Goal: Task Accomplishment & Management: Manage account settings

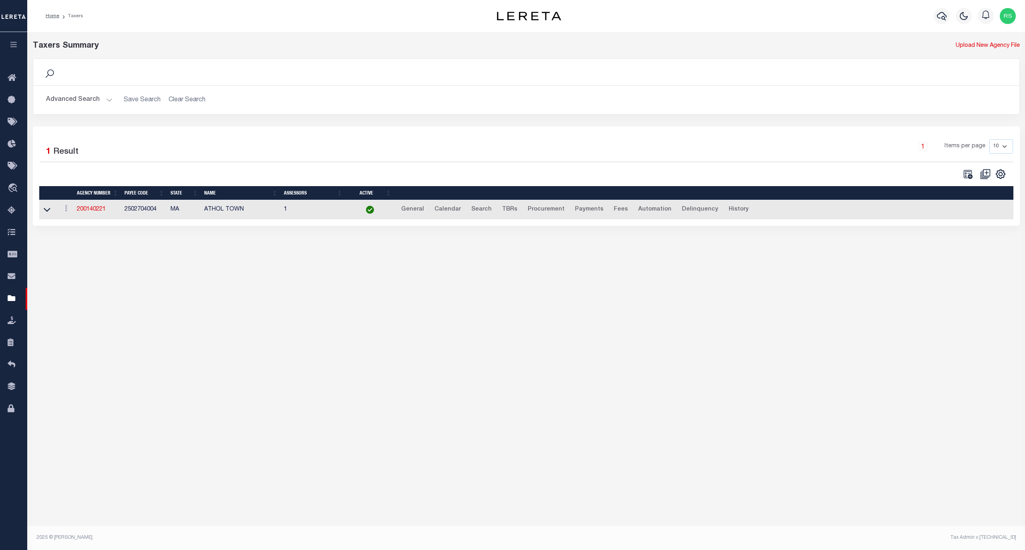
click at [195, 324] on div "Taxers Summary Upload New Agency File Search Advanced Search Save Search Clear …" at bounding box center [526, 279] width 998 height 495
click at [77, 101] on button "Advanced Search" at bounding box center [79, 100] width 66 height 16
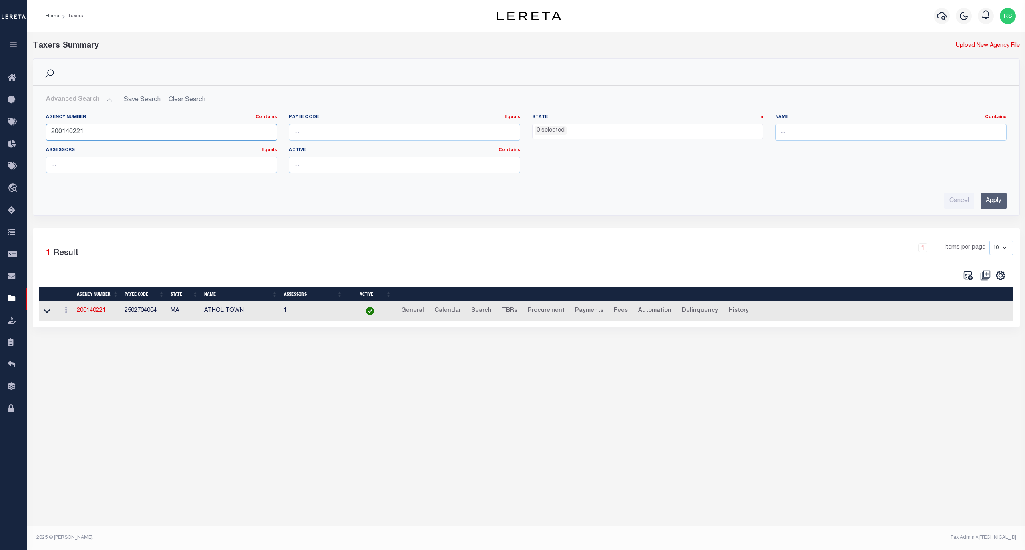
click at [78, 131] on input "200140221" at bounding box center [161, 132] width 231 height 16
paste input "16020010"
type input "160200101"
click at [995, 202] on input "Apply" at bounding box center [994, 201] width 26 height 16
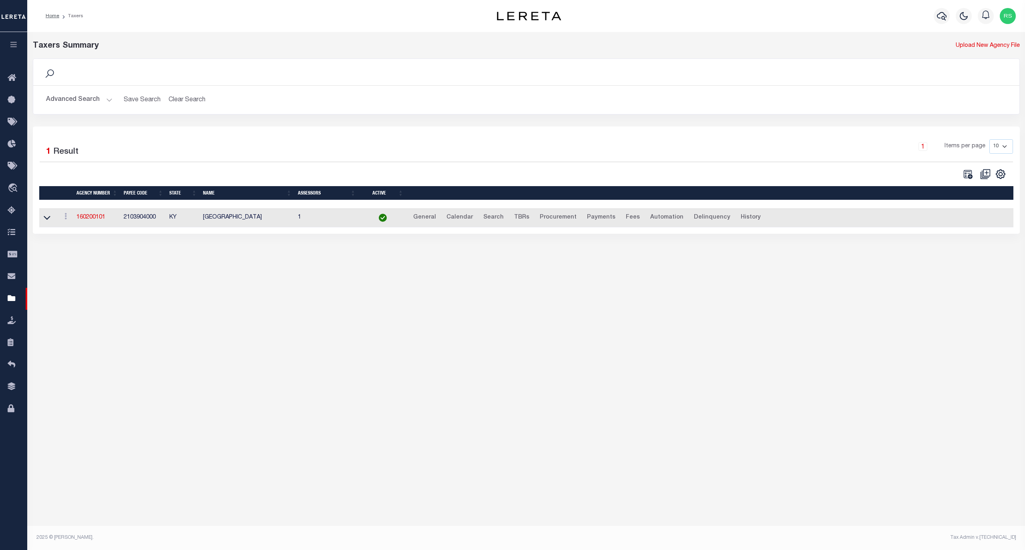
click at [91, 215] on td "160200101" at bounding box center [96, 218] width 47 height 20
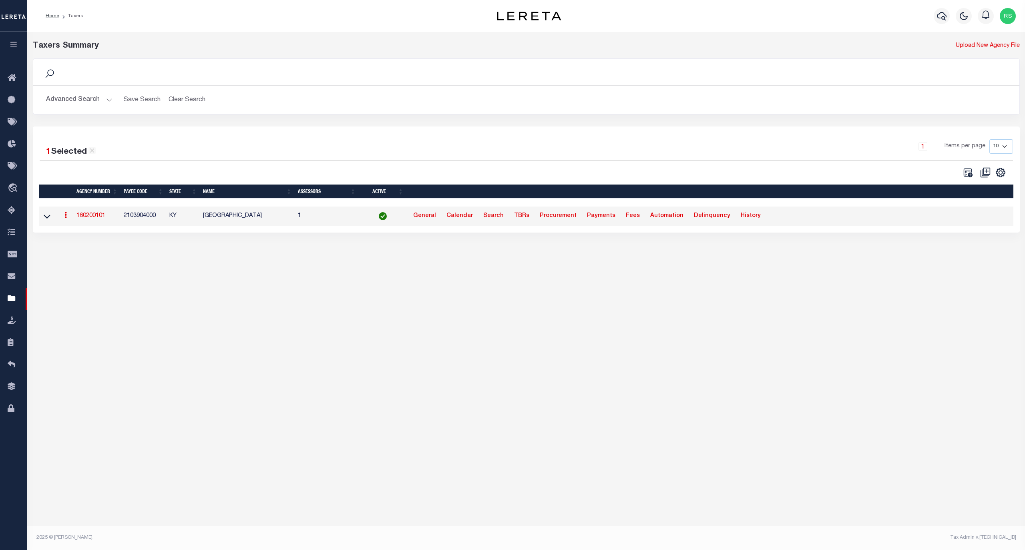
click at [94, 218] on link "160200101" at bounding box center [90, 216] width 29 height 6
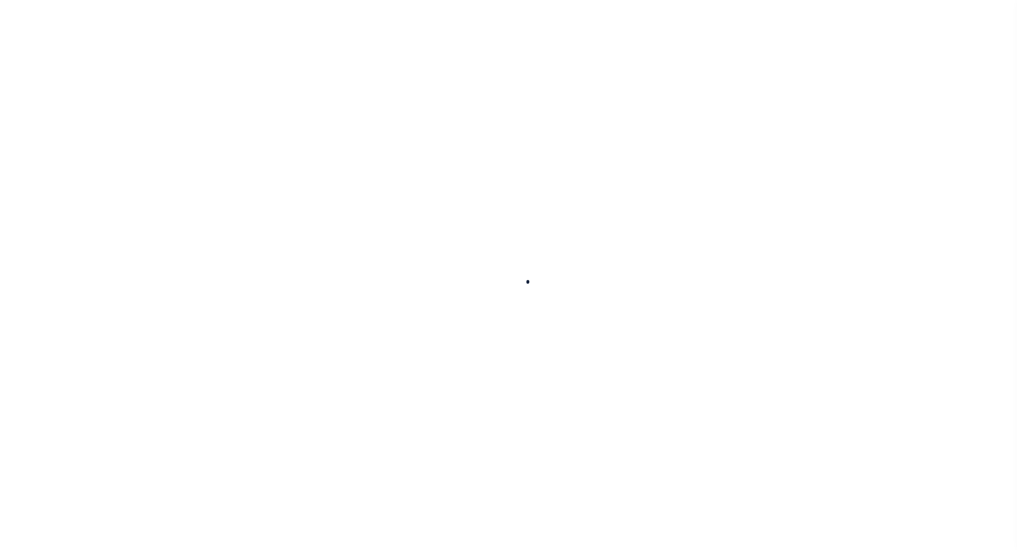
select select
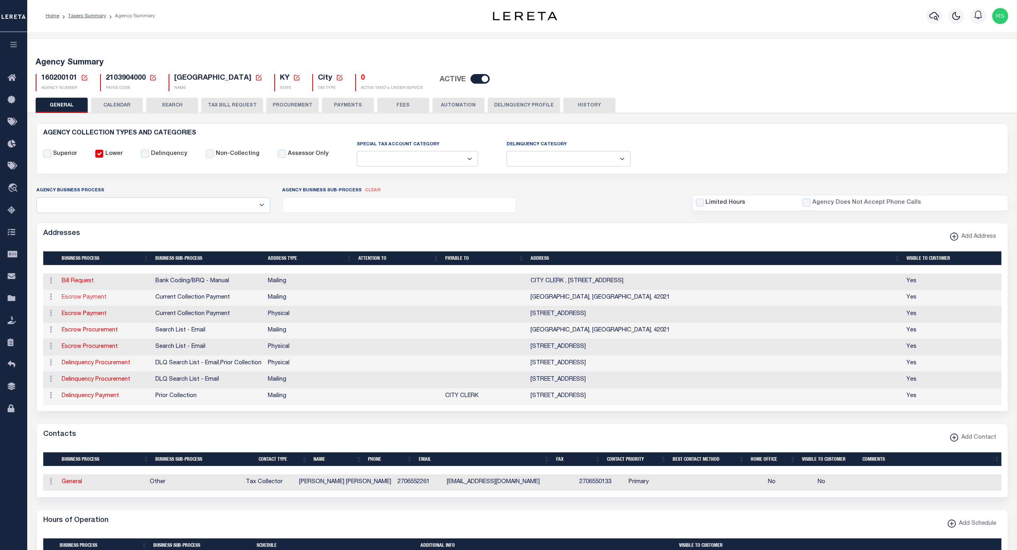
click at [96, 300] on link "Escrow Payment" at bounding box center [84, 298] width 45 height 6
select select "1"
checkbox input "false"
select select
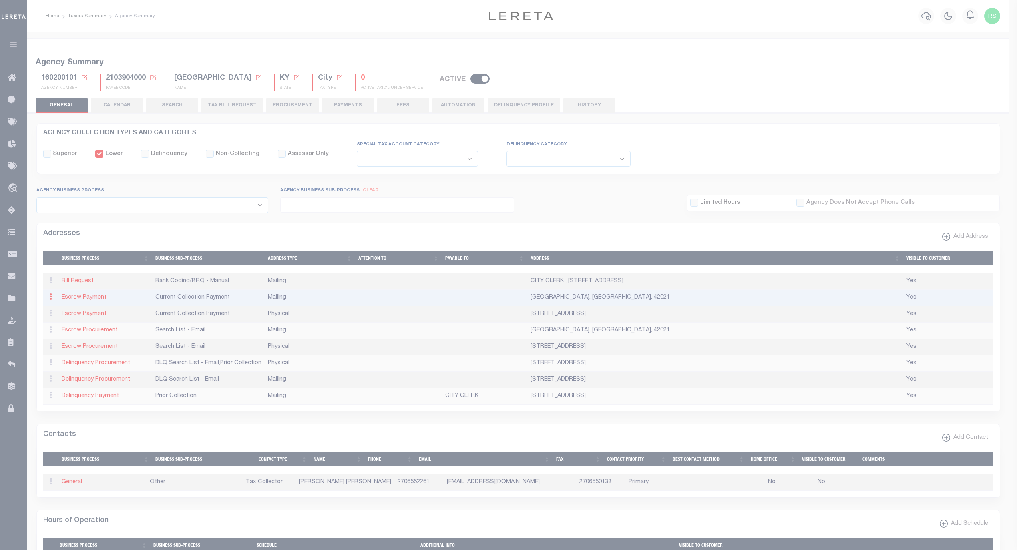
type input "ARLINGTON"
select select "KY"
type input "42021"
checkbox input "true"
select select "3"
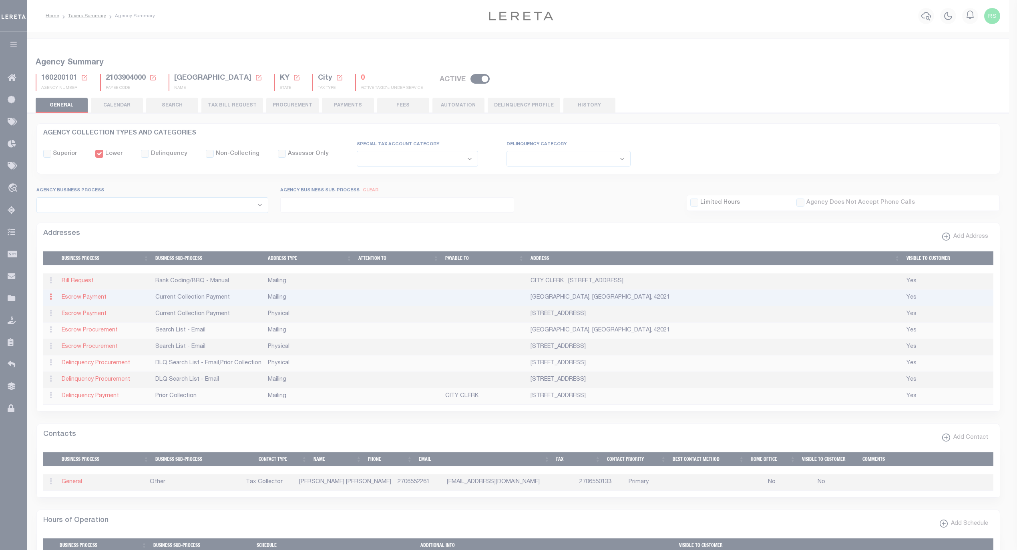
select select "11"
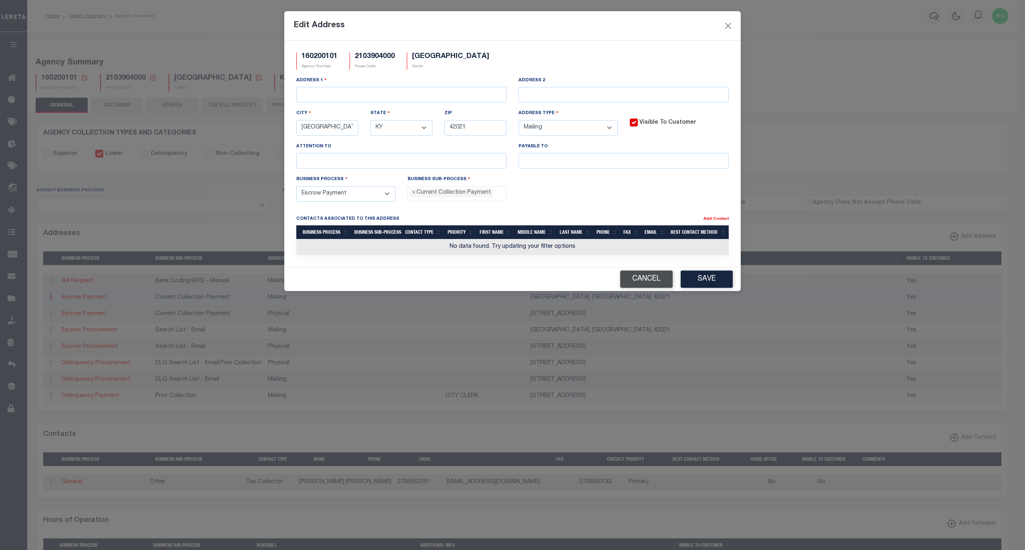
click at [649, 286] on button "Cancel" at bounding box center [646, 279] width 52 height 17
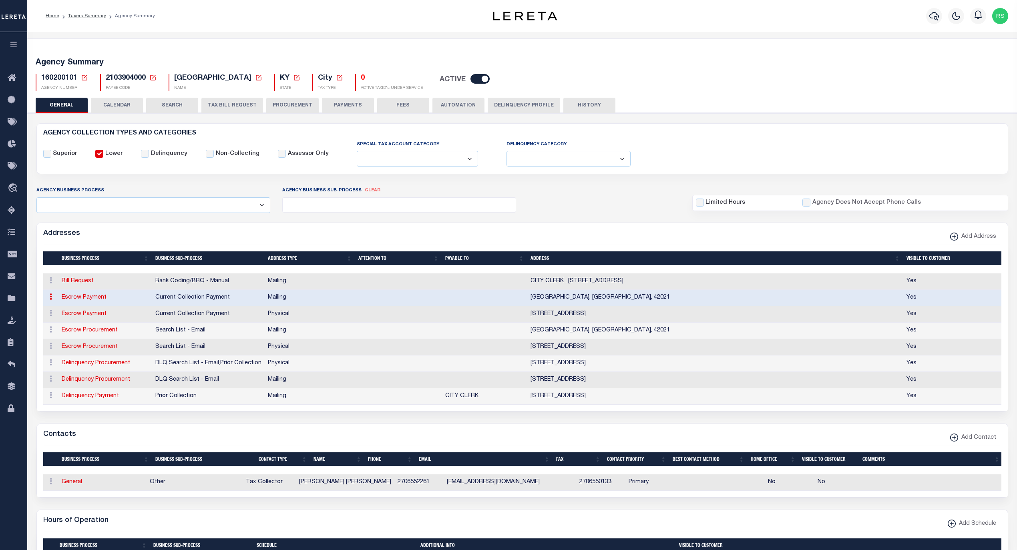
click at [53, 299] on link at bounding box center [50, 298] width 9 height 6
click at [87, 300] on link "Escrow Payment" at bounding box center [84, 298] width 45 height 6
select select
select select "1"
checkbox input "false"
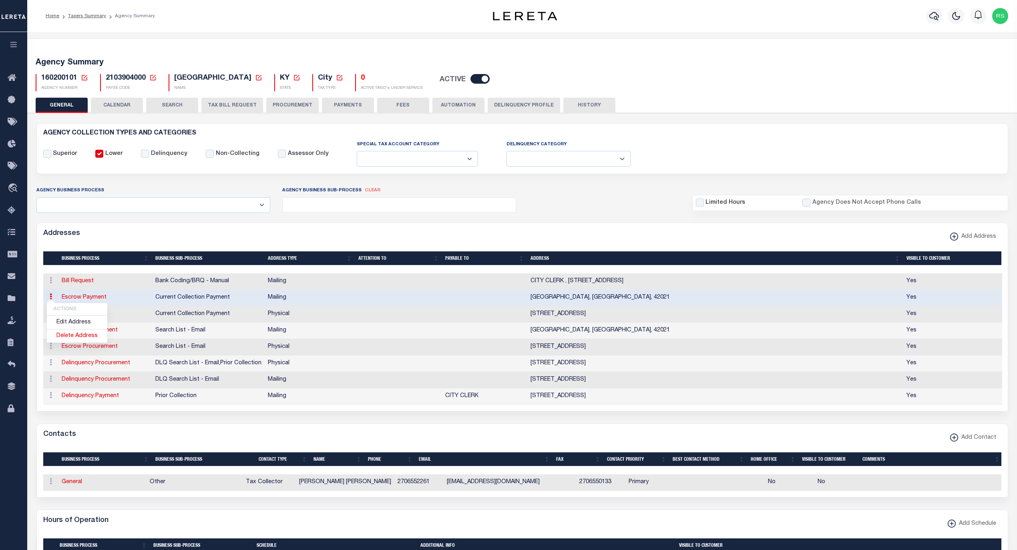
select select
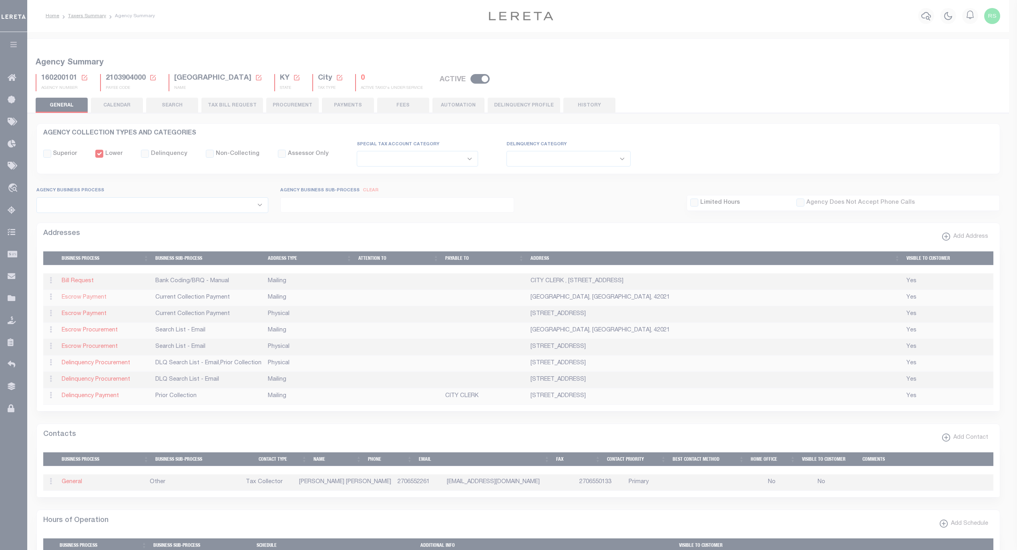
type input "ARLINGTON"
select select "KY"
type input "42021"
checkbox input "true"
select select "3"
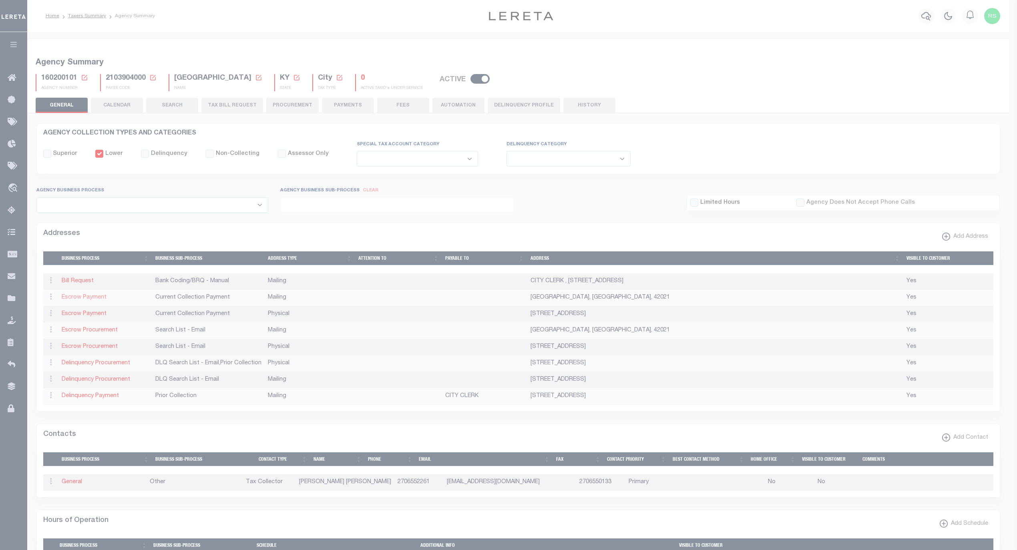
select select "11"
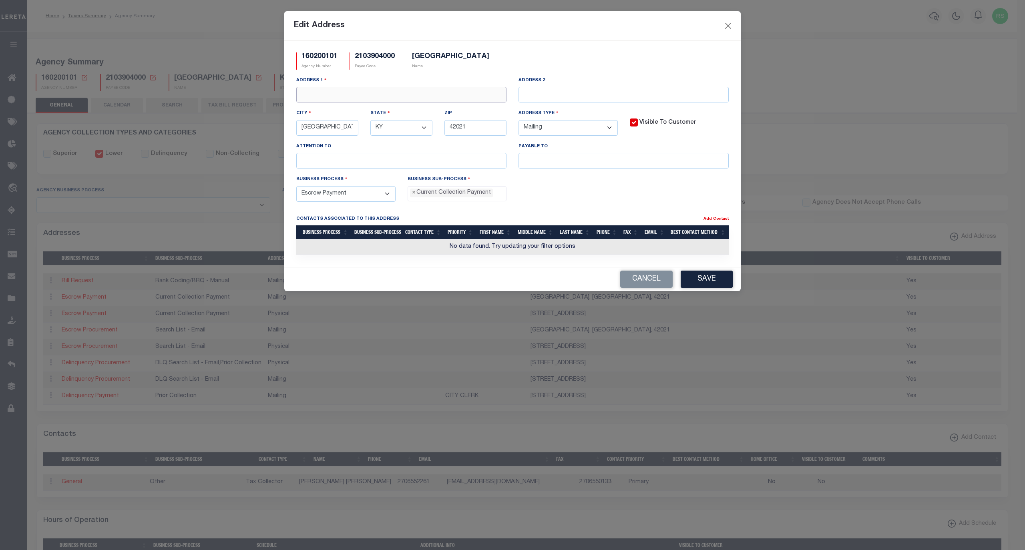
click at [434, 94] on input "text" at bounding box center [401, 95] width 210 height 16
paste input "PO. BOX 399"
type input "PO. BOX 399"
click at [592, 167] on input "text" at bounding box center [623, 161] width 210 height 16
paste input "CITY CLERK"
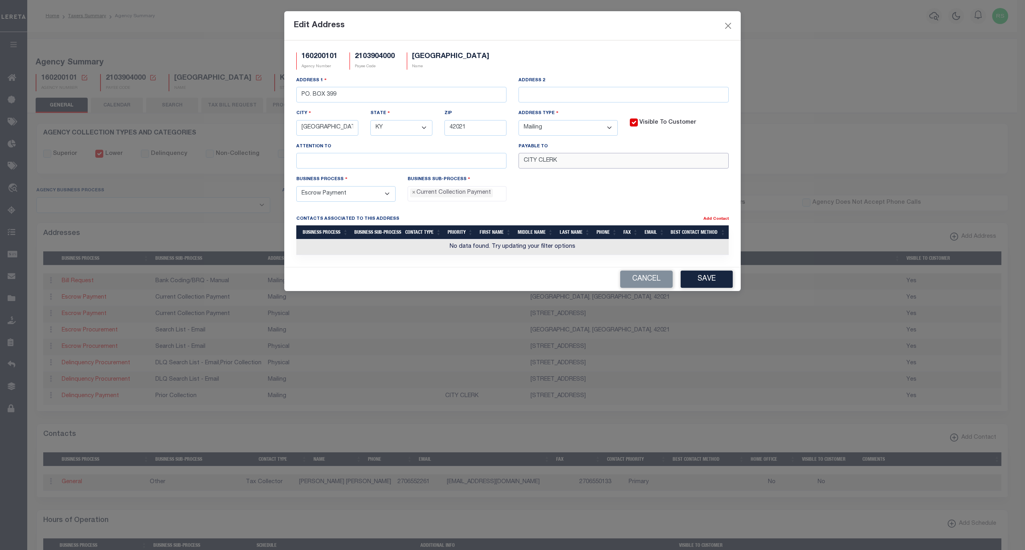
click at [524, 167] on input "CITY CLERK" at bounding box center [623, 161] width 210 height 16
paste input "ARLINGTON"
type input "ARLINGTON CITY CLERK"
click at [703, 287] on button "Save" at bounding box center [707, 279] width 52 height 17
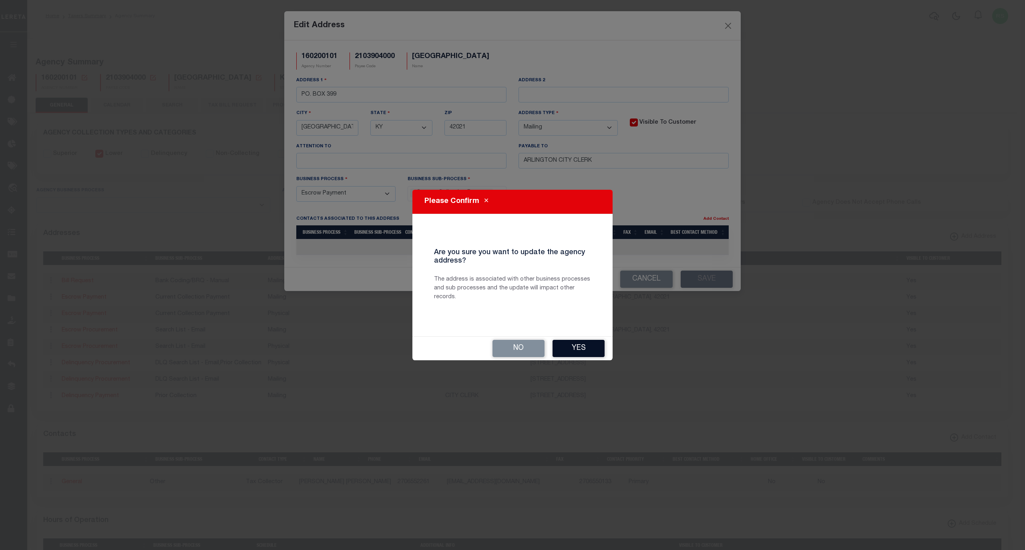
click at [578, 346] on button "Yes" at bounding box center [579, 348] width 52 height 17
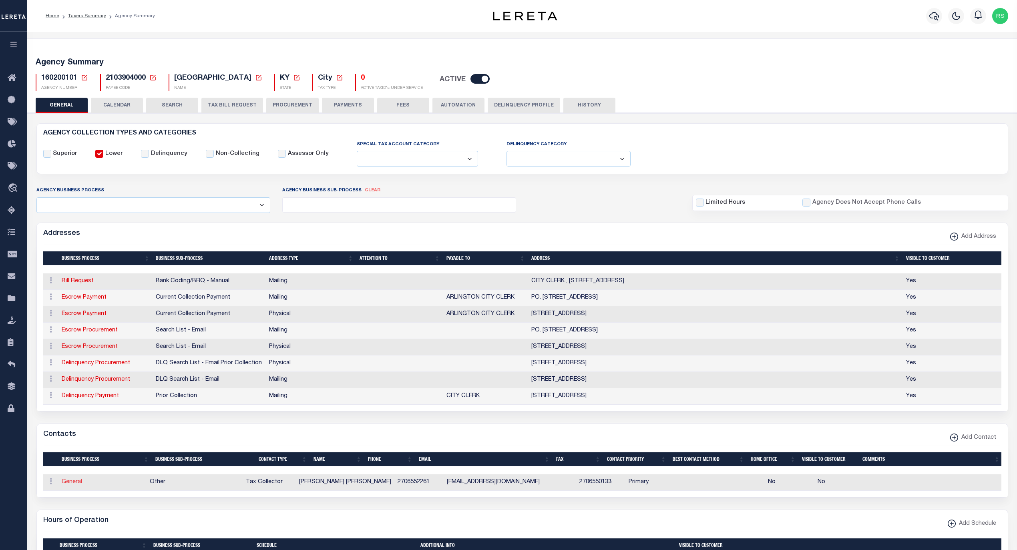
click at [69, 485] on link "General" at bounding box center [72, 482] width 20 height 6
checkbox input "false"
select select
select select "2"
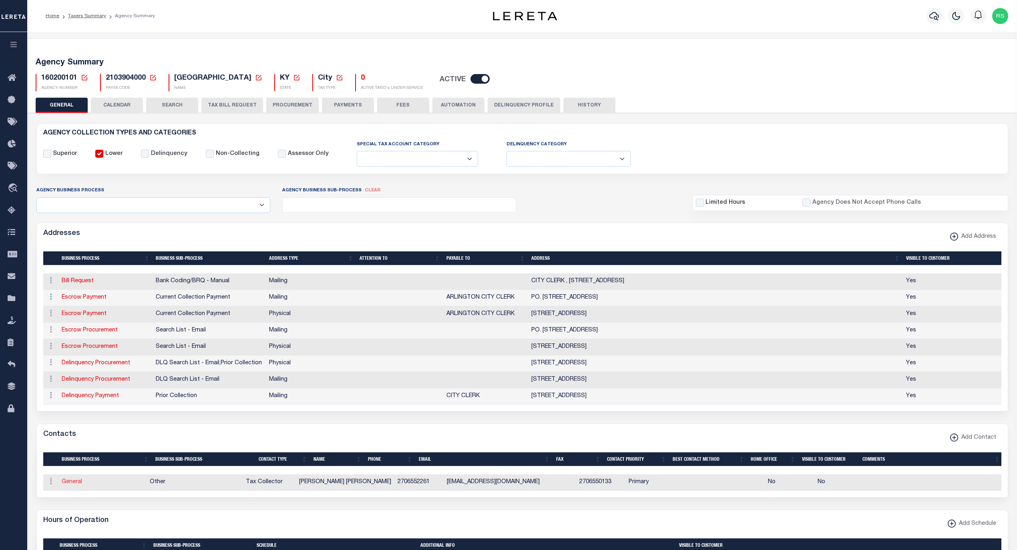
select select "1"
type input "AYNA"
type input "DIXON"
type input "2706552261"
type input "2706550133"
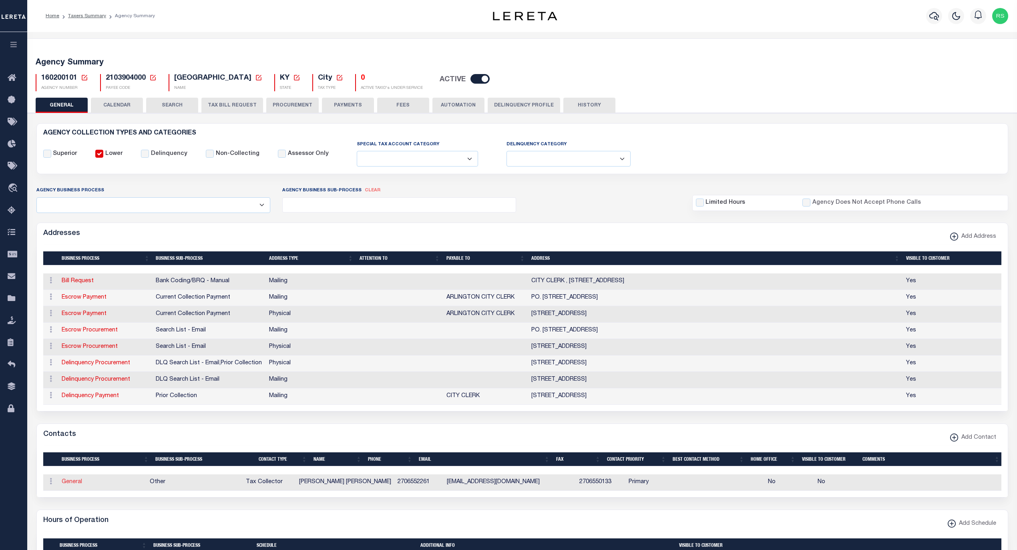
type input "ARLINGTONCITYHALL@GMAIL.COM"
select select "6"
select select "39"
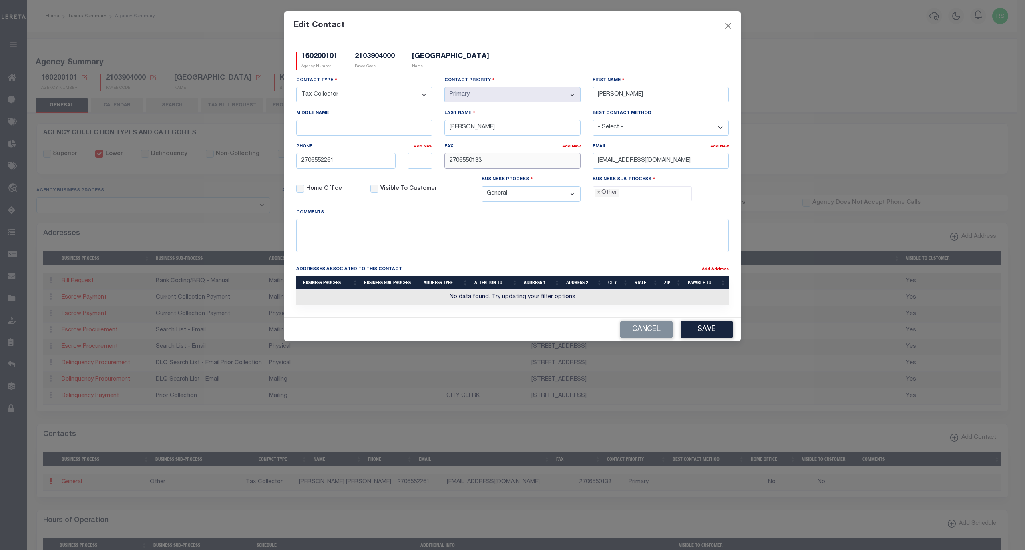
drag, startPoint x: 520, startPoint y: 167, endPoint x: 391, endPoint y: 164, distance: 129.4
click at [391, 164] on div "Contact Type - Select - Assessor Clerk Internal Contacts 1 Internal Contacts 2 …" at bounding box center [512, 142] width 444 height 132
click at [703, 338] on button "Save" at bounding box center [707, 329] width 52 height 17
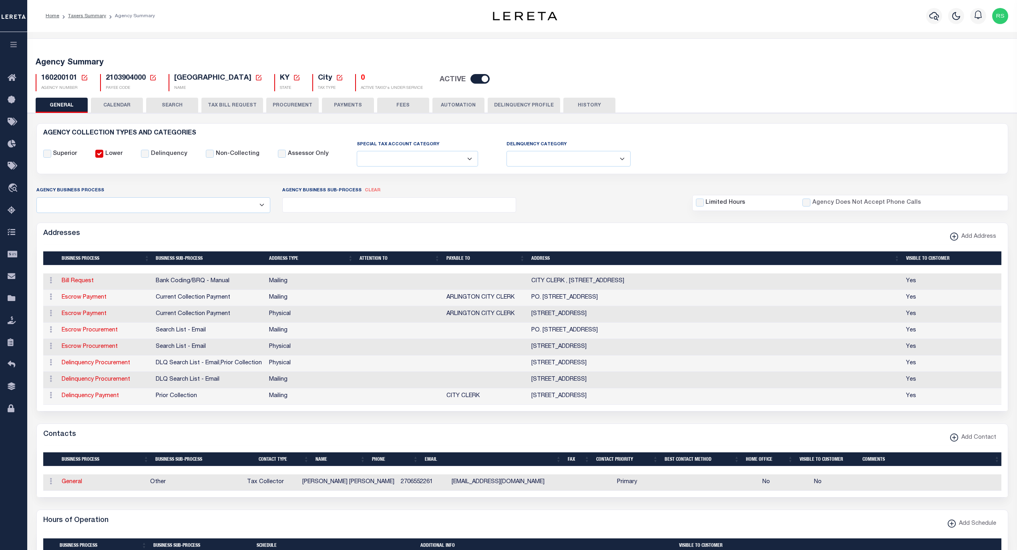
click at [342, 102] on button "PAYMENTS" at bounding box center [348, 105] width 52 height 15
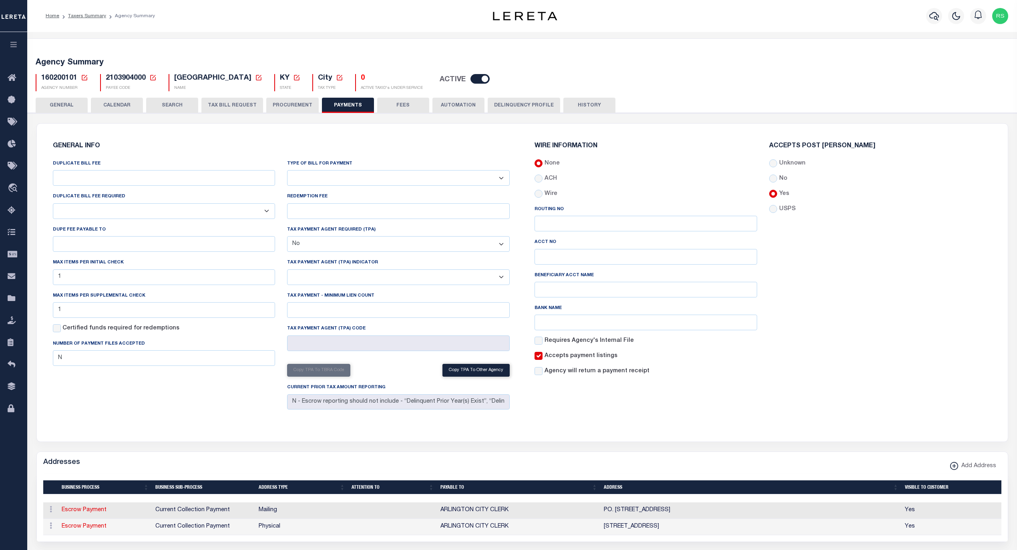
click at [67, 107] on button "GENERAL" at bounding box center [62, 105] width 52 height 15
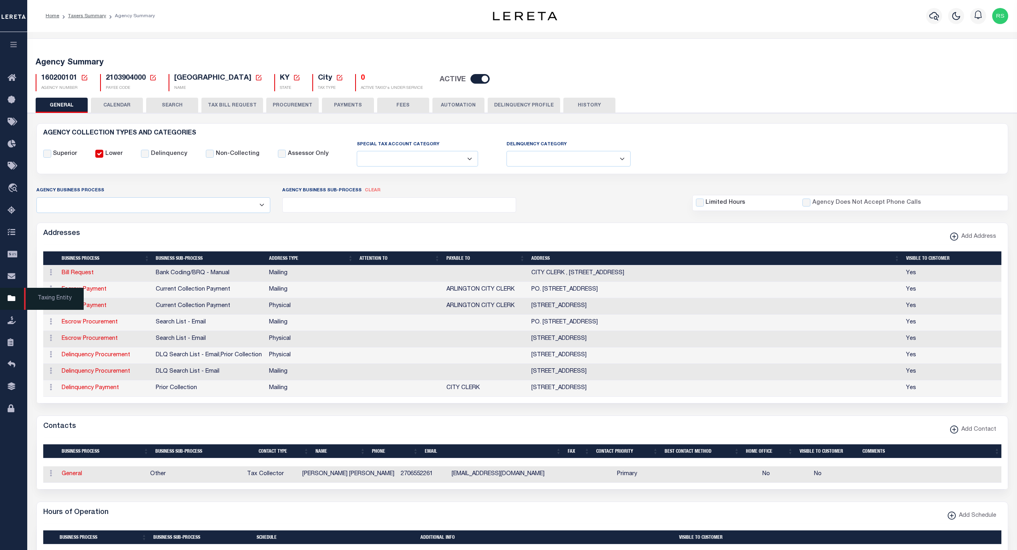
click at [50, 299] on span "Taxing Entity" at bounding box center [54, 299] width 60 height 22
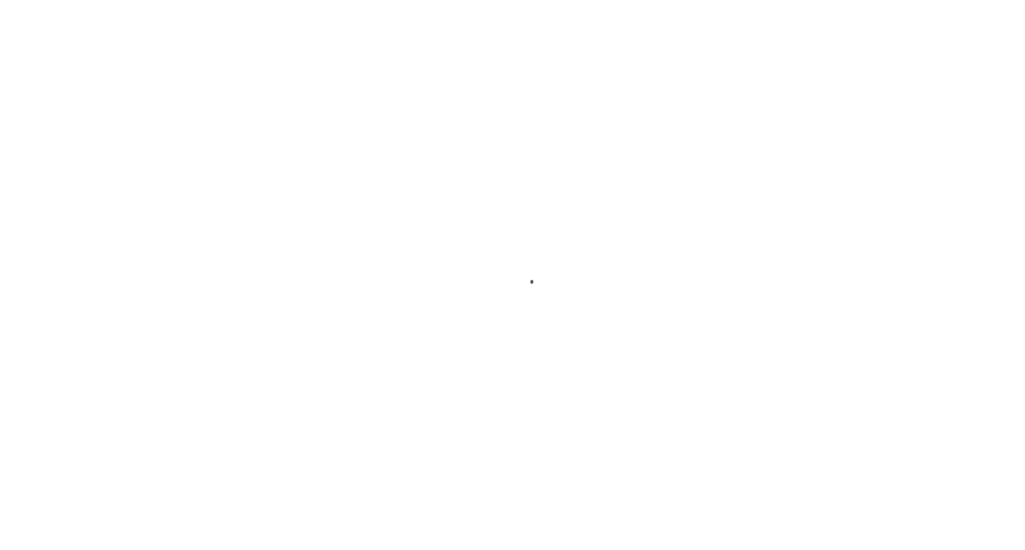
select select
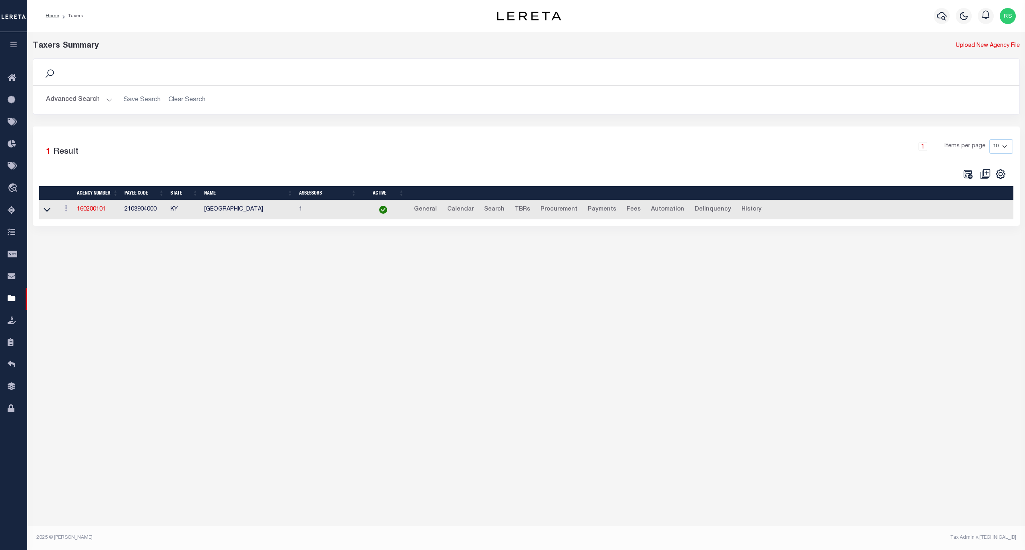
click at [64, 107] on button "Advanced Search" at bounding box center [79, 100] width 66 height 16
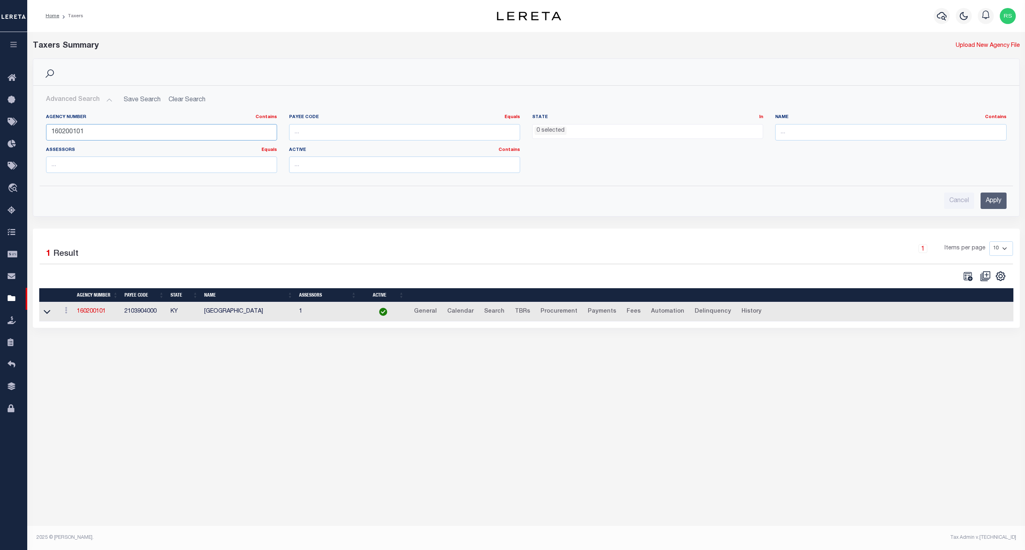
click at [71, 134] on input "160200101" at bounding box center [161, 132] width 231 height 16
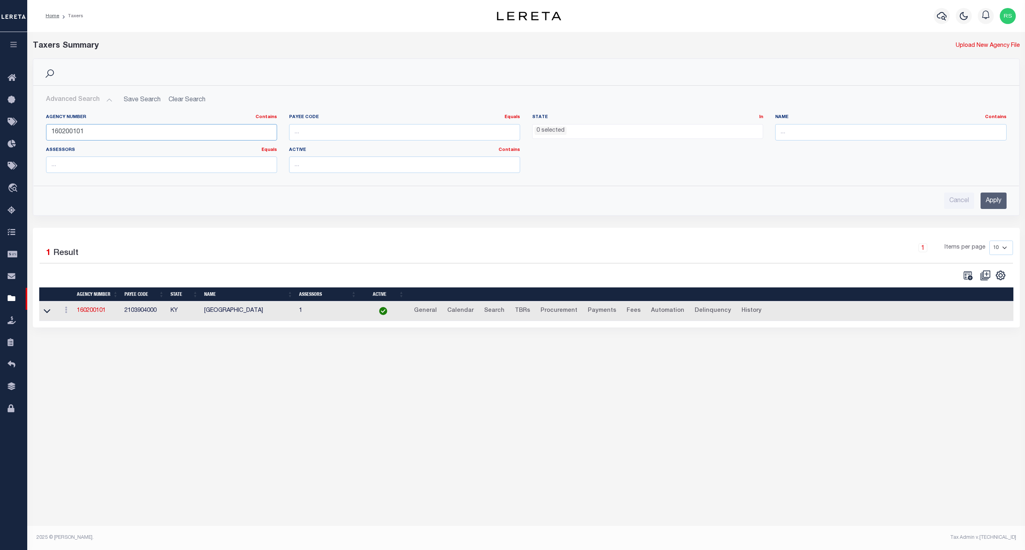
paste input "210820115"
type input "210820115"
click at [991, 198] on input "Apply" at bounding box center [994, 201] width 26 height 16
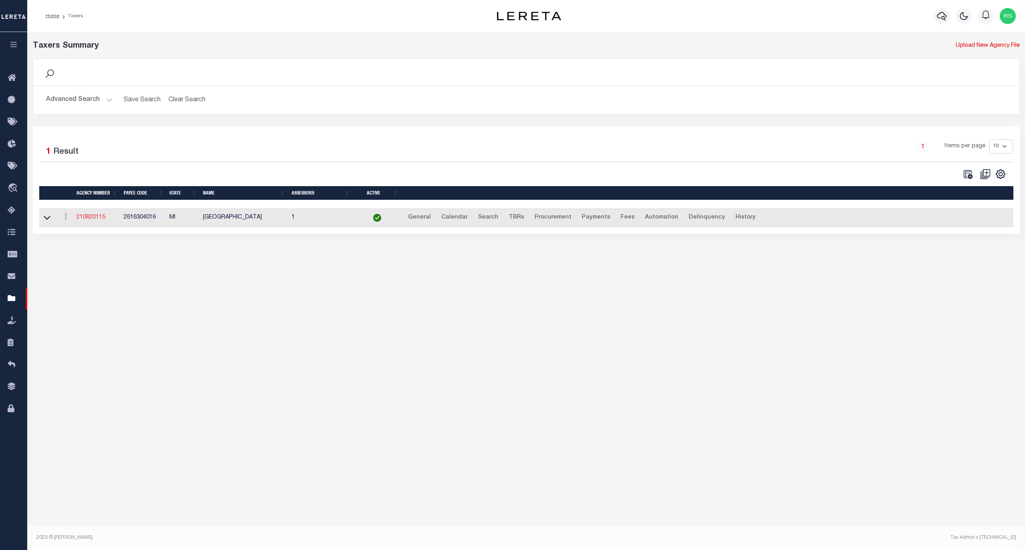
click at [98, 217] on link "210820115" at bounding box center [90, 218] width 29 height 6
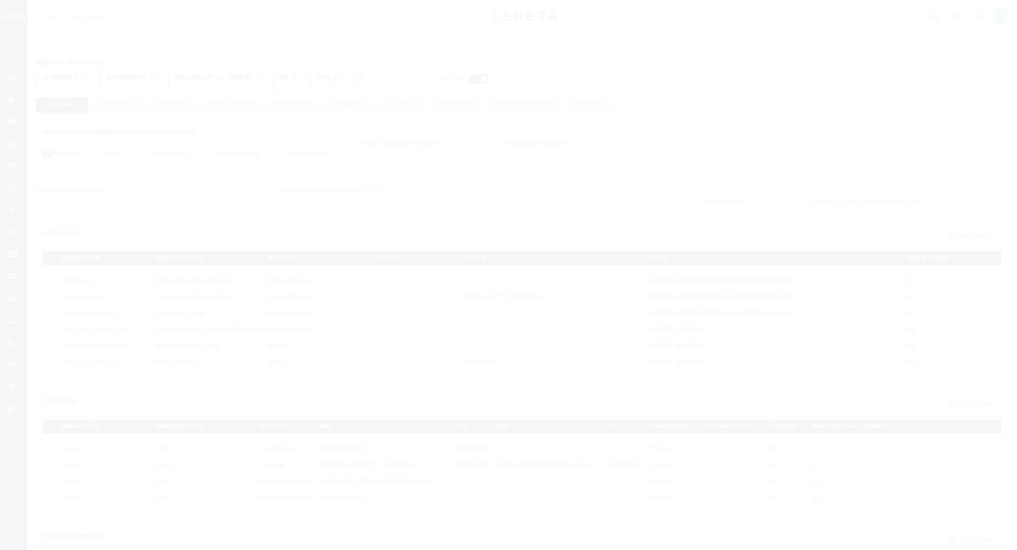
select select
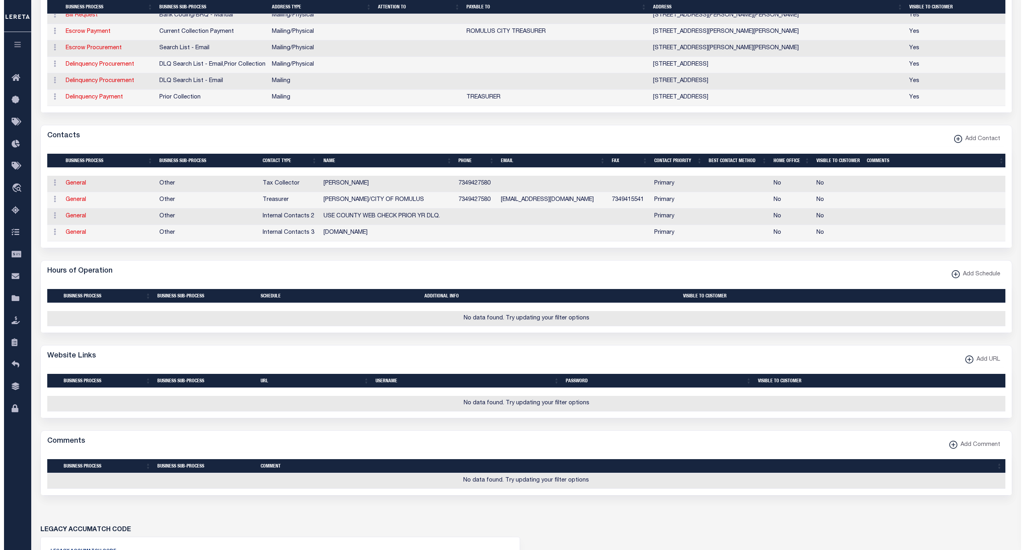
scroll to position [284, 0]
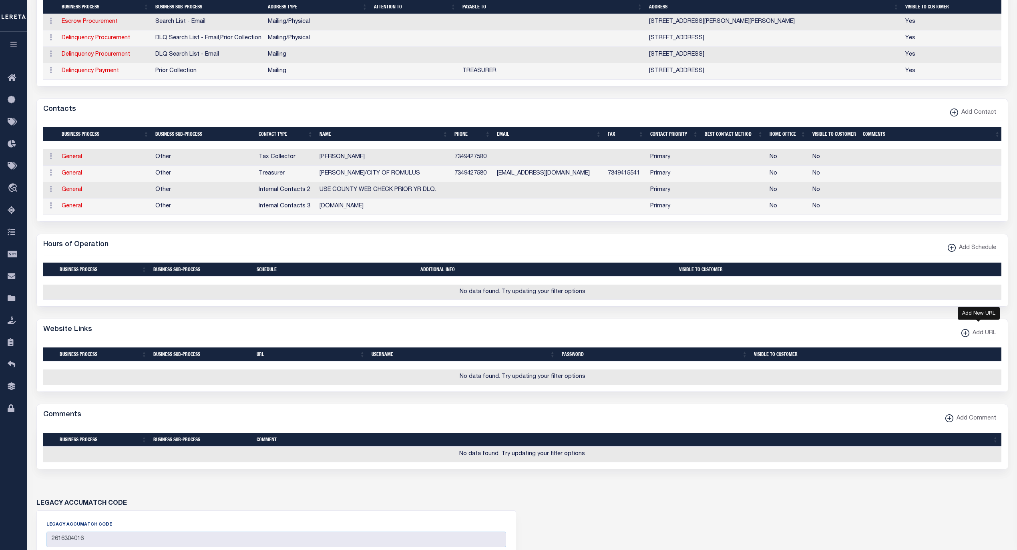
click at [963, 337] on xmlns\ "button" at bounding box center [965, 333] width 8 height 8
select select
checkbox input "true"
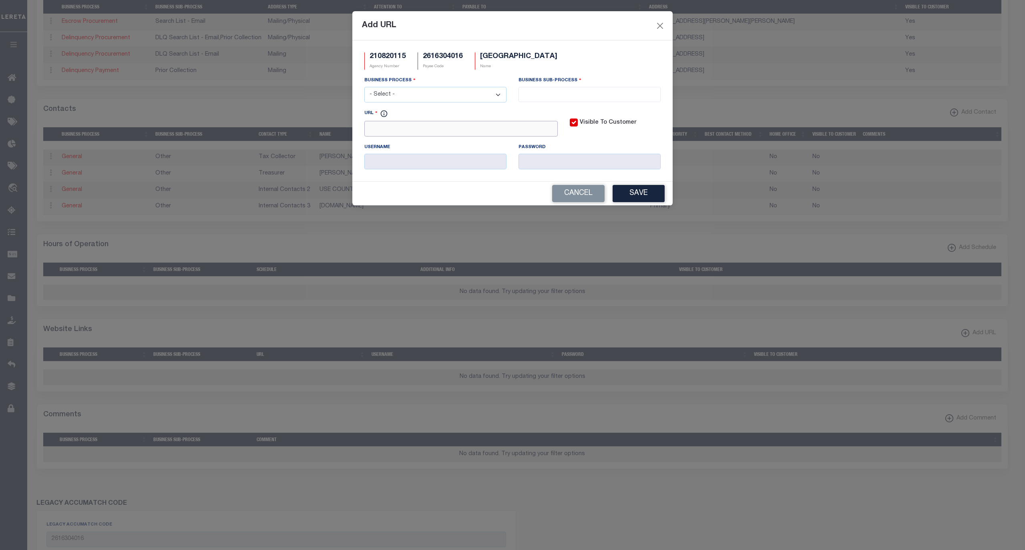
click at [449, 132] on input "URL" at bounding box center [460, 129] width 193 height 16
paste input "[URL][DOMAIN_NAME][DOMAIN_NAME]"
type input "[URL][DOMAIN_NAME][DOMAIN_NAME]"
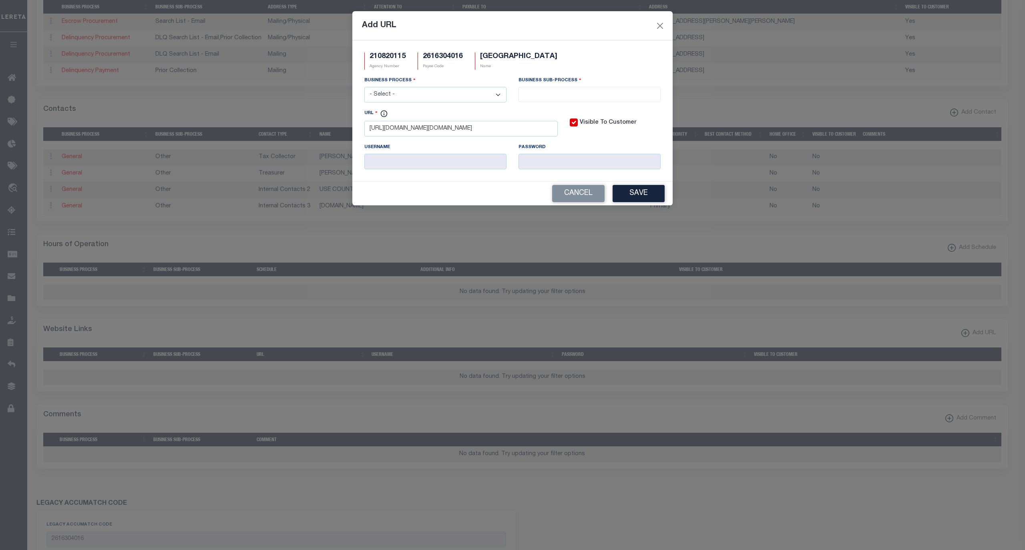
click at [452, 101] on select "- Select - All Automation Bill Request Delinquency Payment Delinquency Procurem…" at bounding box center [435, 95] width 142 height 16
select select "6"
click at [364, 88] on select "- Select - All Automation Bill Request Delinquency Payment Delinquency Procurem…" at bounding box center [435, 95] width 142 height 16
click at [547, 93] on input "search" at bounding box center [589, 93] width 137 height 9
select select "39"
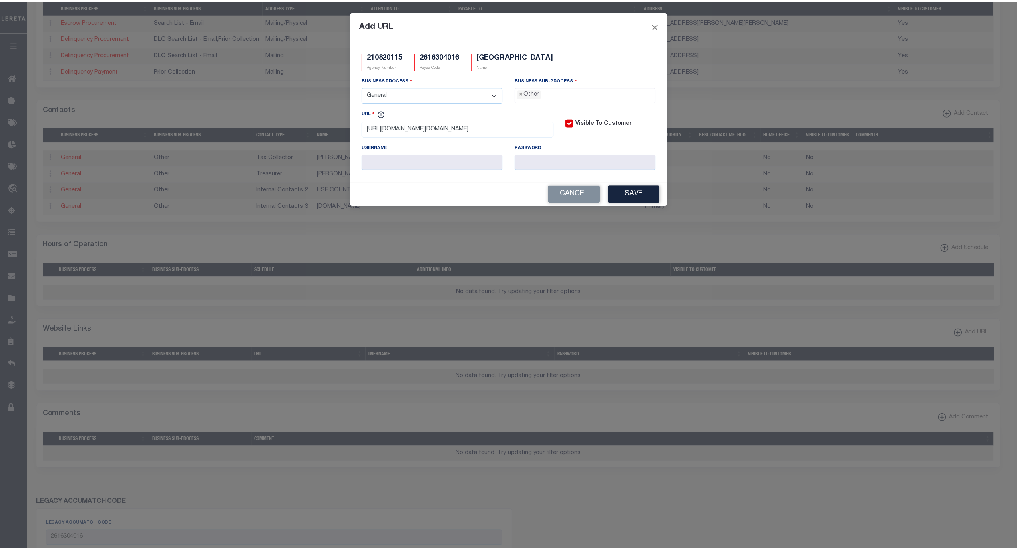
scroll to position [14, 0]
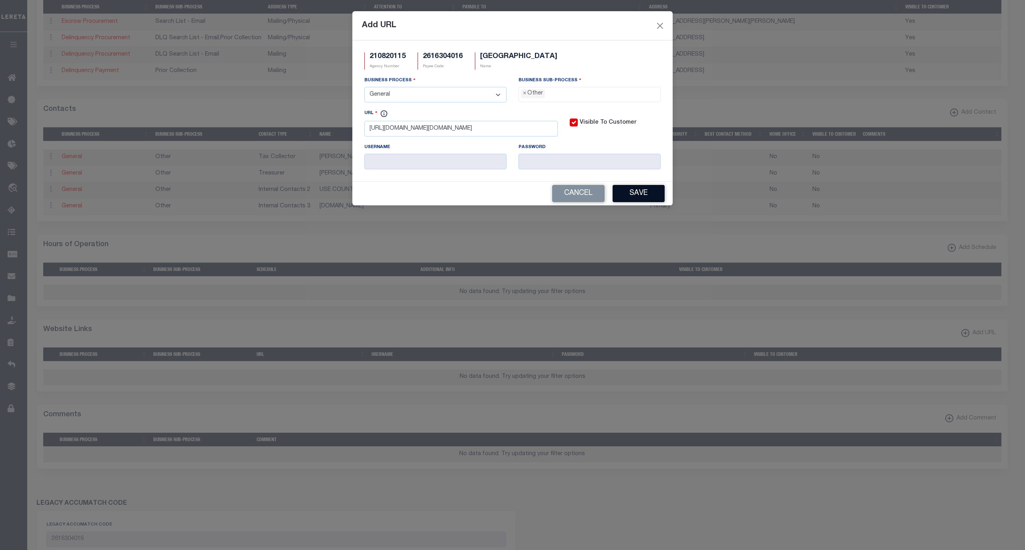
click at [639, 193] on button "Save" at bounding box center [639, 193] width 52 height 17
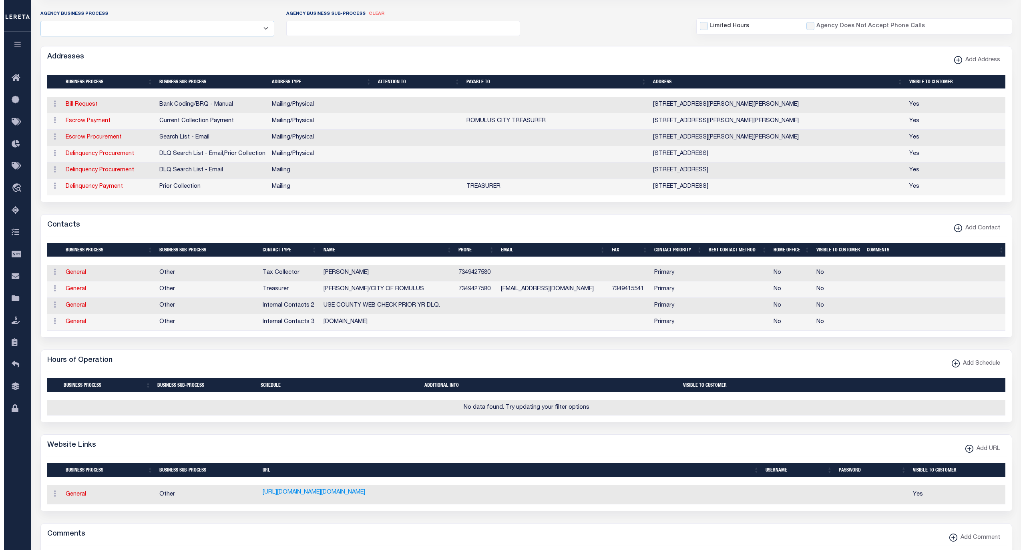
scroll to position [160, 0]
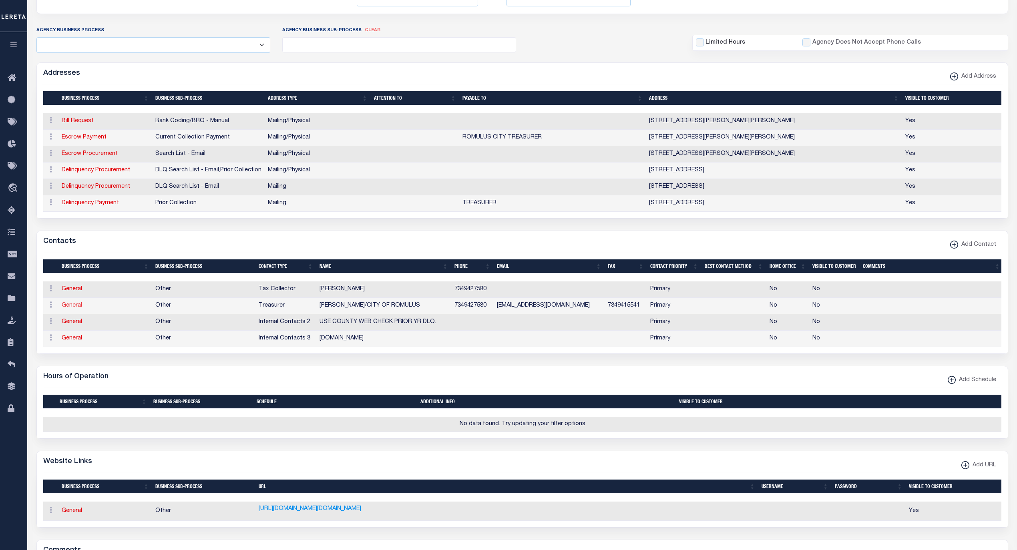
click at [72, 308] on link "General" at bounding box center [72, 306] width 20 height 6
checkbox input "false"
select select
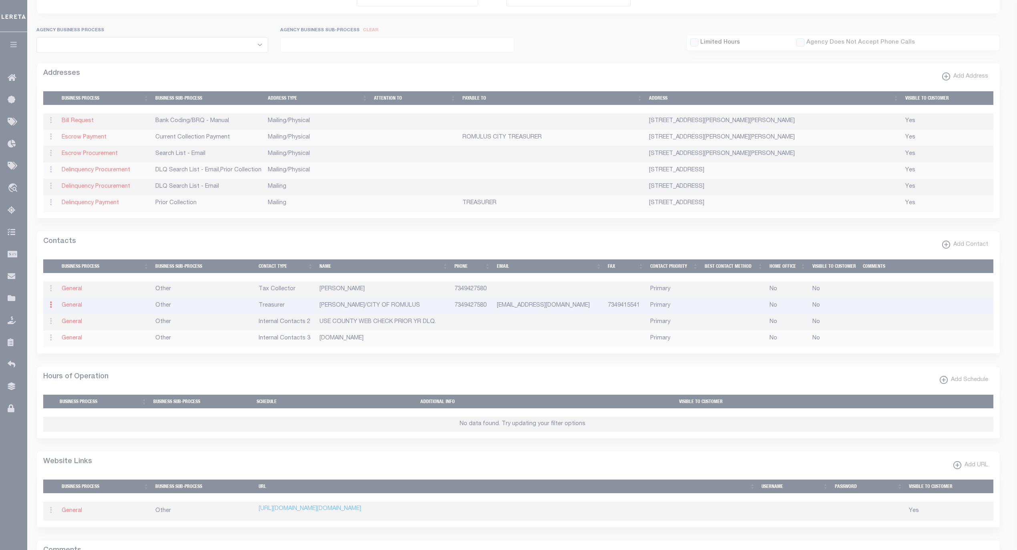
select select "3"
select select "1"
type input "STACY"
type input "A."
type input "PAIGE/CITY OF ROMULUS"
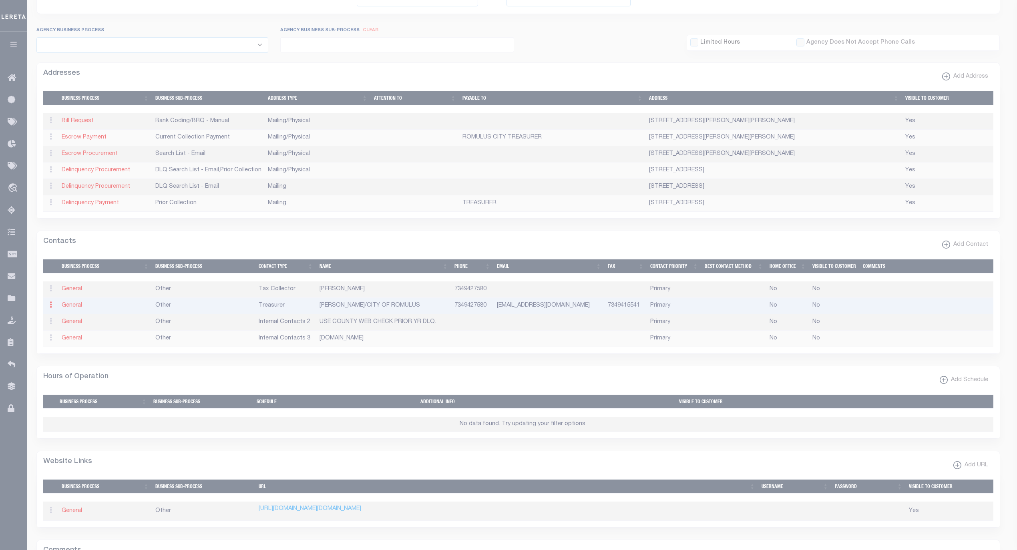
type input "7349427580"
type input "7349415541"
type input "[EMAIL_ADDRESS][DOMAIN_NAME]"
select select "6"
select select "39"
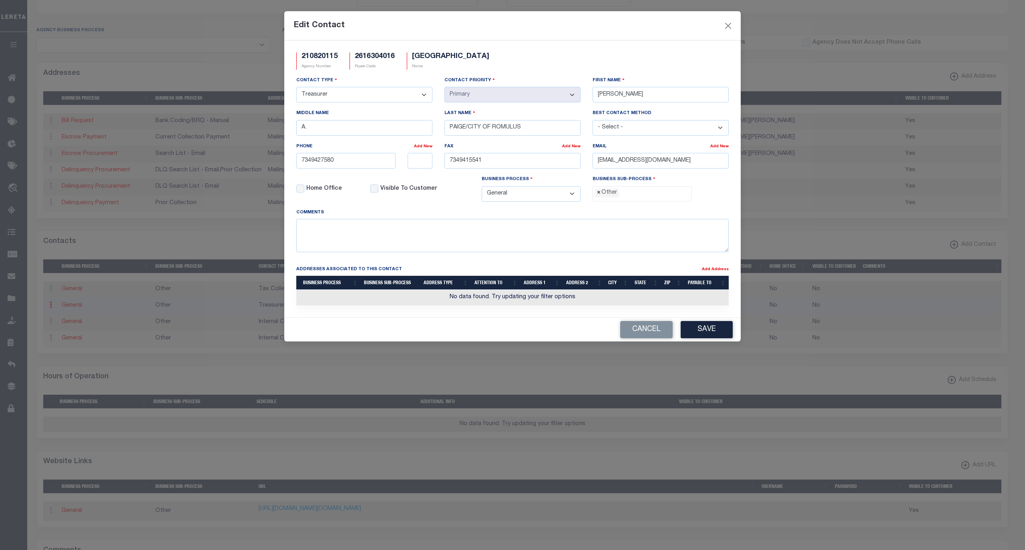
click at [598, 196] on span "×" at bounding box center [599, 193] width 4 height 9
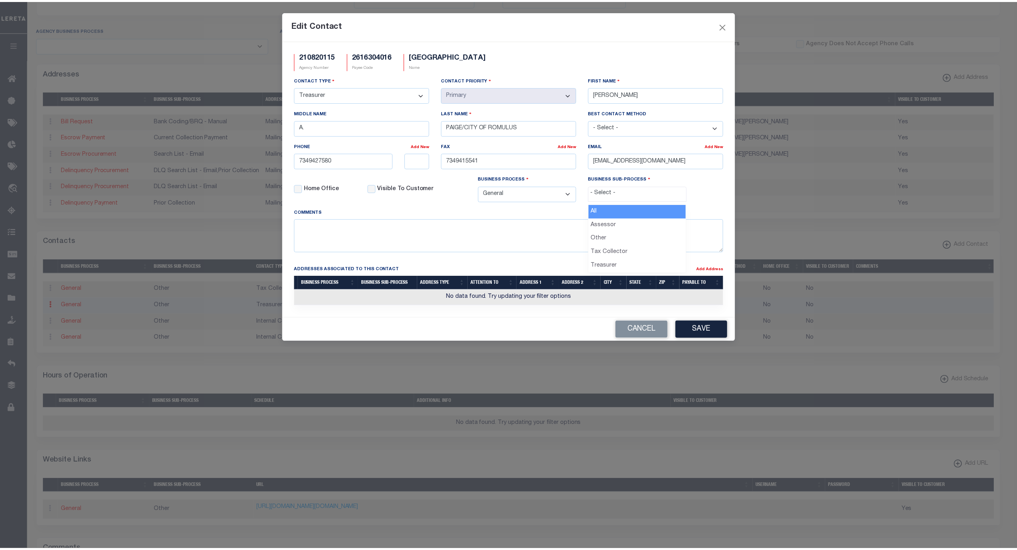
scroll to position [14, 0]
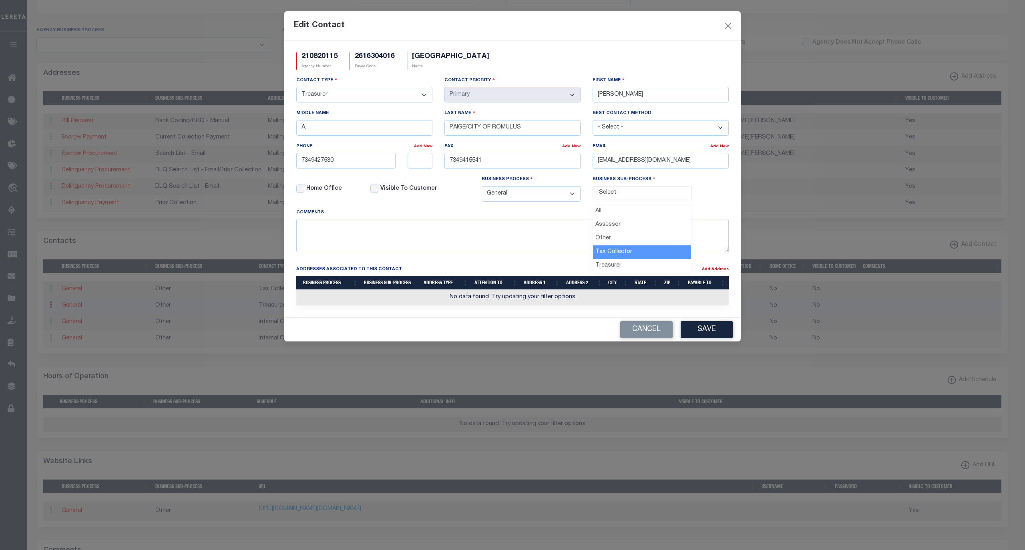
select select "31"
click at [646, 338] on button "Cancel" at bounding box center [646, 329] width 52 height 17
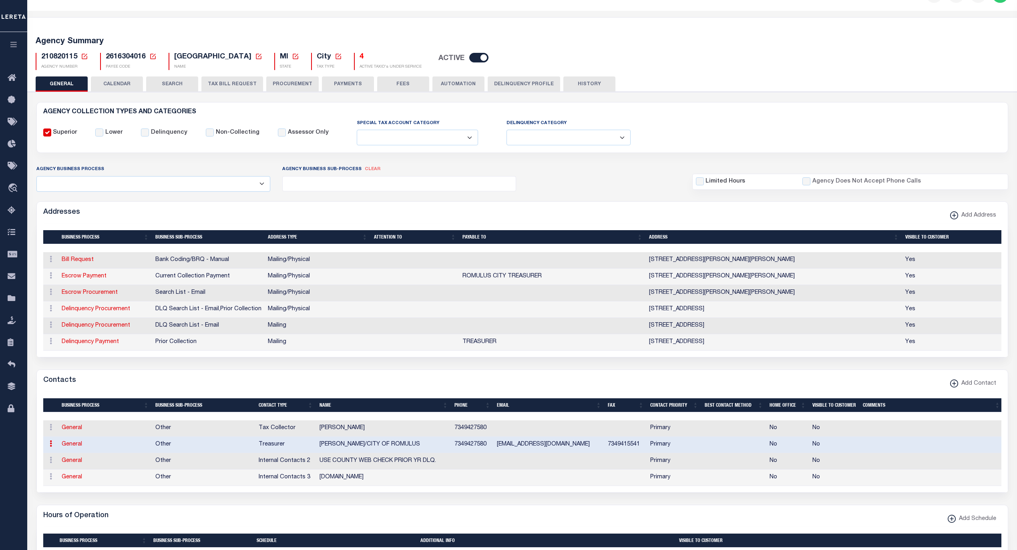
scroll to position [0, 0]
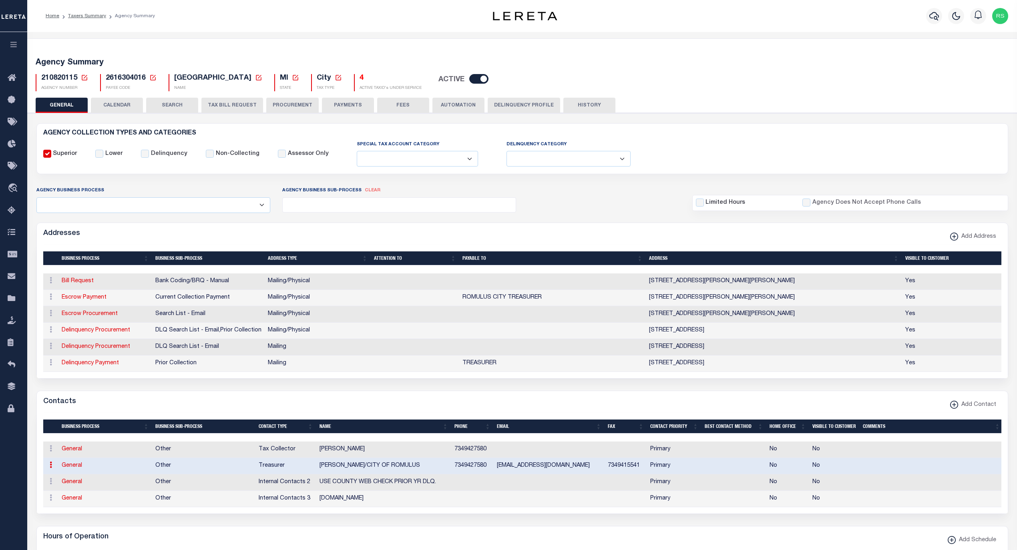
click at [358, 106] on button "PAYMENTS" at bounding box center [348, 105] width 52 height 15
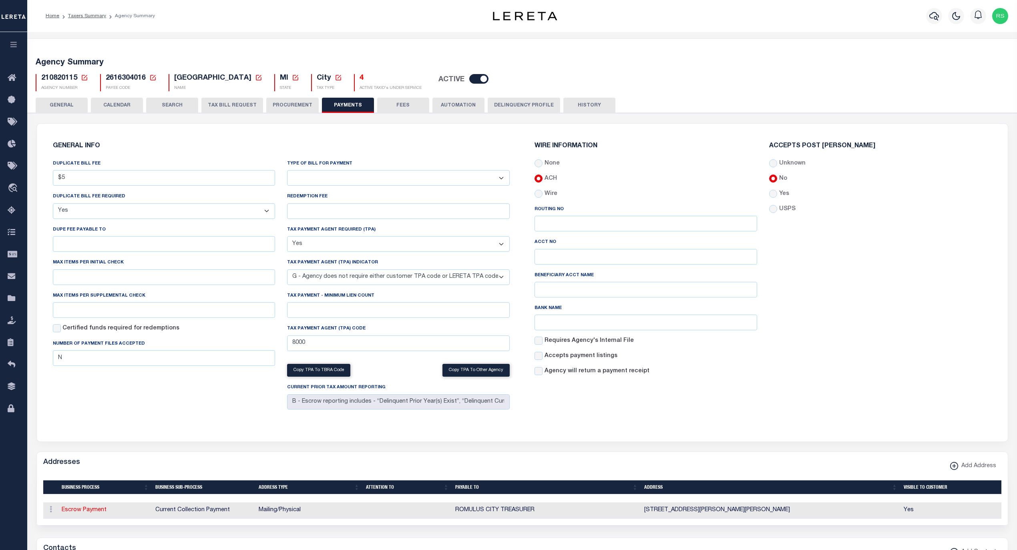
click at [396, 108] on button "FEES" at bounding box center [403, 105] width 52 height 15
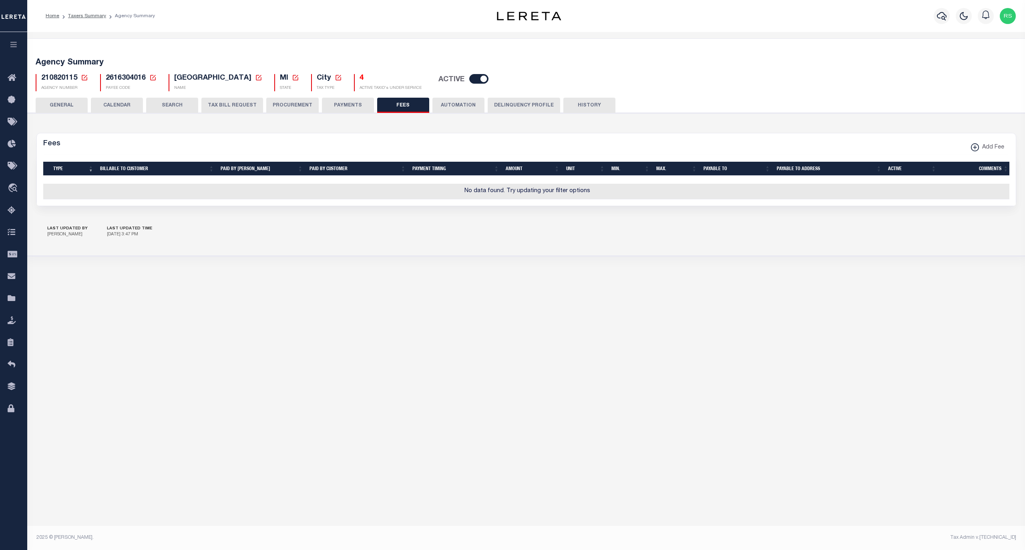
click at [969, 149] on button "Add Fee" at bounding box center [988, 148] width 44 height 16
select select
checkbox input "false"
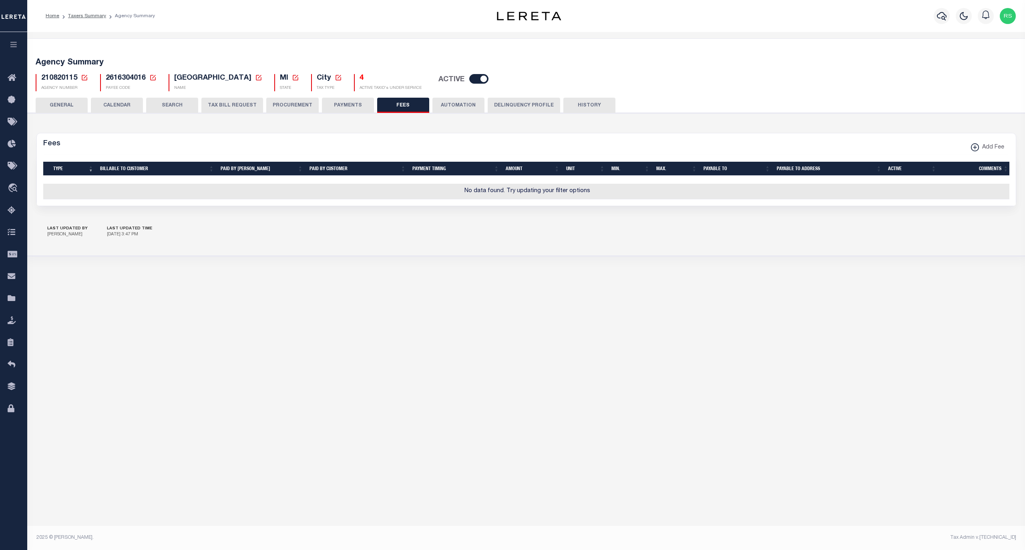
checkbox input "false"
checkbox input "true"
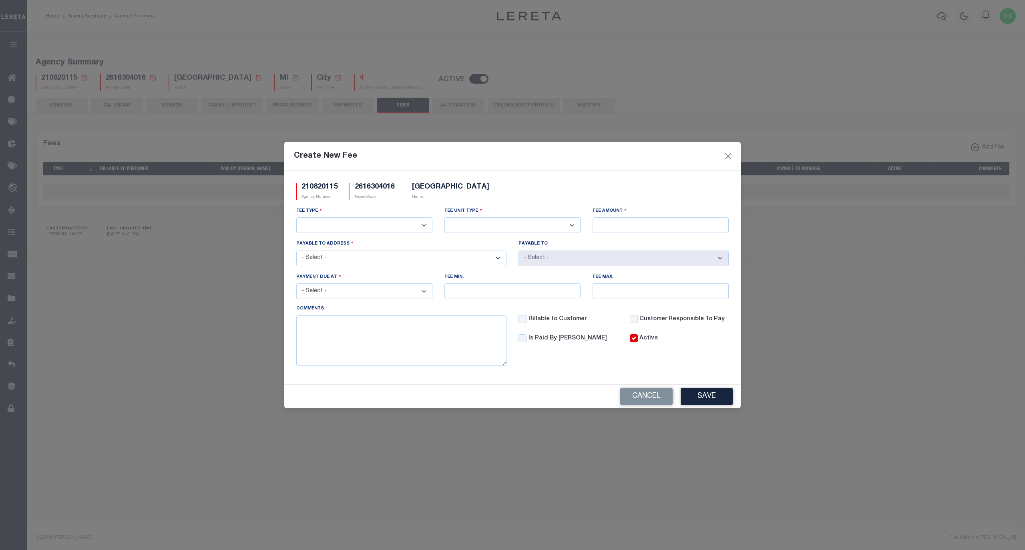
click at [381, 231] on select "3rd Party Web Extract Fee Current 3rd Party Web Extract Fee Prior Automation Fe…" at bounding box center [364, 225] width 136 height 16
select select "3"
click at [296, 217] on select "3rd Party Web Extract Fee Current 3rd Party Web Extract Fee Prior Automation Fe…" at bounding box center [364, 225] width 136 height 16
click at [492, 226] on select "Per Agency Per Agency Parcel Per B Service Parcel Per C Service Parcel Per File…" at bounding box center [512, 225] width 136 height 16
select select "7"
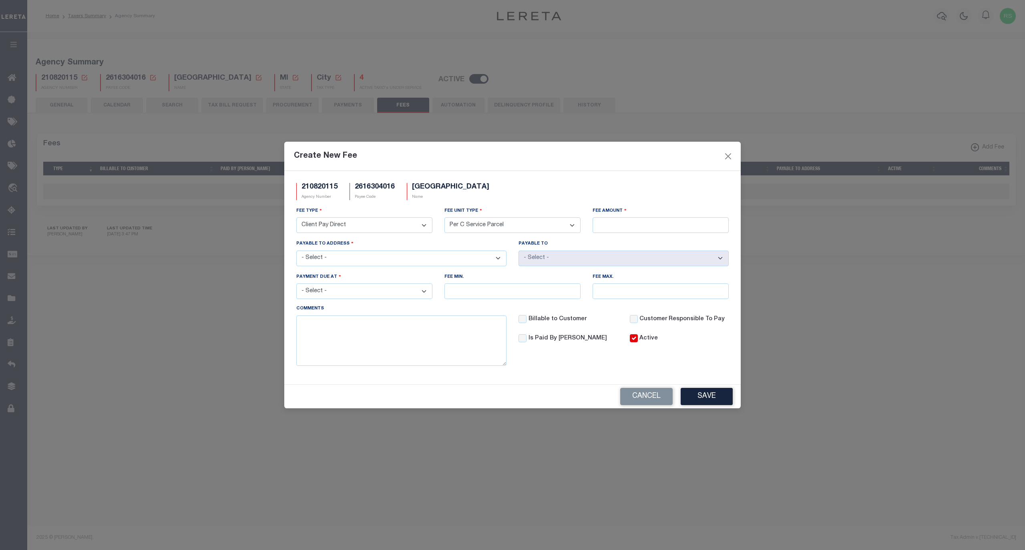
click at [444, 217] on select "Per Agency Per Agency Parcel Per B Service Parcel Per C Service Parcel Per File…" at bounding box center [512, 225] width 136 height 16
click at [626, 227] on input "Fee Amount" at bounding box center [661, 225] width 136 height 16
type input "$5.00"
click at [365, 261] on select "- Select - 11111 WAYNE RD, ROMULUS, MI, 48174 400 MONROE 5TH FLOOR, DETROIT, MI…" at bounding box center [401, 259] width 210 height 16
select select "10842"
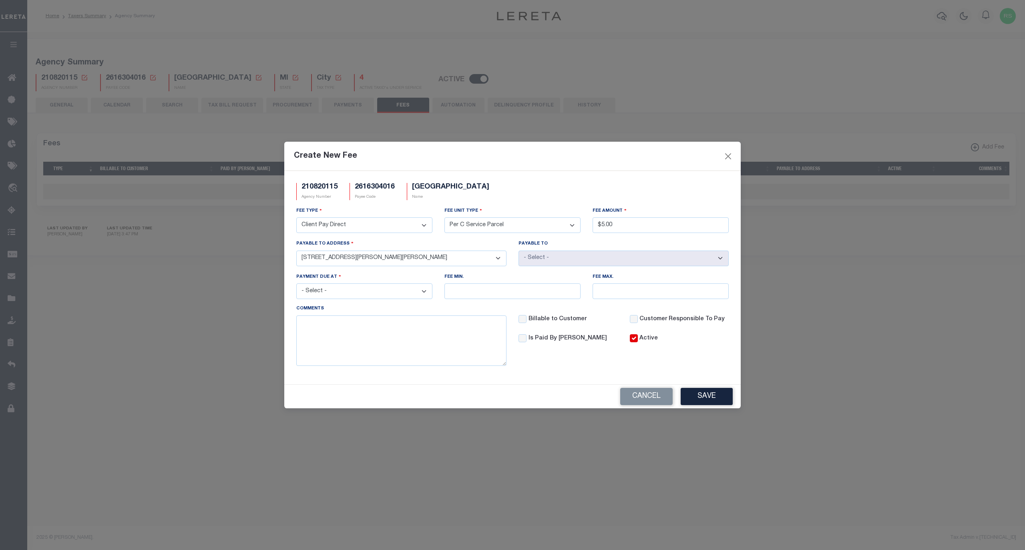
click at [296, 251] on select "- Select - 11111 WAYNE RD, ROMULUS, MI, 48174 400 MONROE 5TH FLOOR, DETROIT, MI…" at bounding box center [401, 259] width 210 height 16
select select "50864"
click at [393, 291] on select "- Select - File download Invoice (Prepay) Invoice (Trailing) Time of payment Ti…" at bounding box center [364, 291] width 136 height 16
select select "5"
click at [296, 285] on select "- Select - File download Invoice (Prepay) Invoice (Trailing) Time of payment Ti…" at bounding box center [364, 291] width 136 height 16
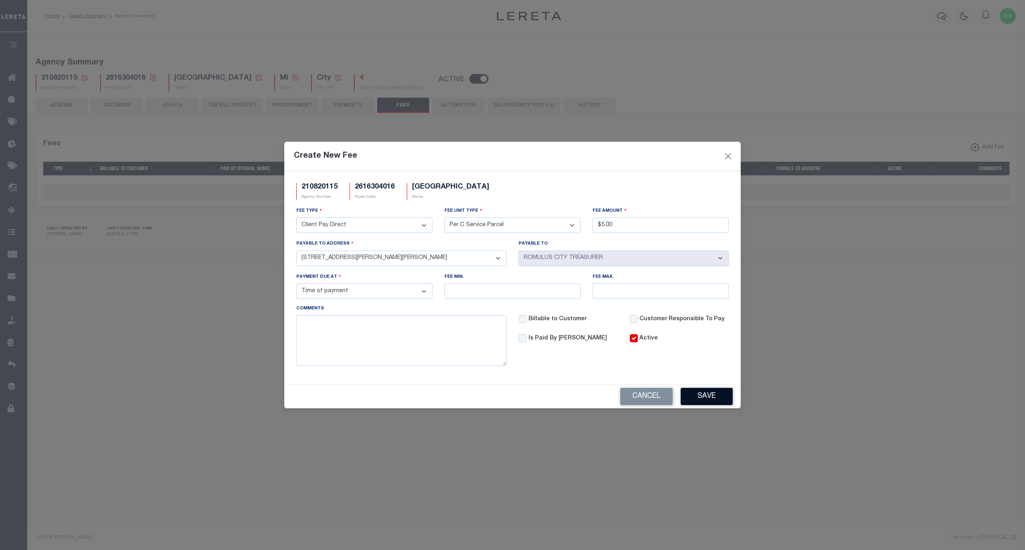
click at [710, 399] on button "Save" at bounding box center [707, 396] width 52 height 17
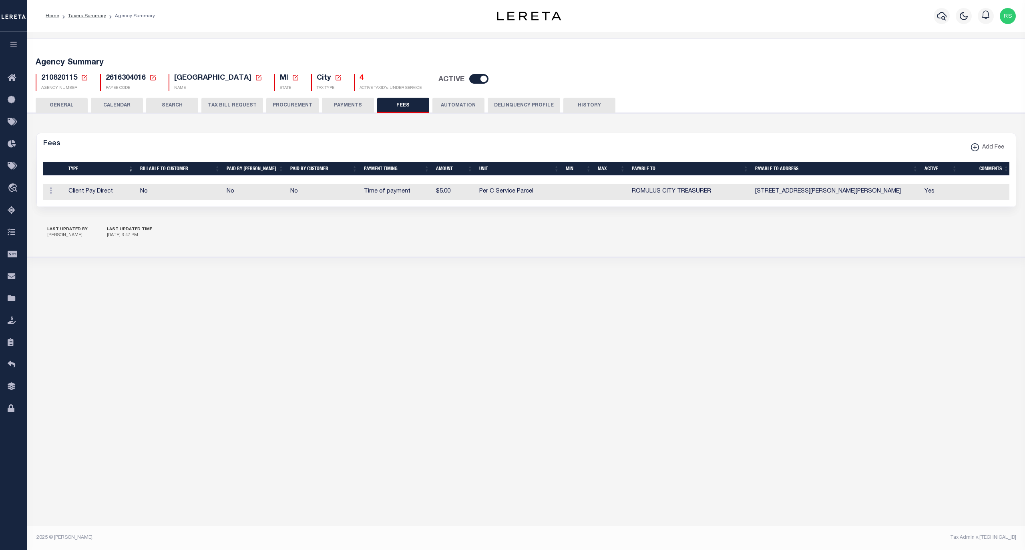
select select
click at [975, 149] on xmlns\ "button" at bounding box center [975, 147] width 8 height 8
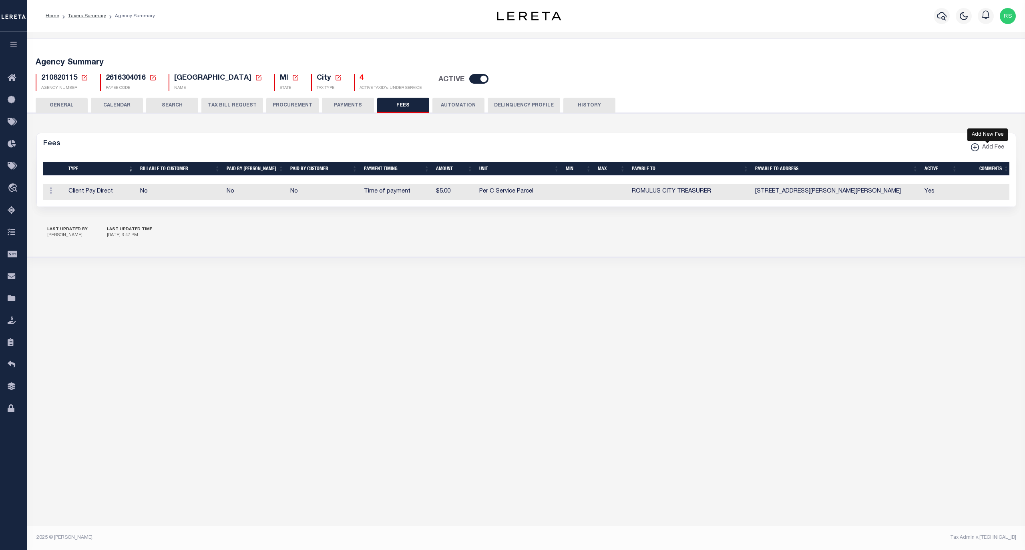
select select
checkbox input "false"
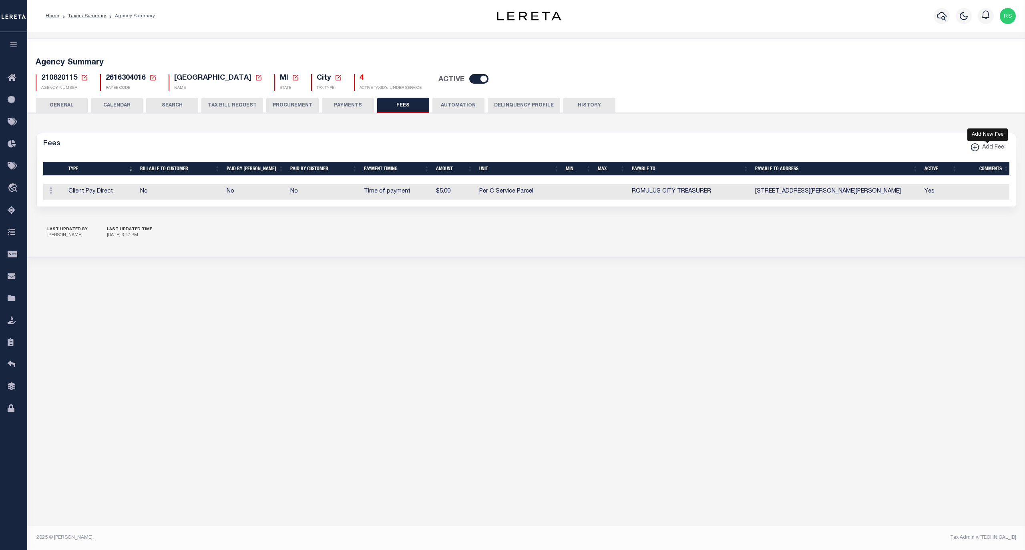
checkbox input "false"
checkbox input "true"
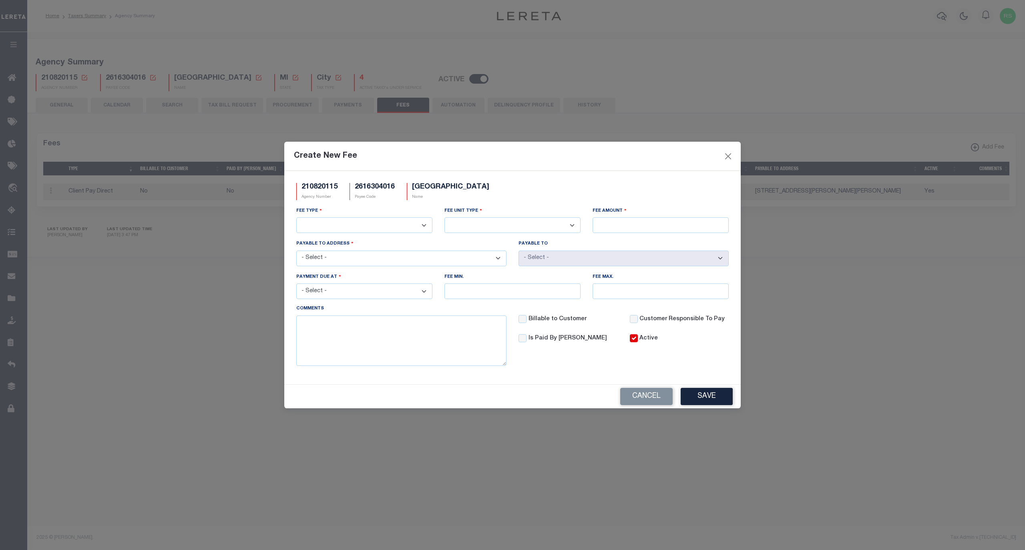
click at [351, 222] on select "3rd Party Web Extract Fee Current 3rd Party Web Extract Fee Prior Automation Fe…" at bounding box center [364, 225] width 136 height 16
select select "4"
click at [296, 217] on select "3rd Party Web Extract Fee Current 3rd Party Web Extract Fee Prior Automation Fe…" at bounding box center [364, 225] width 136 height 16
click at [478, 223] on select "Per Agency Per Agency Parcel Per B Service Parcel Per C Service Parcel Per File…" at bounding box center [512, 225] width 136 height 16
select select "7"
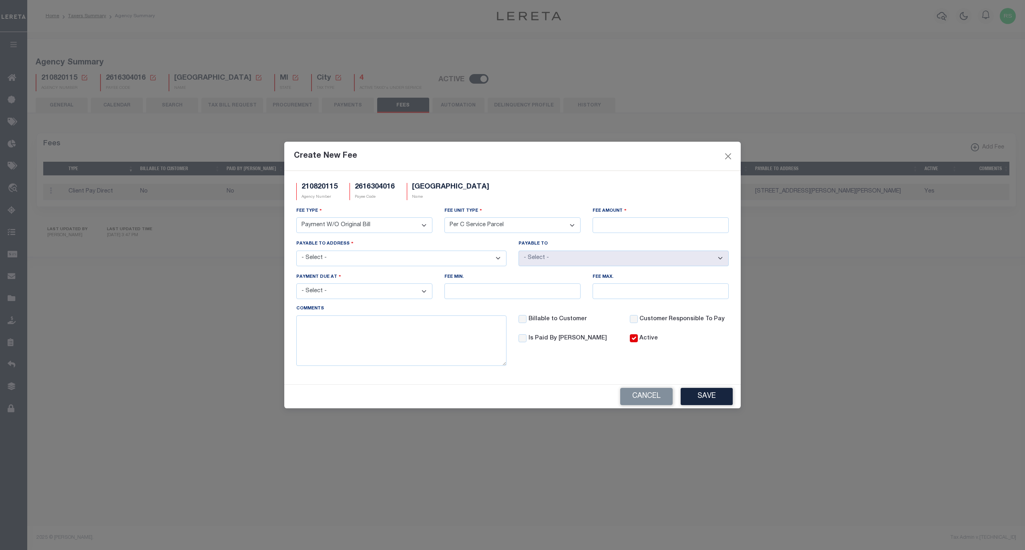
click at [444, 217] on select "Per Agency Per Agency Parcel Per B Service Parcel Per C Service Parcel Per File…" at bounding box center [512, 225] width 136 height 16
click at [615, 226] on input "Fee Amount" at bounding box center [661, 225] width 136 height 16
type input "$5.00"
click at [433, 255] on select "- Select - 11111 WAYNE RD, ROMULUS, MI, 48174 400 MONROE 5TH FLOOR, DETROIT, MI…" at bounding box center [401, 259] width 210 height 16
select select "10842"
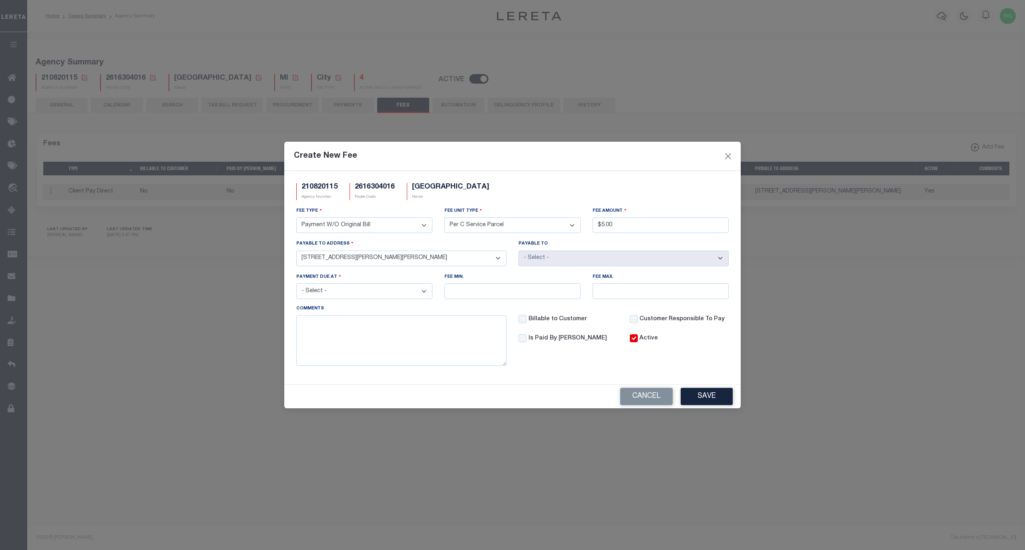
click at [296, 251] on select "- Select - 11111 WAYNE RD, ROMULUS, MI, 48174 400 MONROE 5TH FLOOR, DETROIT, MI…" at bounding box center [401, 259] width 210 height 16
select select "50864"
click at [386, 293] on select "- Select - File download Invoice (Prepay) Invoice (Trailing) Time of payment Ti…" at bounding box center [364, 291] width 136 height 16
select select "5"
click at [296, 285] on select "- Select - File download Invoice (Prepay) Invoice (Trailing) Time of payment Ti…" at bounding box center [364, 291] width 136 height 16
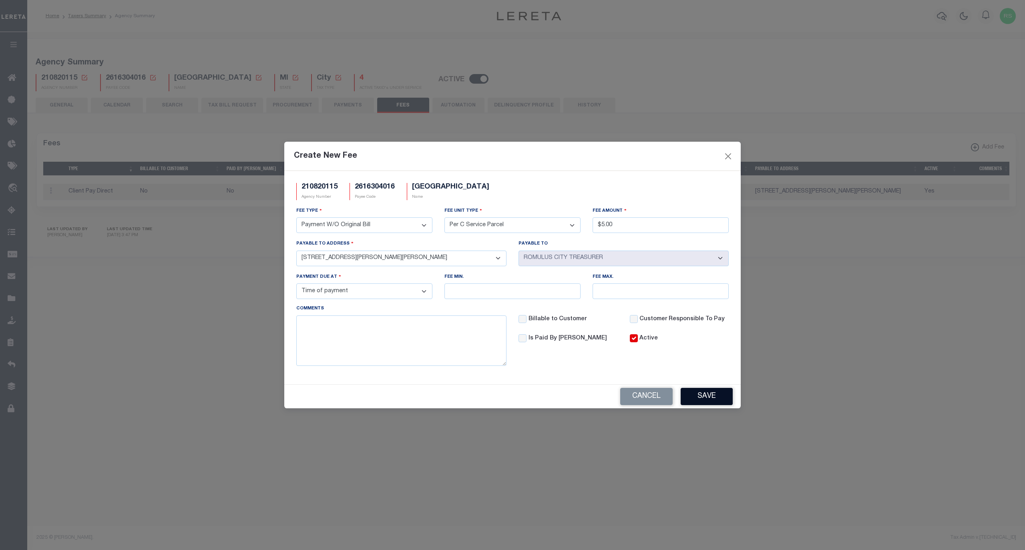
click at [715, 403] on button "Save" at bounding box center [707, 396] width 52 height 17
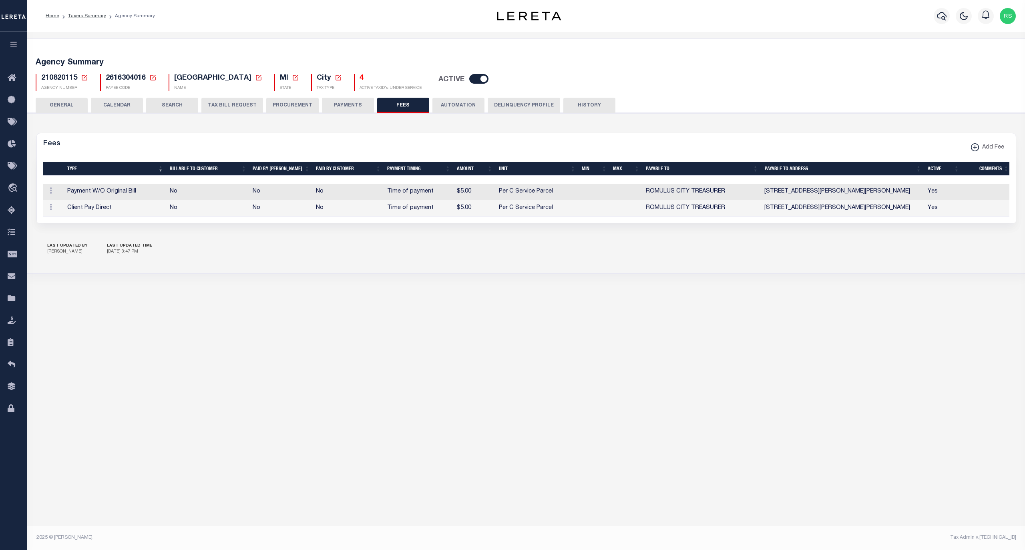
click at [449, 108] on button "AUTOMATION" at bounding box center [458, 105] width 52 height 15
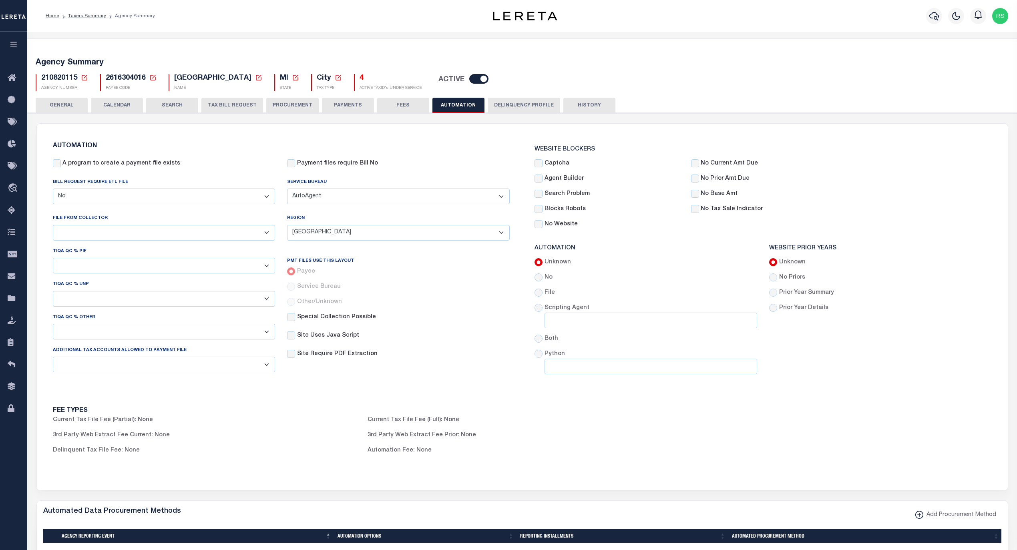
click at [74, 104] on button "GENERAL" at bounding box center [62, 105] width 52 height 15
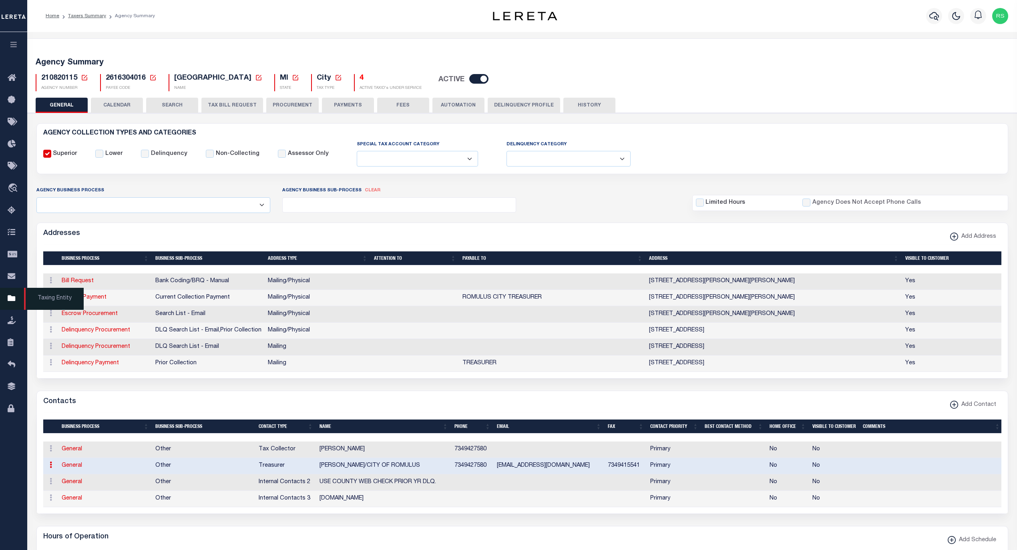
click at [45, 300] on span "Taxing Entity" at bounding box center [54, 299] width 60 height 22
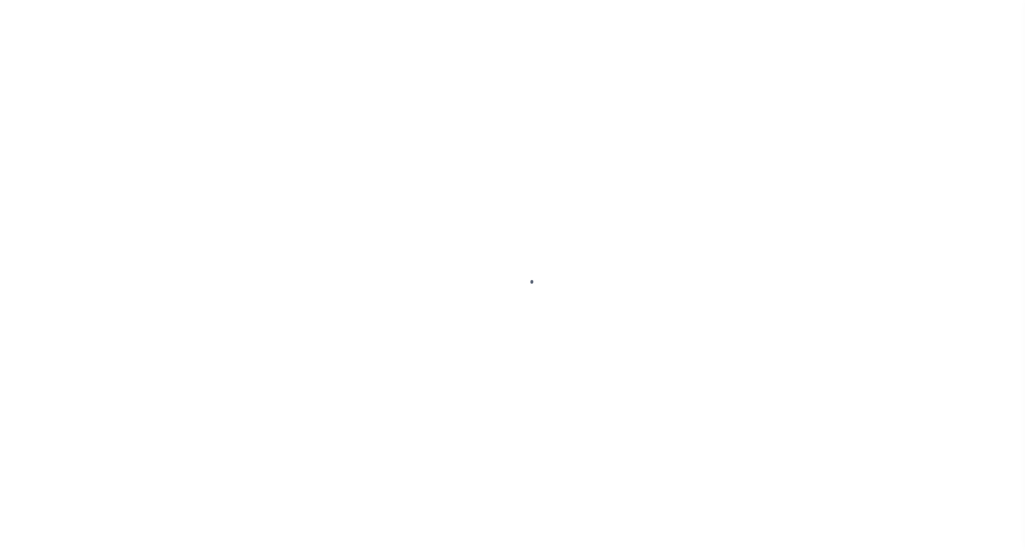
select select
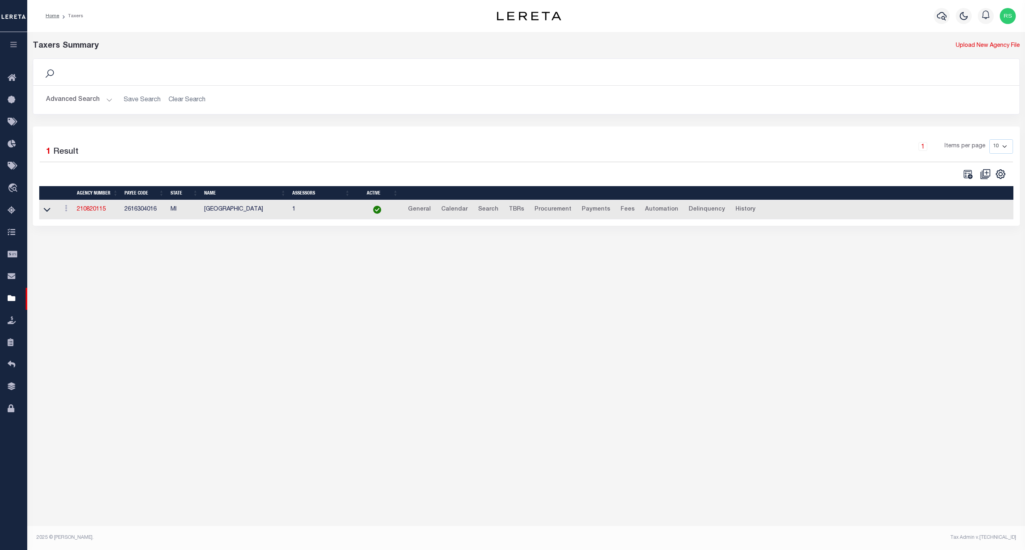
click at [78, 102] on button "Advanced Search" at bounding box center [79, 100] width 66 height 16
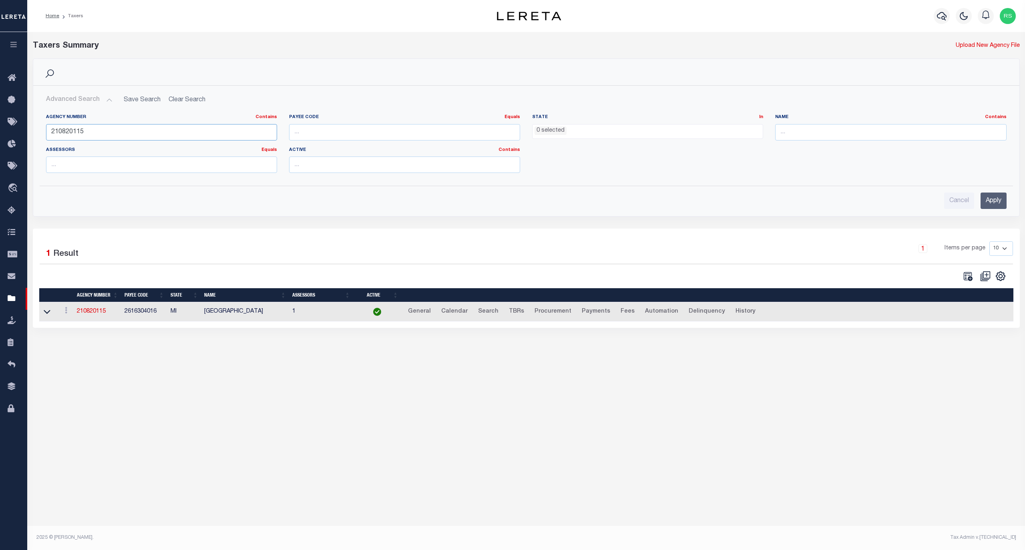
click at [101, 131] on input "210820115" at bounding box center [161, 132] width 231 height 16
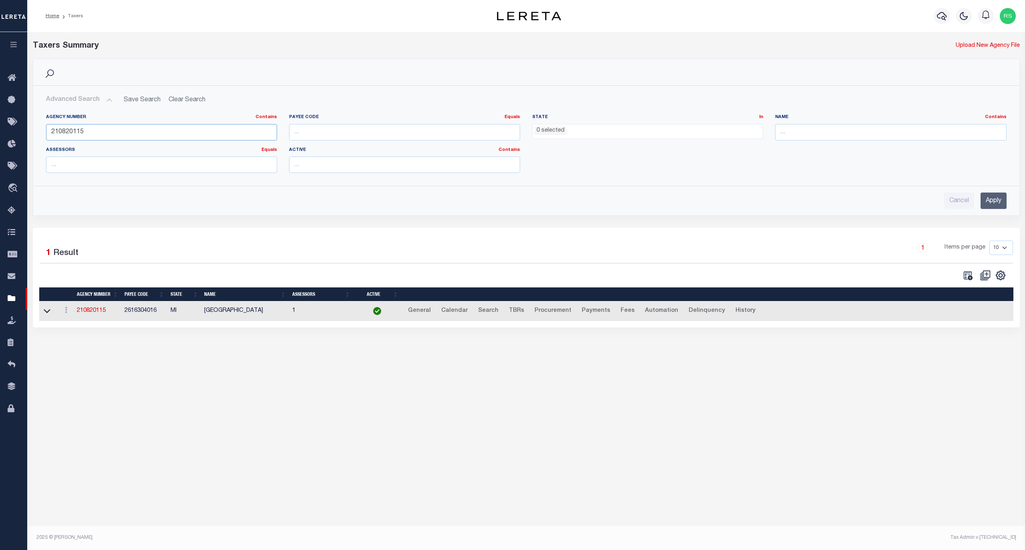
paste input "8"
type input "210828115"
click at [991, 201] on input "Apply" at bounding box center [994, 201] width 26 height 16
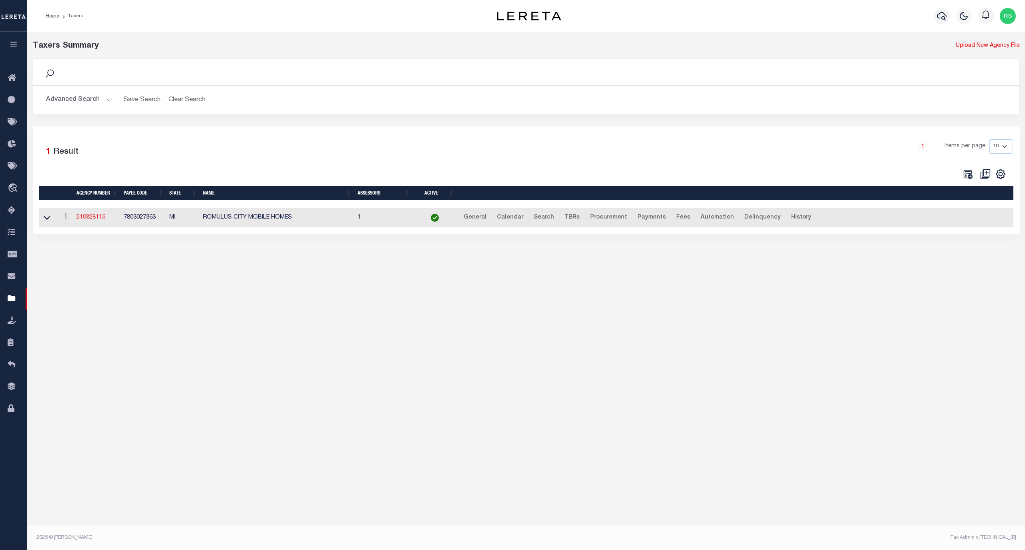
click at [100, 220] on link "210828115" at bounding box center [90, 218] width 29 height 6
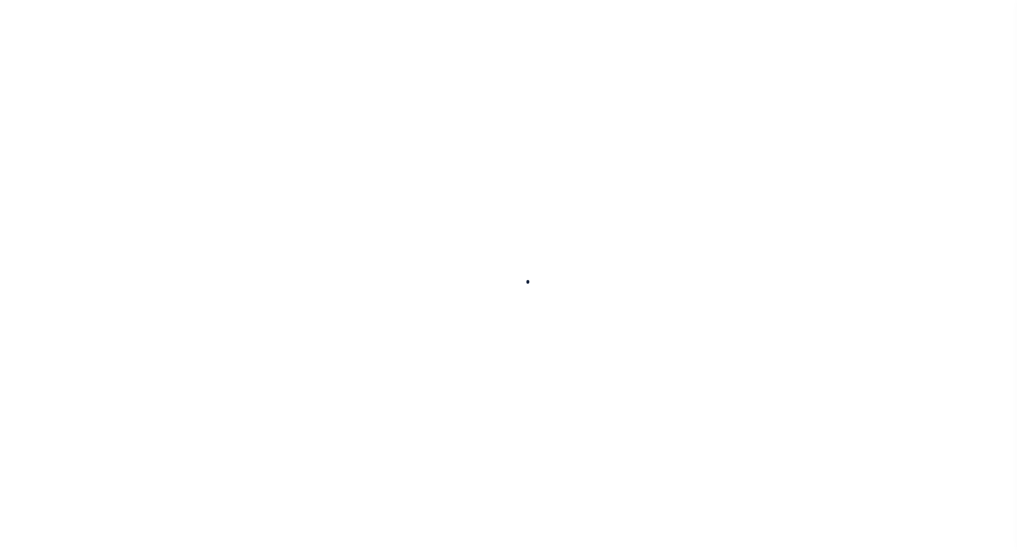
select select
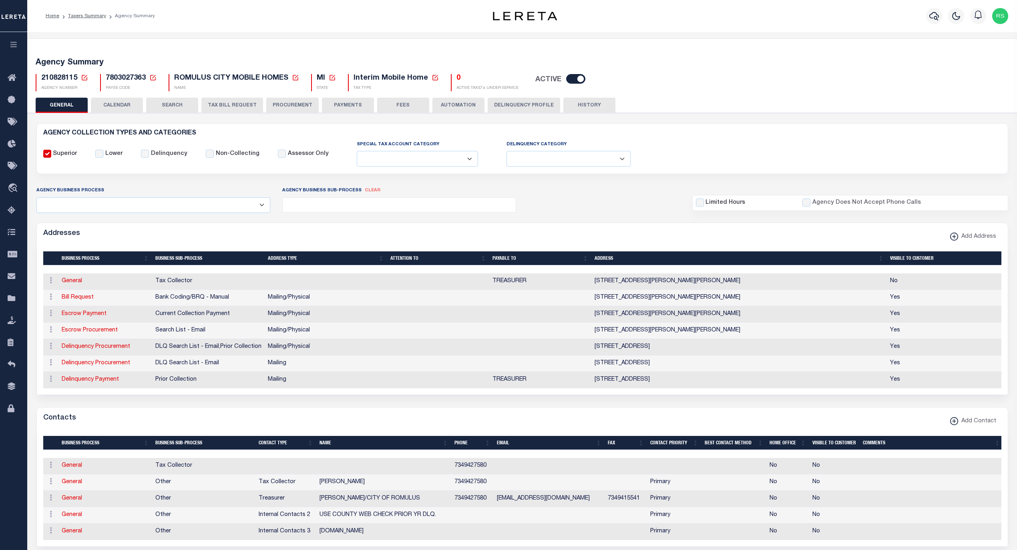
click at [388, 106] on button "FEES" at bounding box center [403, 105] width 52 height 15
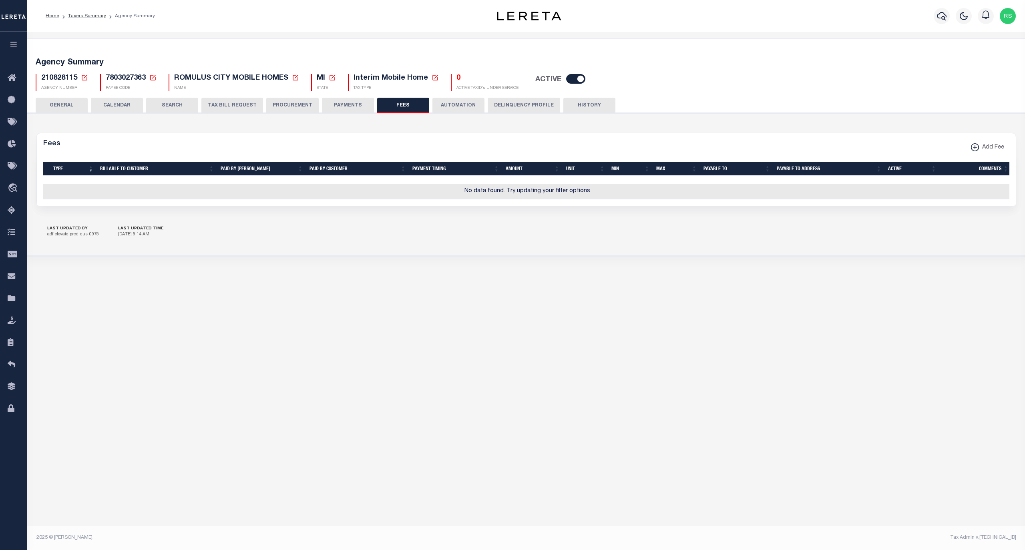
click at [969, 147] on button "Add Fee" at bounding box center [988, 148] width 44 height 16
select select
checkbox input "false"
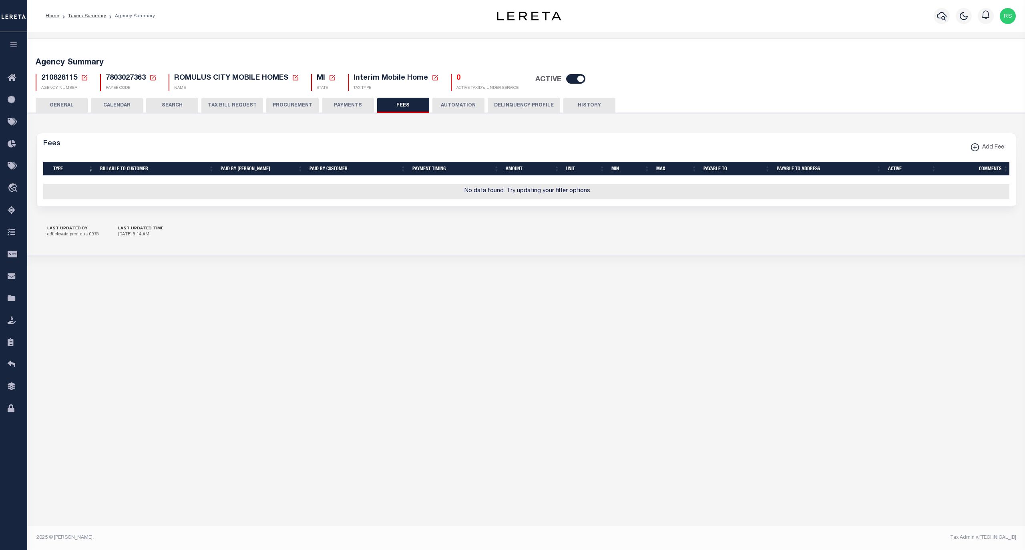
checkbox input "false"
checkbox input "true"
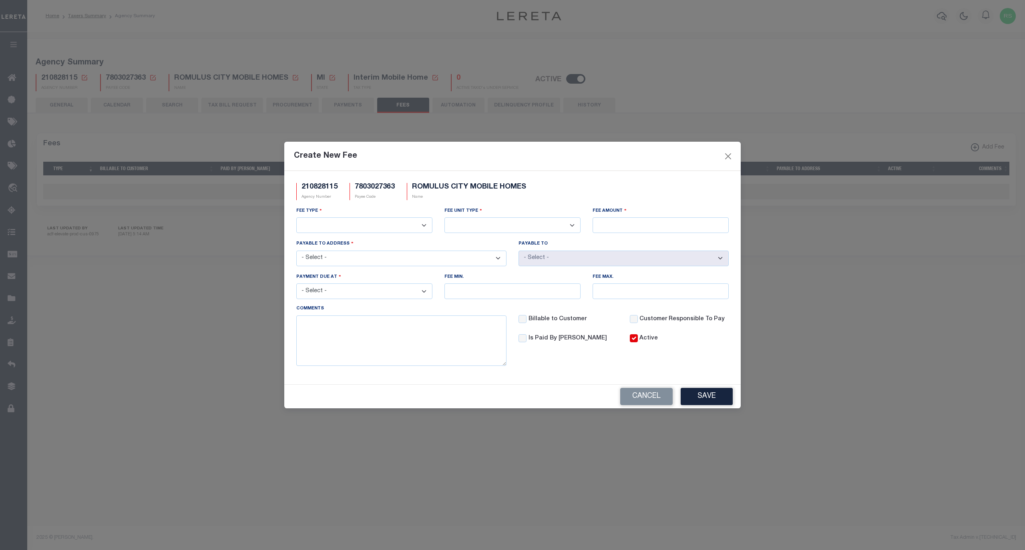
click at [340, 225] on select "3rd Party Web Extract Fee Current 3rd Party Web Extract Fee Prior Automation Fe…" at bounding box center [364, 225] width 136 height 16
select select "4"
click at [296, 217] on select "3rd Party Web Extract Fee Current 3rd Party Web Extract Fee Prior Automation Fe…" at bounding box center [364, 225] width 136 height 16
click at [532, 229] on select "Per Agency Per Agency Parcel Per B Service Parcel Per C Service Parcel Per File…" at bounding box center [512, 225] width 136 height 16
select select "7"
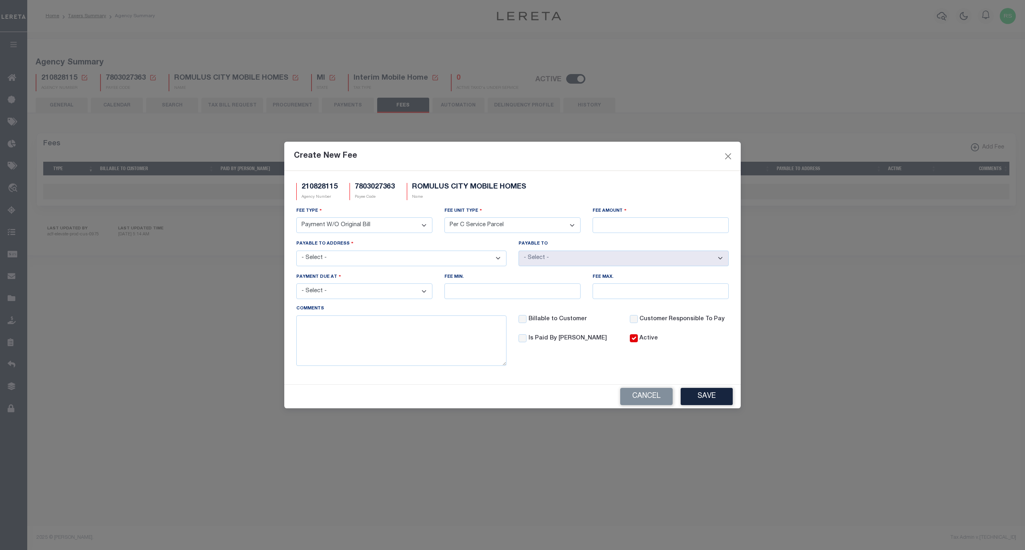
click at [444, 217] on select "Per Agency Per Agency Parcel Per B Service Parcel Per C Service Parcel Per File…" at bounding box center [512, 225] width 136 height 16
click at [638, 227] on input "Fee Amount" at bounding box center [661, 225] width 136 height 16
type input "$5.00"
click at [454, 263] on select "- Select - 11111 WAYNE RD, ROMULUS, MI, 48174 11111 WAYNE RD, ROMULUS, MI, 4817…" at bounding box center [401, 259] width 210 height 16
select select "6275"
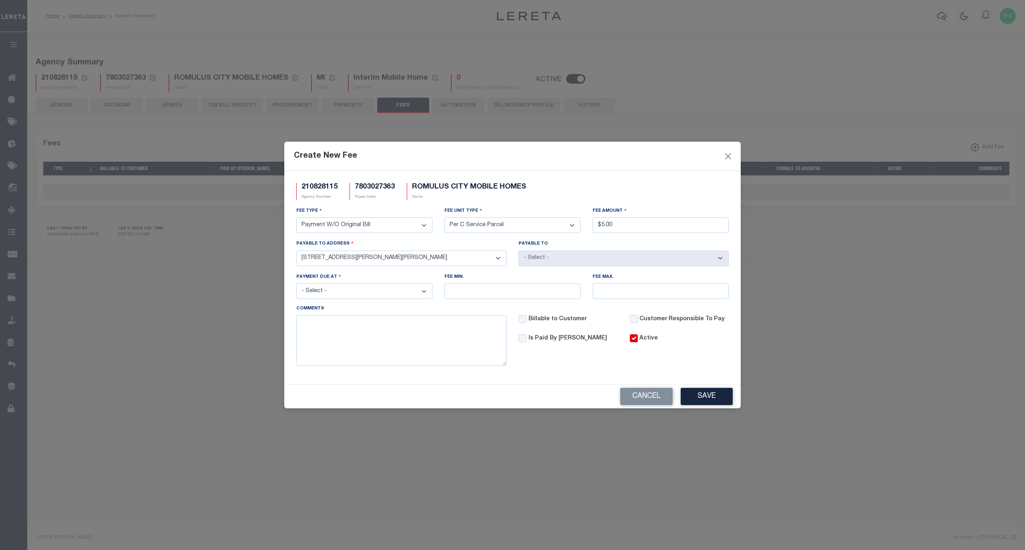
click at [296, 251] on select "- Select - 11111 WAYNE RD, ROMULUS, MI, 48174 11111 WAYNE RD, ROMULUS, MI, 4817…" at bounding box center [401, 259] width 210 height 16
select select "6872"
click at [472, 262] on select "- Select - 11111 WAYNE RD, ROMULUS, MI, 48174 11111 WAYNE RD, ROMULUS, MI, 4817…" at bounding box center [401, 259] width 210 height 16
click at [296, 251] on select "- Select - 11111 WAYNE RD, ROMULUS, MI, 48174 11111 WAYNE RD, ROMULUS, MI, 4817…" at bounding box center [401, 259] width 210 height 16
click at [490, 261] on select "- Select - 11111 WAYNE RD, ROMULUS, MI, 48174 11111 WAYNE RD, ROMULUS, MI, 4817…" at bounding box center [401, 259] width 210 height 16
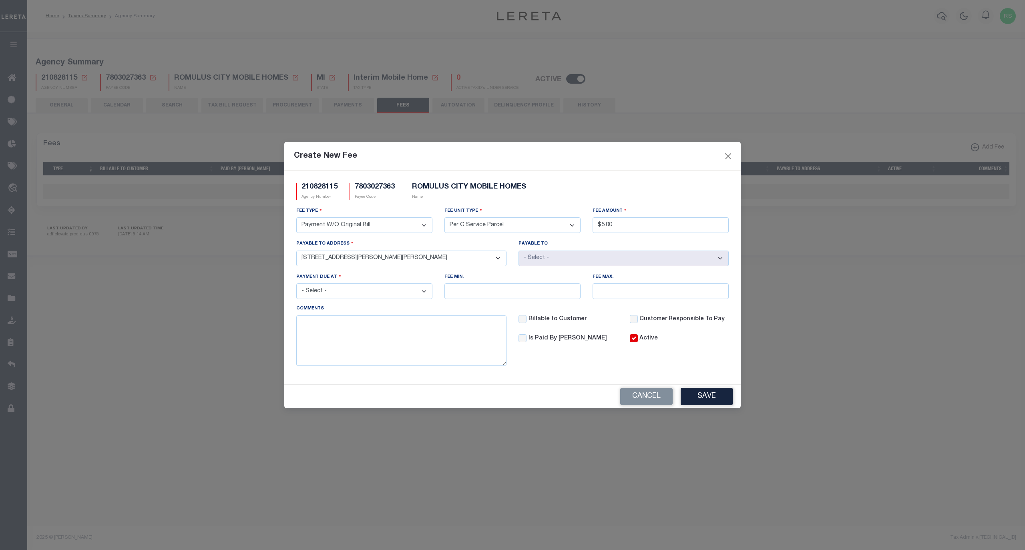
select select "6275"
click at [296, 251] on select "- Select - 11111 WAYNE RD, ROMULUS, MI, 48174 11111 WAYNE RD, ROMULUS, MI, 4817…" at bounding box center [401, 259] width 210 height 16
click at [385, 295] on select "- Select - File download Invoice (Prepay) Invoice (Trailing) Time of payment Ti…" at bounding box center [364, 291] width 136 height 16
select select "5"
click at [296, 285] on select "- Select - File download Invoice (Prepay) Invoice (Trailing) Time of payment Ti…" at bounding box center [364, 291] width 136 height 16
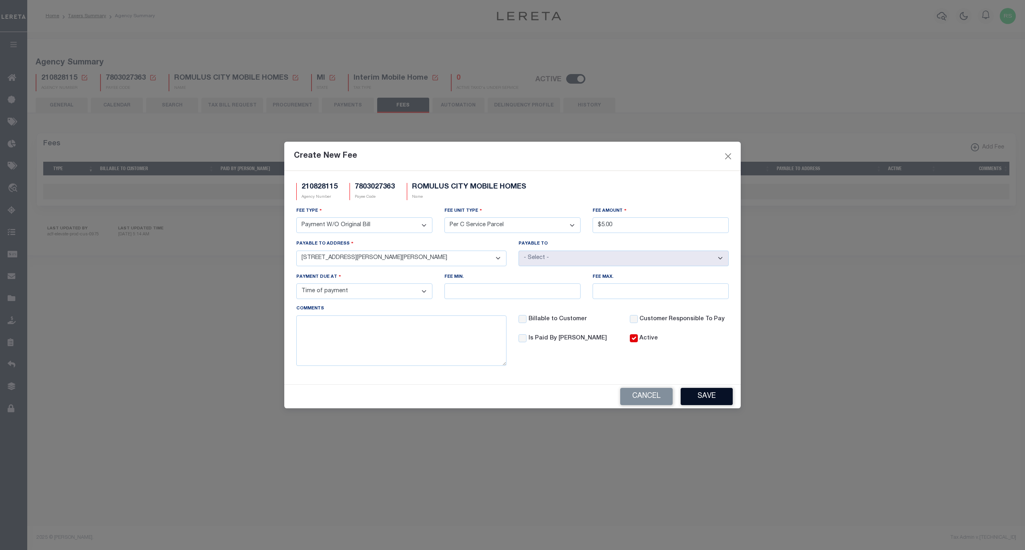
click at [705, 398] on button "Save" at bounding box center [707, 396] width 52 height 17
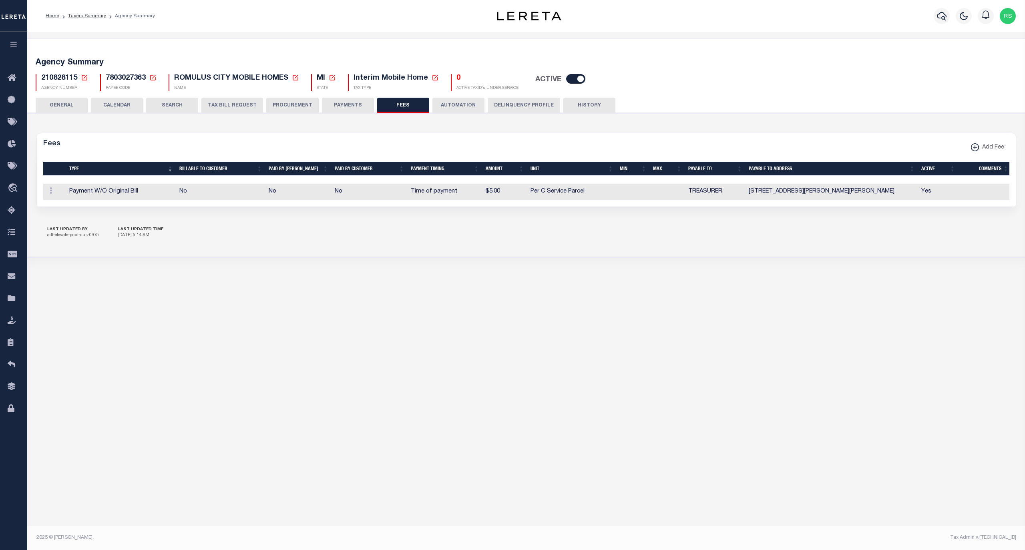
click at [67, 106] on button "GENERAL" at bounding box center [62, 105] width 52 height 15
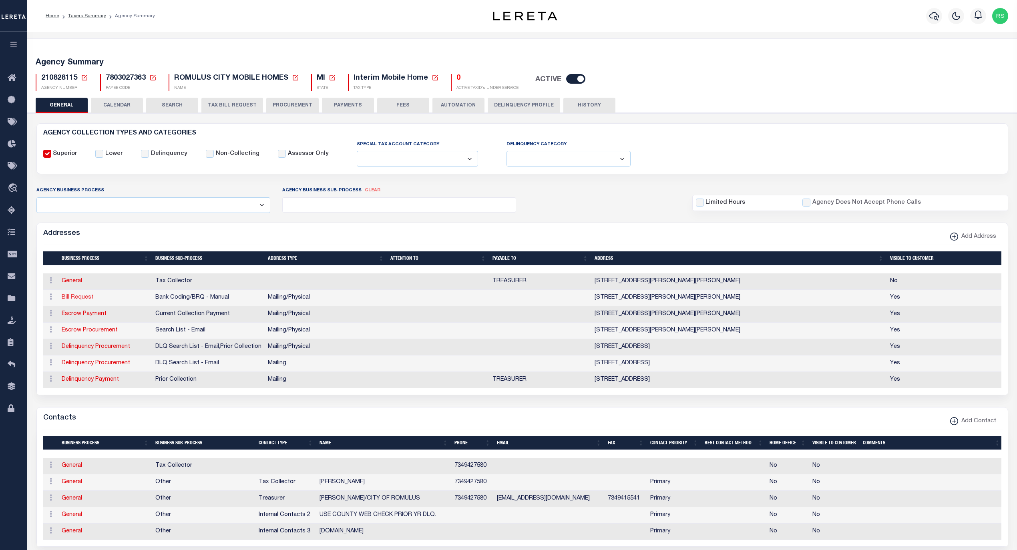
click at [84, 300] on link "Bill Request" at bounding box center [78, 298] width 32 height 6
select select "1"
checkbox input "false"
select select
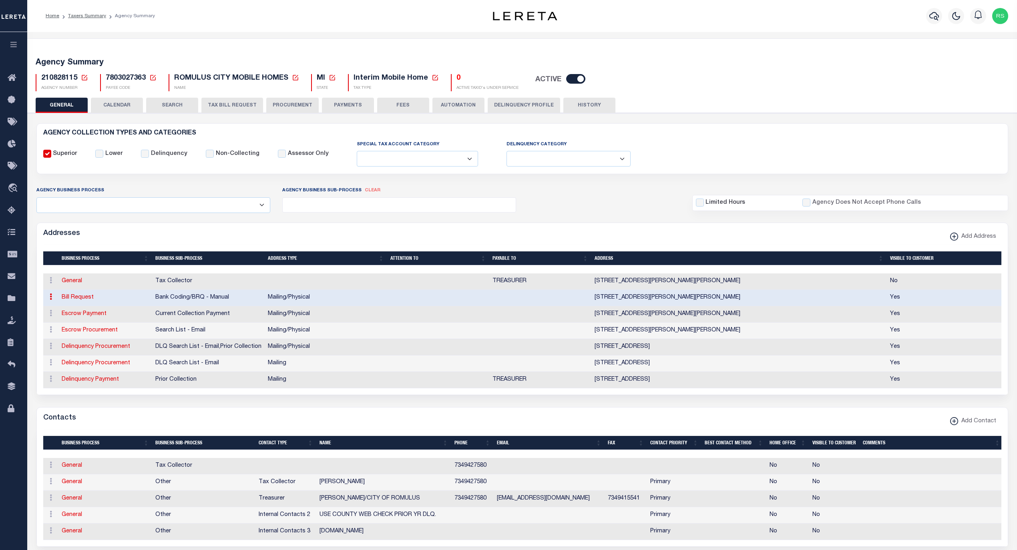
type input "11111 WAYNE RD"
type input "ROMULUS"
select select "MI"
type input "48174"
select select "5"
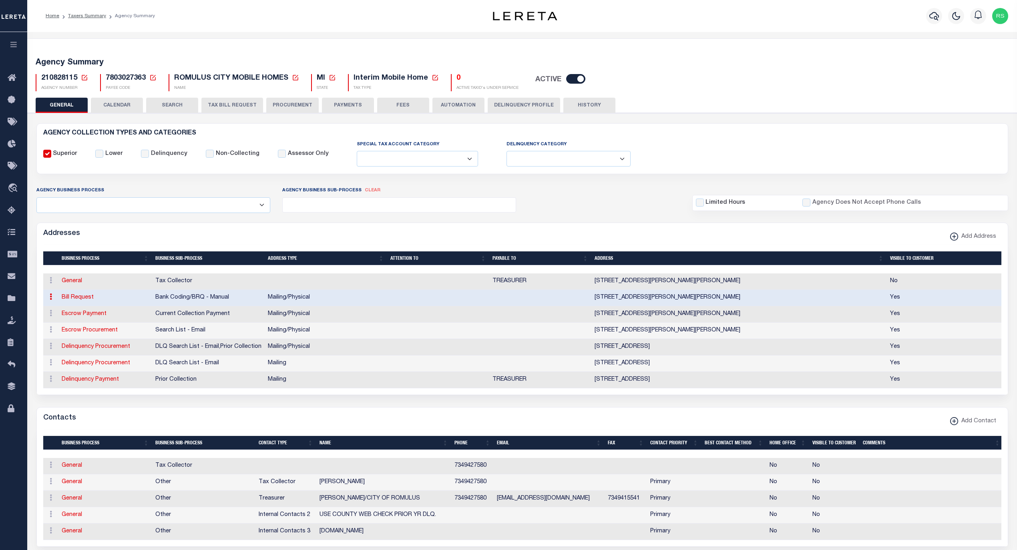
checkbox input "true"
select select "1"
select select "2"
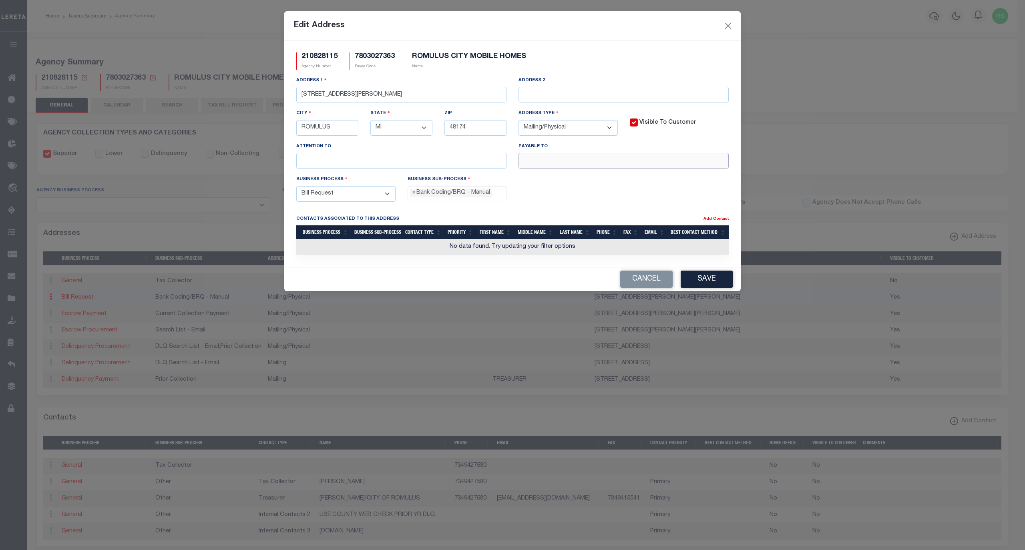
click at [560, 164] on input "text" at bounding box center [623, 161] width 210 height 16
paste input "ROMULUS CITY"
click at [629, 166] on input "ROMULUS CITY" at bounding box center [623, 161] width 210 height 16
paste input "TREASURER"
type input "ROMULUS CITY TREASURER"
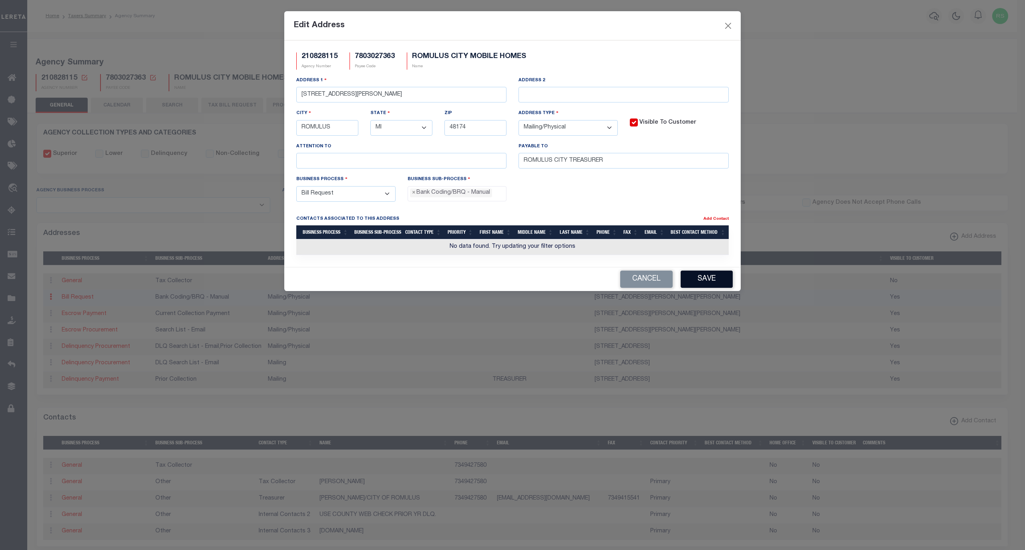
click at [710, 284] on button "Save" at bounding box center [707, 279] width 52 height 17
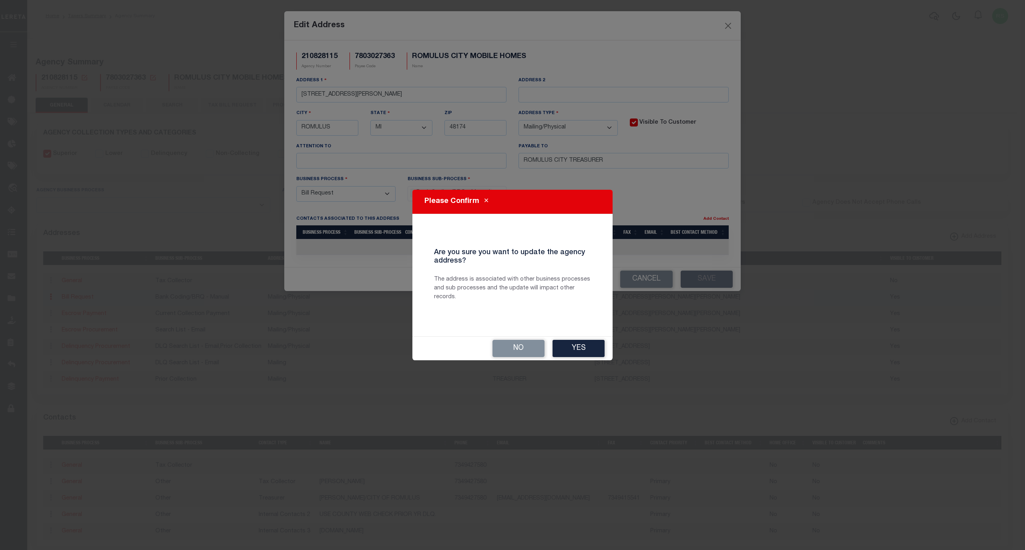
click at [587, 348] on button "Yes" at bounding box center [579, 348] width 52 height 17
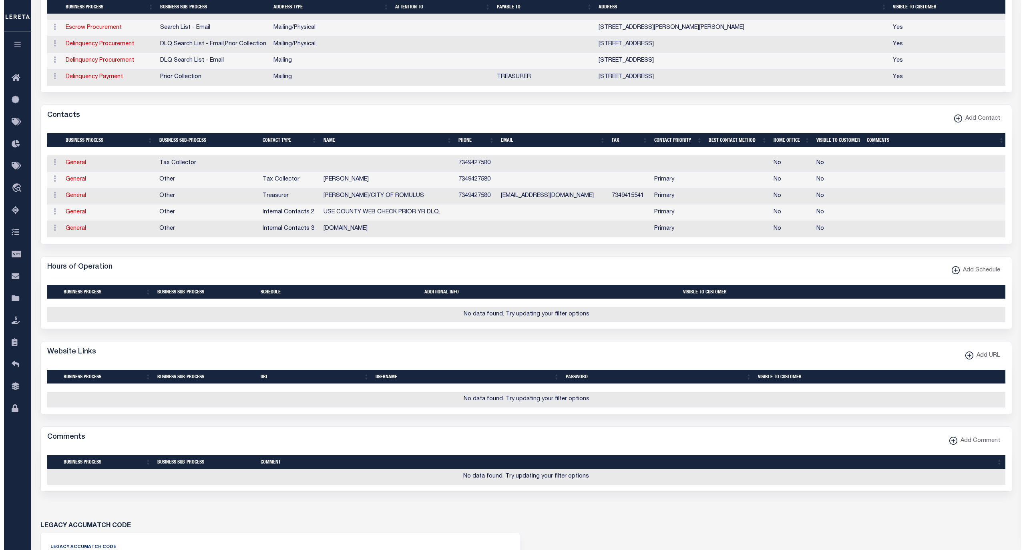
scroll to position [356, 0]
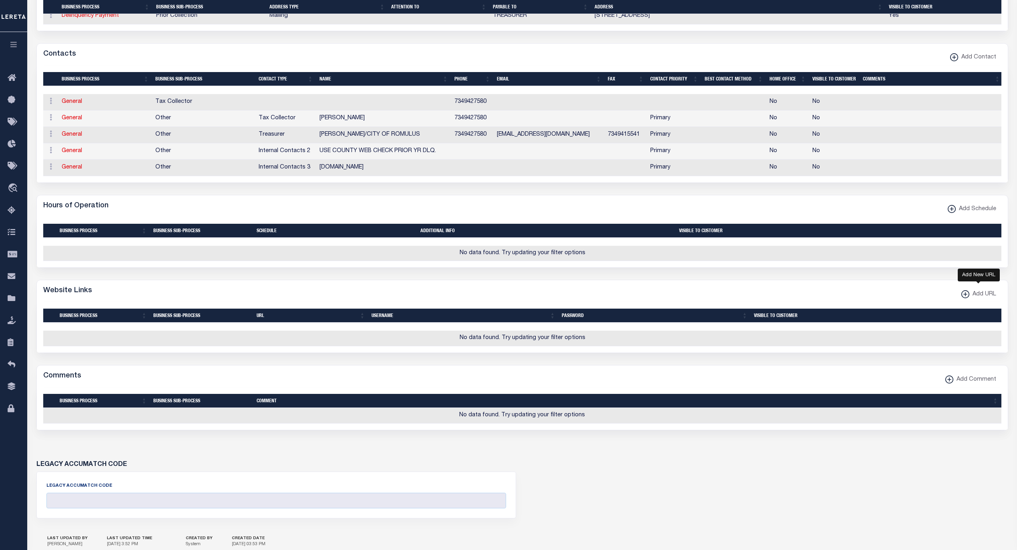
click at [970, 299] on span "Add URL" at bounding box center [982, 294] width 27 height 9
select select
checkbox input "true"
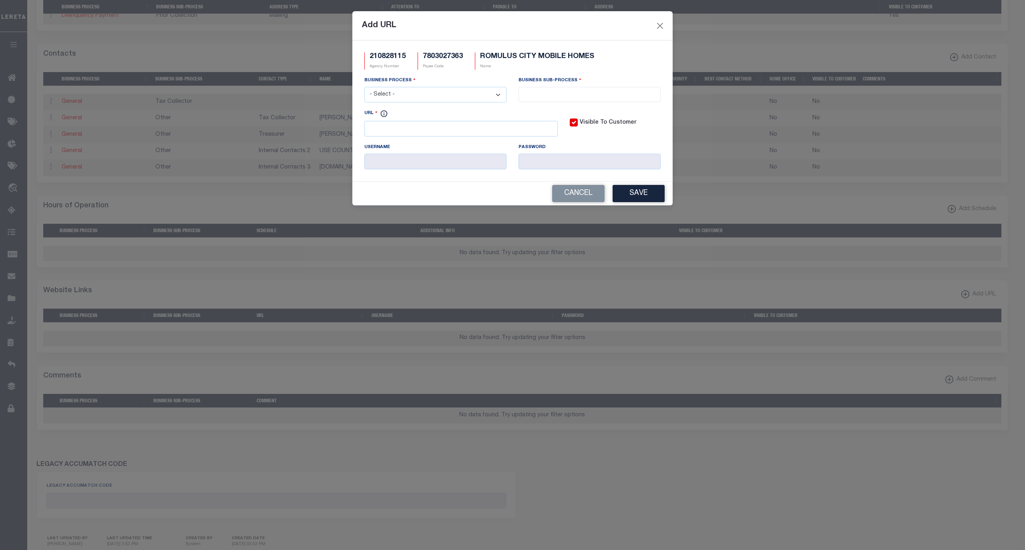
click at [471, 96] on select "- Select - All Automation Bill Request Delinquency Payment Delinquency Procurem…" at bounding box center [435, 95] width 142 height 16
click at [512, 90] on div "Business Process - Select - All Automation Bill Request Delinquency Payment Del…" at bounding box center [435, 92] width 154 height 33
click at [465, 128] on input "URL" at bounding box center [460, 129] width 193 height 16
click at [460, 129] on input "URL" at bounding box center [460, 129] width 193 height 16
paste input "http://www.romulusgov.com/default.asp?area_2=pages%2Fdepartments/assessor/o"
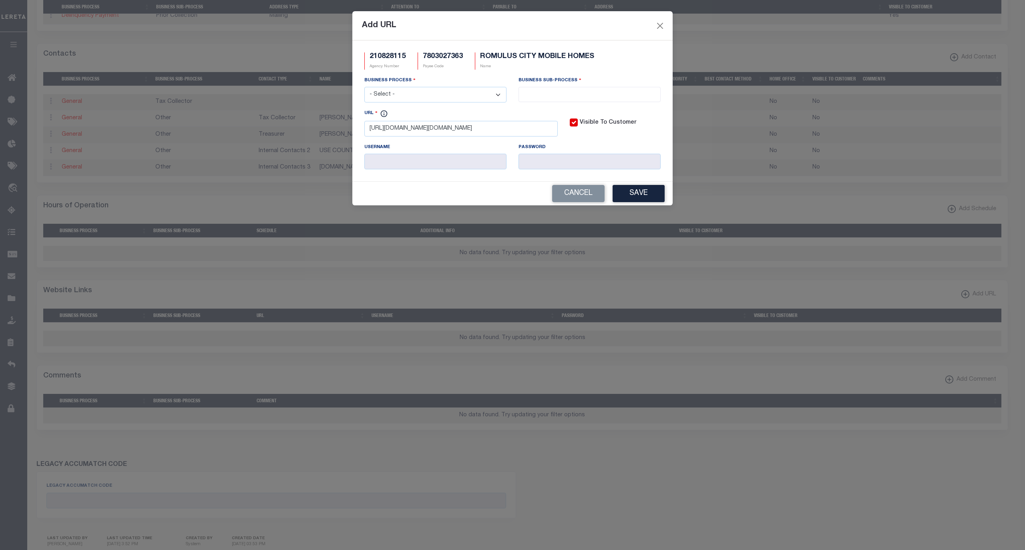
scroll to position [0, 0]
click at [531, 135] on input "http://www.romulusgov.com/default.asp?area_2=pages%2Fdepartments/assessor/o" at bounding box center [460, 129] width 193 height 16
paste input "nline"
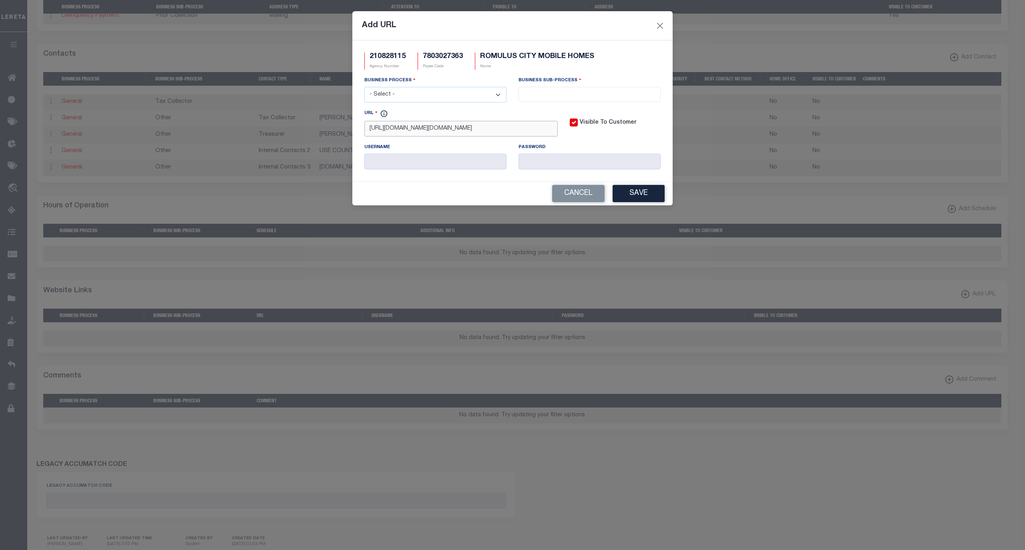
type input "http://www.romulusgov.com/default.asp?area_2=pages%2Fdepartments/assessor/online"
click at [577, 140] on div "Visible To Customer" at bounding box center [615, 126] width 103 height 34
click at [472, 96] on select "- Select - All Automation Bill Request Delinquency Payment Delinquency Procurem…" at bounding box center [435, 95] width 142 height 16
select select "6"
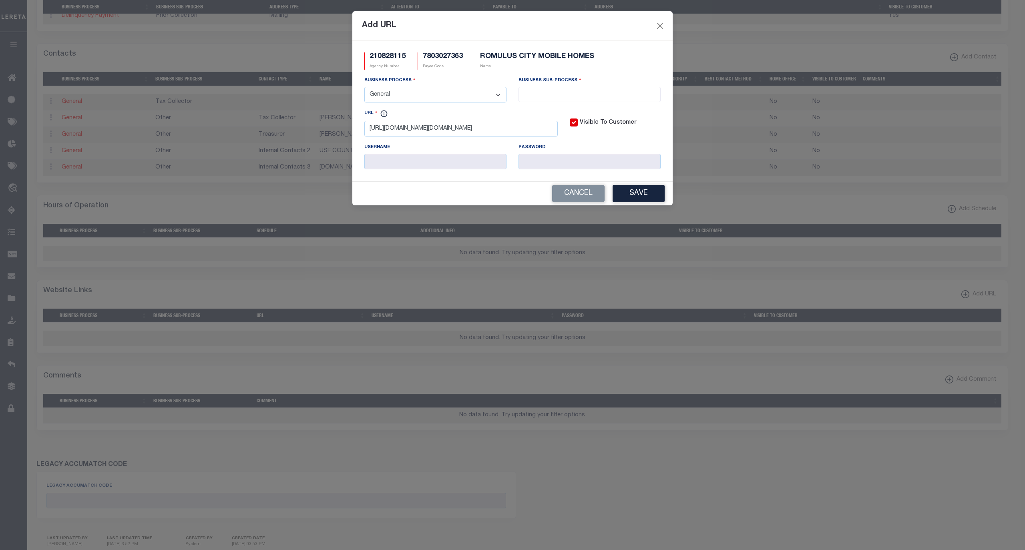
click at [364, 88] on select "- Select - All Automation Bill Request Delinquency Payment Delinquency Procurem…" at bounding box center [435, 95] width 142 height 16
click at [543, 93] on input "search" at bounding box center [589, 93] width 137 height 9
select select "39"
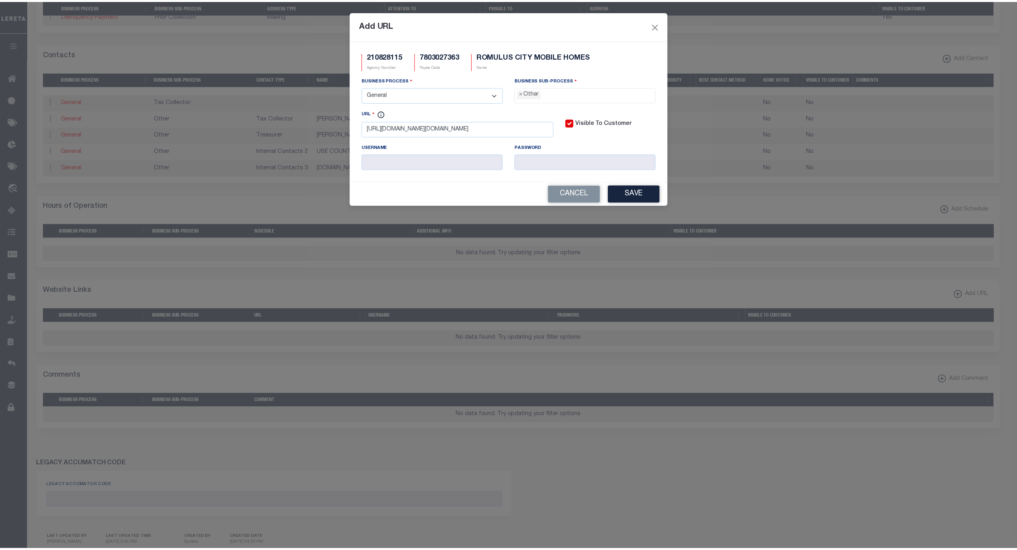
scroll to position [14, 0]
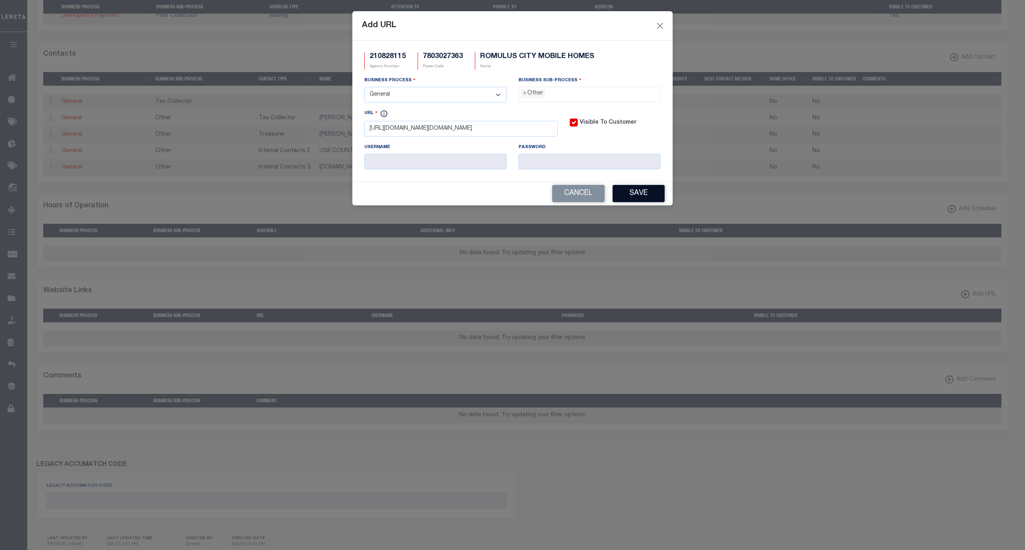
click at [641, 199] on button "Save" at bounding box center [639, 193] width 52 height 17
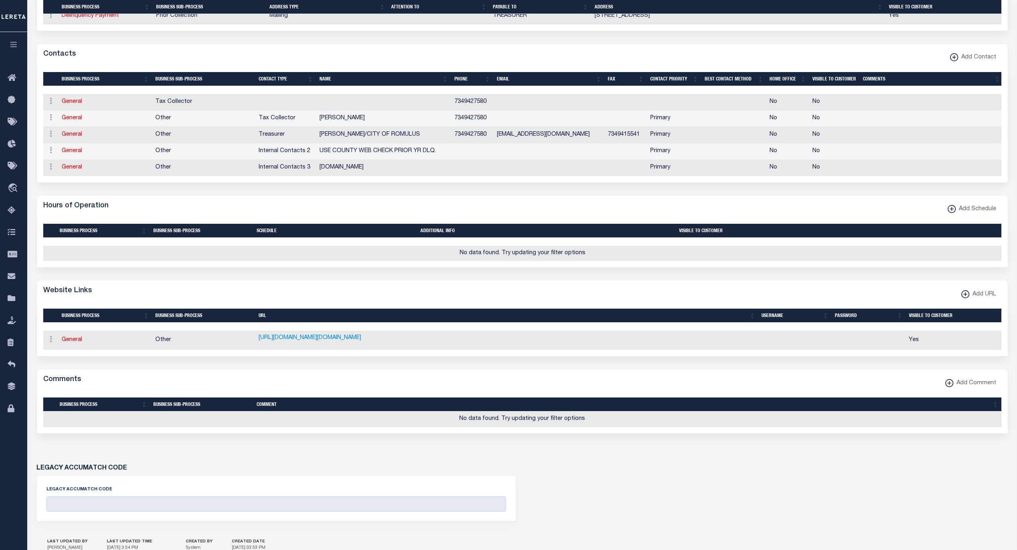
click at [616, 378] on form "AGENCY COLLECTION TYPES AND CATEGORIES Superior Lower Delinquency Non-Collectin…" at bounding box center [522, 149] width 972 height 764
click at [332, 209] on div "Hours of Operation Add Schedule" at bounding box center [522, 206] width 971 height 22
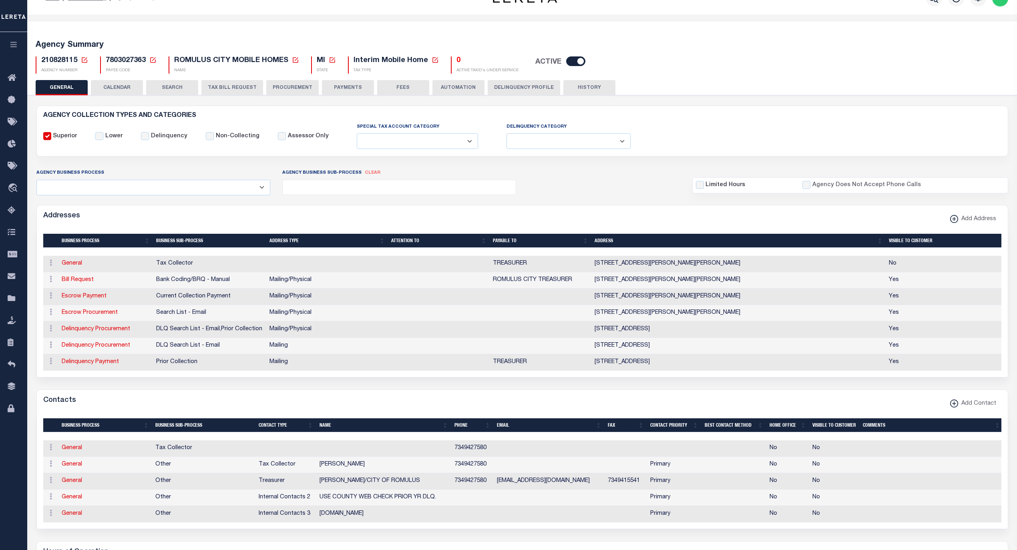
scroll to position [0, 0]
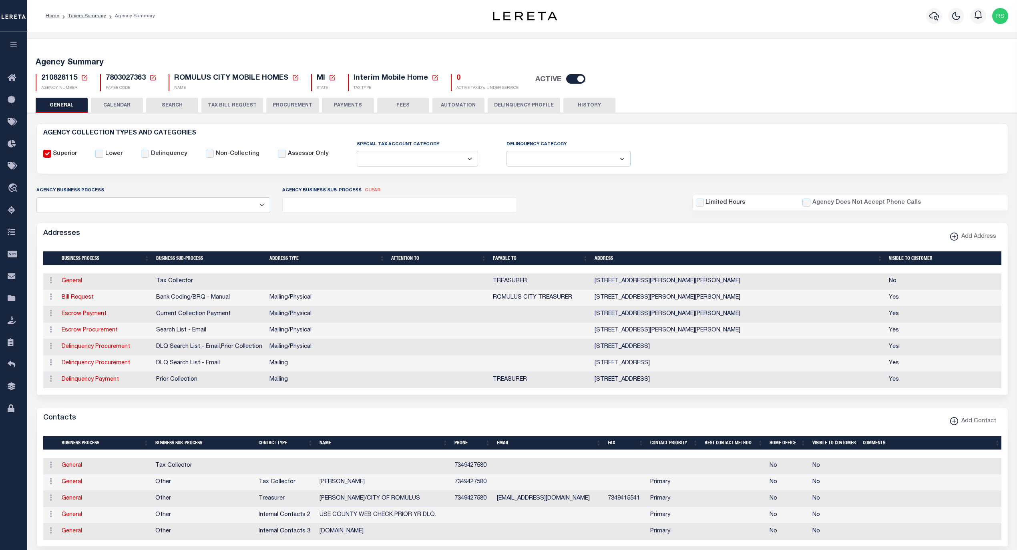
click at [404, 108] on button "FEES" at bounding box center [403, 105] width 52 height 15
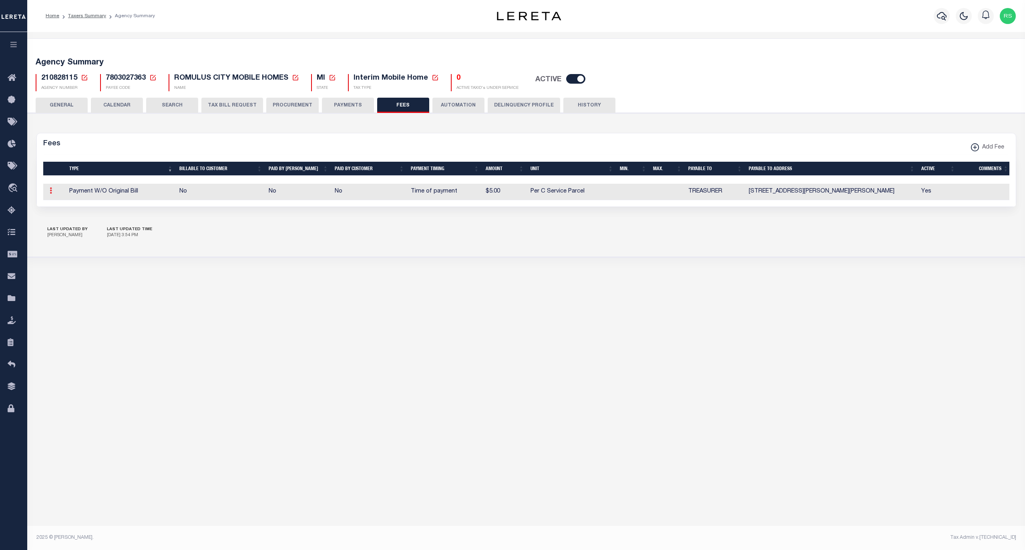
click at [50, 194] on icon at bounding box center [51, 190] width 2 height 6
click at [58, 215] on link "Edit" at bounding box center [65, 216] width 36 height 13
select select
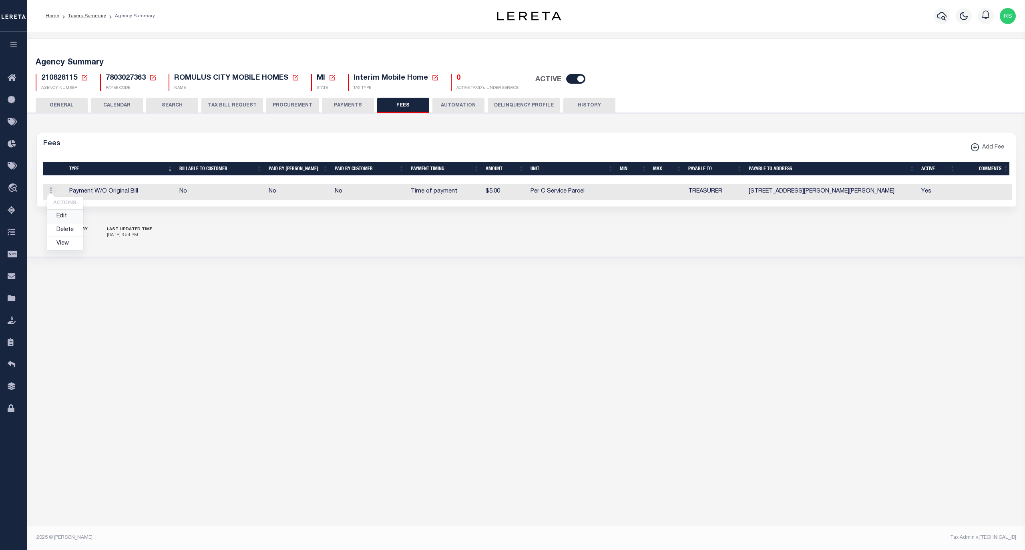
checkbox input "false"
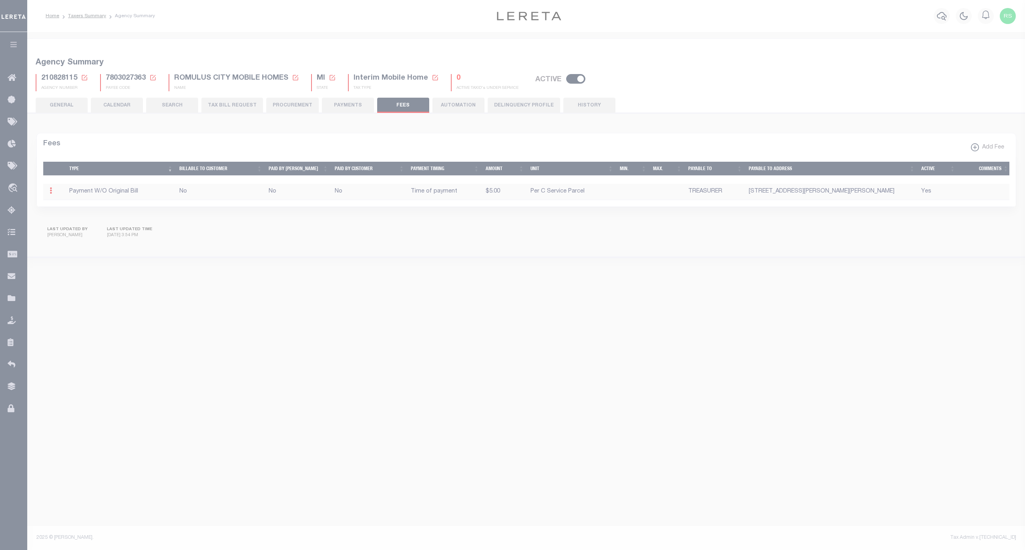
select select "4"
select select "7"
type input "$5"
select select "6275"
select select "6872"
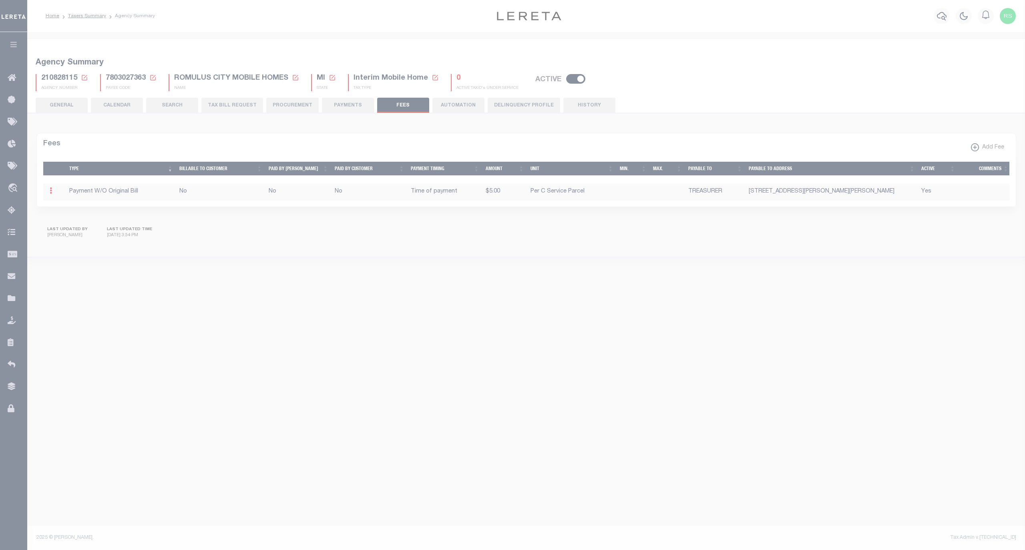
select select "5"
checkbox input "true"
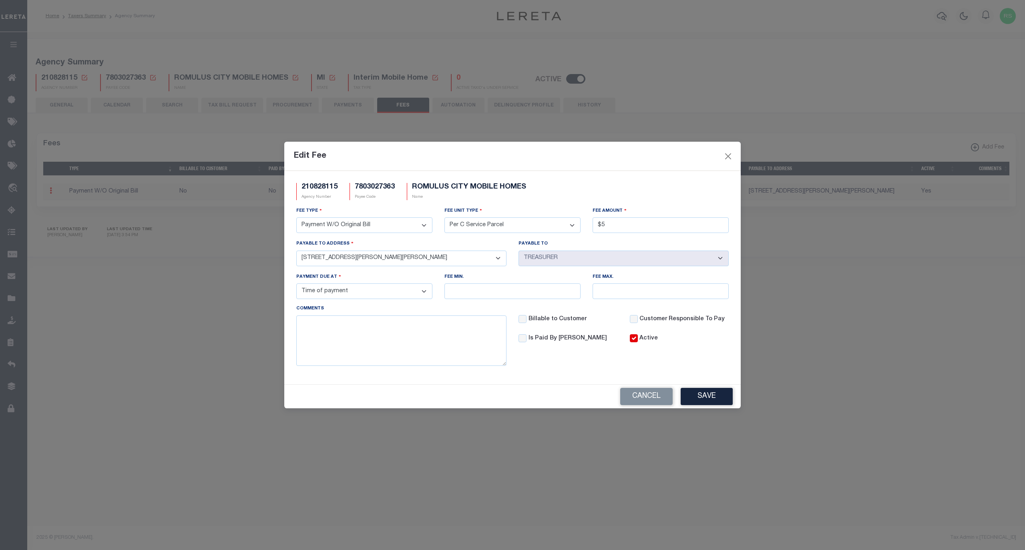
click at [477, 255] on select "- Select - 11111 WAYNE RD, ROMULUS, MI, 48174 11111 WAYNE RD, ROMULUS, MI, 4817…" at bounding box center [401, 259] width 210 height 16
select select "10842"
click at [296, 251] on select "- Select - 11111 WAYNE RD, ROMULUS, MI, 48174 11111 WAYNE RD, ROMULUS, MI, 4817…" at bounding box center [401, 259] width 210 height 16
select select "24781"
click at [598, 243] on div "Payable to - Select - ROMULUS CITY TREASURER" at bounding box center [623, 252] width 210 height 26
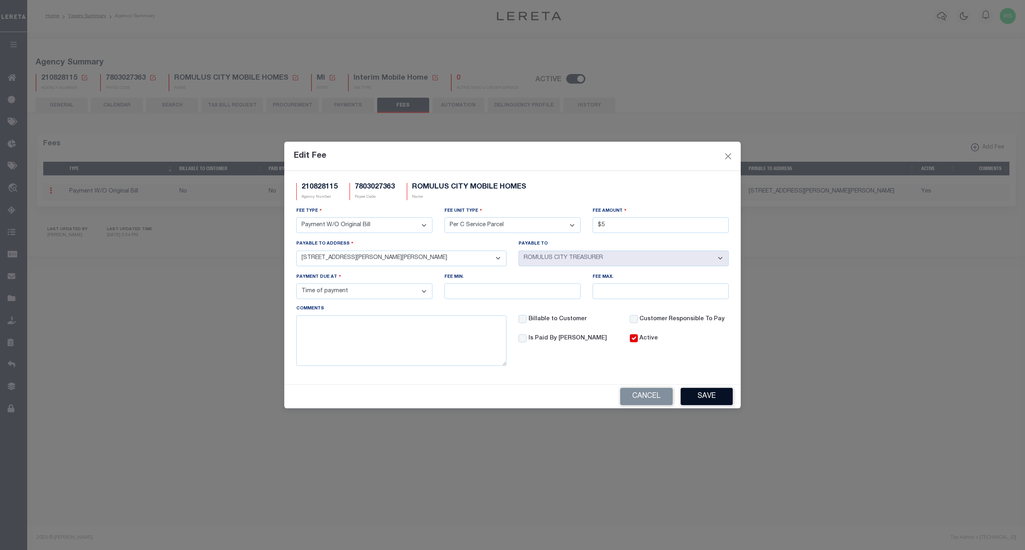
click at [715, 400] on button "Save" at bounding box center [707, 396] width 52 height 17
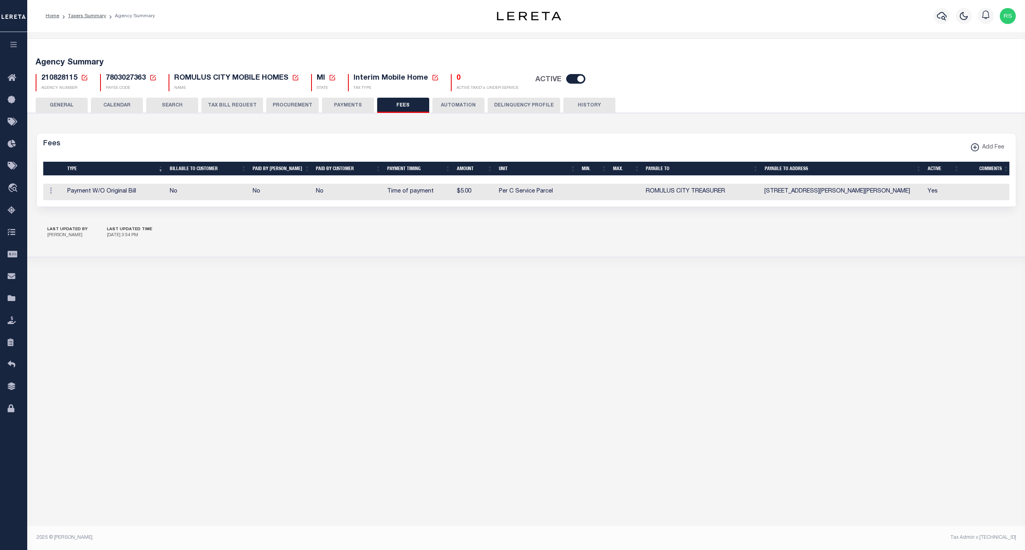
select select "6275"
click at [977, 147] on xmlns\ "button" at bounding box center [975, 147] width 8 height 8
select select
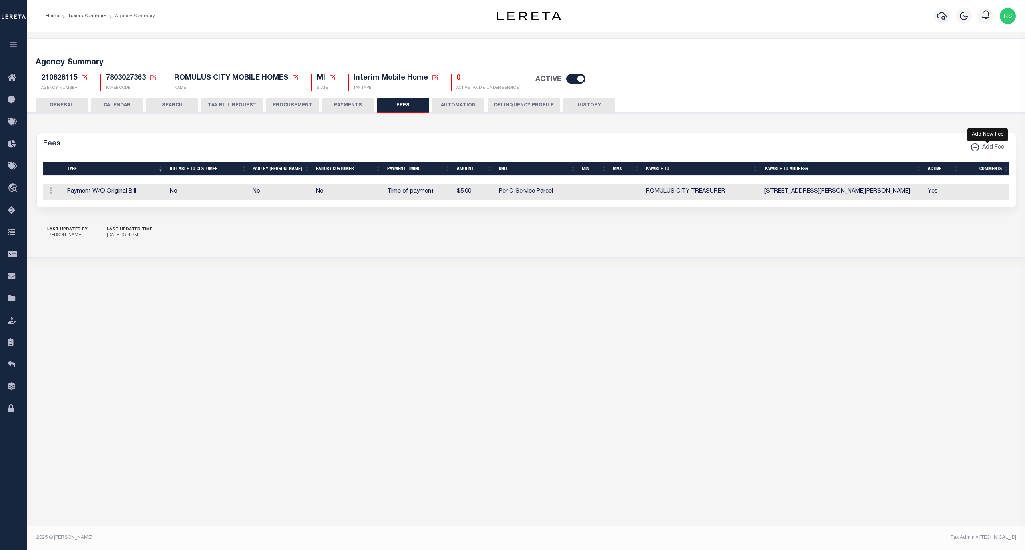
select select
checkbox input "false"
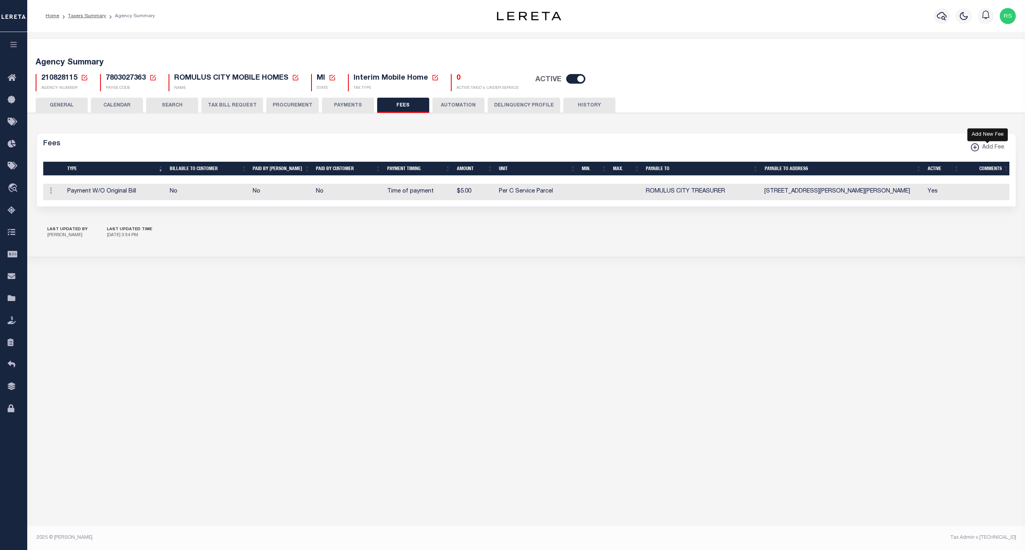
checkbox input "true"
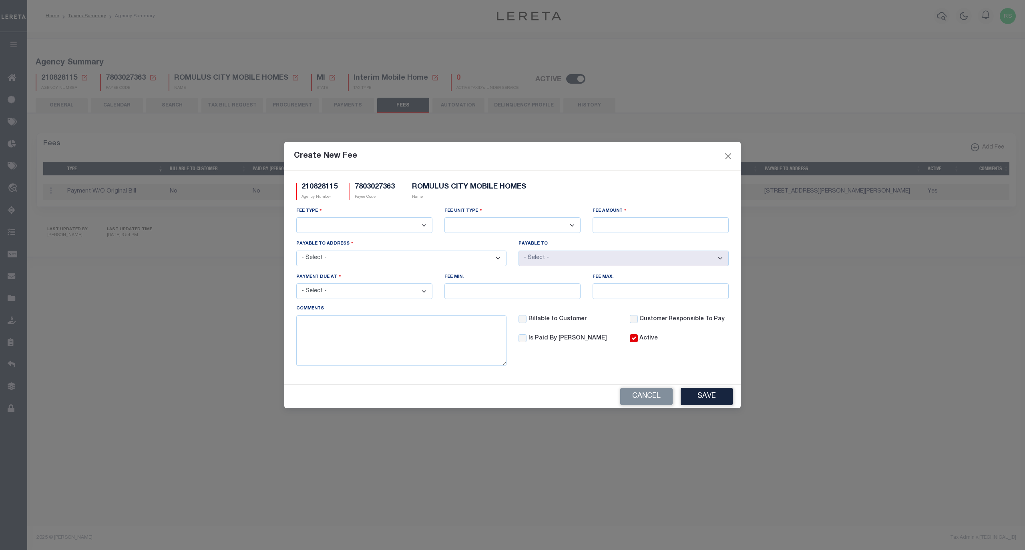
click at [361, 227] on select "3rd Party Web Extract Fee Current 3rd Party Web Extract Fee Prior Automation Fe…" at bounding box center [364, 225] width 136 height 16
select select "3"
click at [296, 217] on select "3rd Party Web Extract Fee Current 3rd Party Web Extract Fee Prior Automation Fe…" at bounding box center [364, 225] width 136 height 16
click at [545, 229] on select "Per Agency Per Agency Parcel Per B Service Parcel Per C Service Parcel Per File…" at bounding box center [512, 225] width 136 height 16
select select "7"
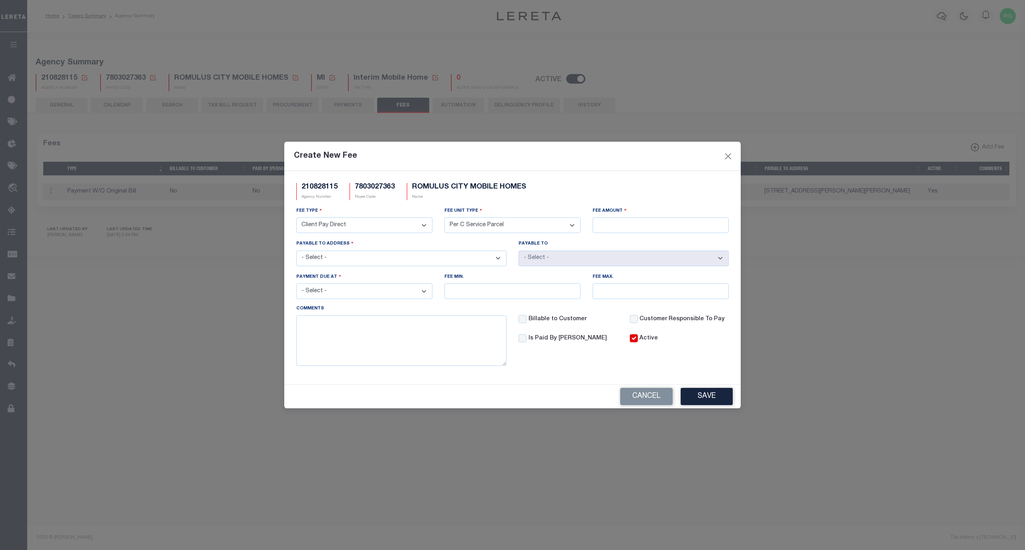
click at [444, 217] on select "Per Agency Per Agency Parcel Per B Service Parcel Per C Service Parcel Per File…" at bounding box center [512, 225] width 136 height 16
click at [644, 223] on input "Fee Amount" at bounding box center [661, 225] width 136 height 16
type input "$5.00"
click at [450, 258] on select "- Select - 11111 WAYNE RD, ROMULUS, MI, 48174 11111 WAYNE RD, ROMULUS, MI, 4817…" at bounding box center [401, 259] width 210 height 16
select select "6275"
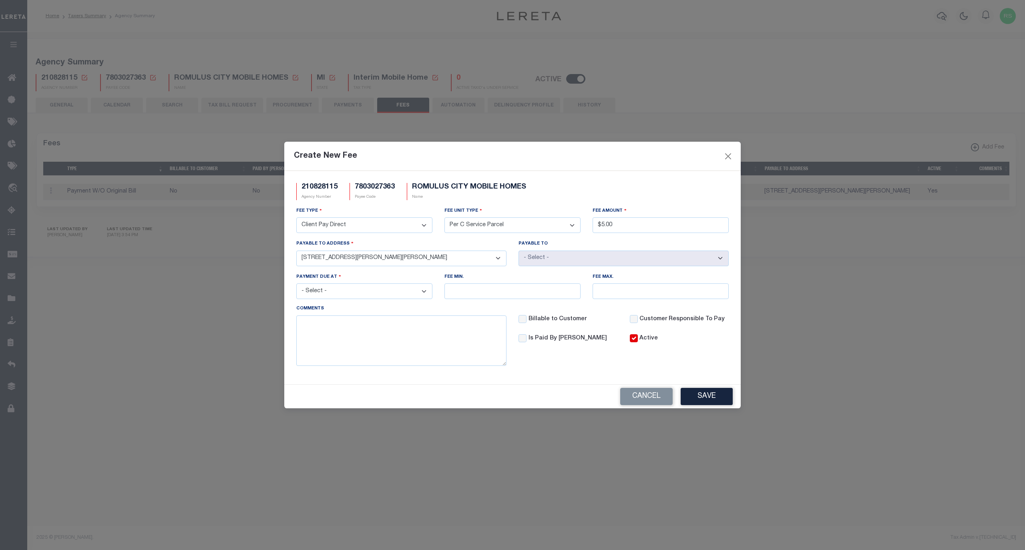
click at [296, 251] on select "- Select - 11111 WAYNE RD, ROMULUS, MI, 48174 11111 WAYNE RD, ROMULUS, MI, 4817…" at bounding box center [401, 259] width 210 height 16
select select "6872"
click at [448, 259] on select "- Select - 11111 WAYNE RD, ROMULUS, MI, 48174 11111 WAYNE RD, ROMULUS, MI, 4817…" at bounding box center [401, 259] width 210 height 16
select select "10842"
click at [296, 251] on select "- Select - 11111 WAYNE RD, ROMULUS, MI, 48174 11111 WAYNE RD, ROMULUS, MI, 4817…" at bounding box center [401, 259] width 210 height 16
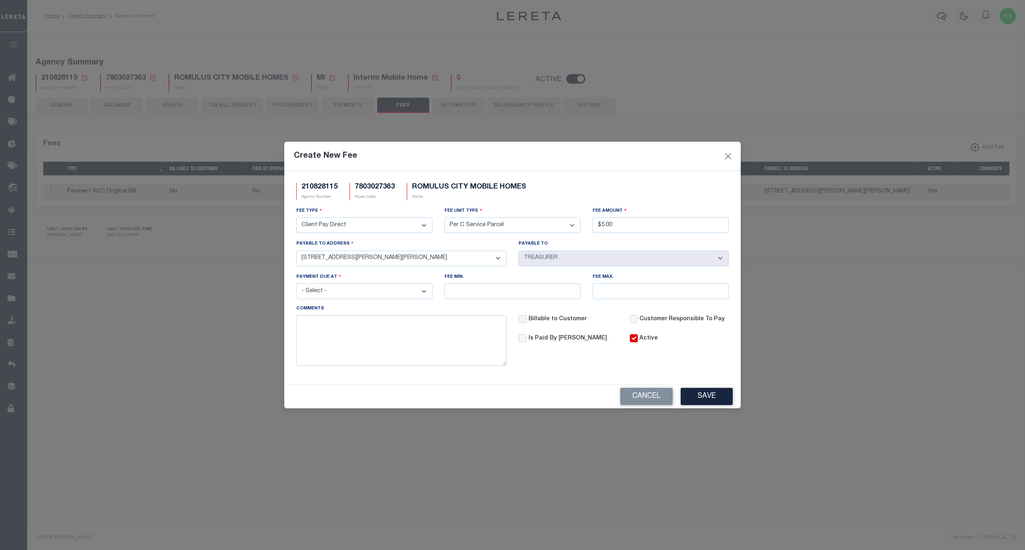
select select "24781"
click at [417, 292] on select "- Select - File download Invoice (Prepay) Invoice (Trailing) Time of payment Ti…" at bounding box center [364, 291] width 136 height 16
select select "5"
click at [296, 285] on select "- Select - File download Invoice (Prepay) Invoice (Trailing) Time of payment Ti…" at bounding box center [364, 291] width 136 height 16
click at [723, 404] on button "Save" at bounding box center [707, 396] width 52 height 17
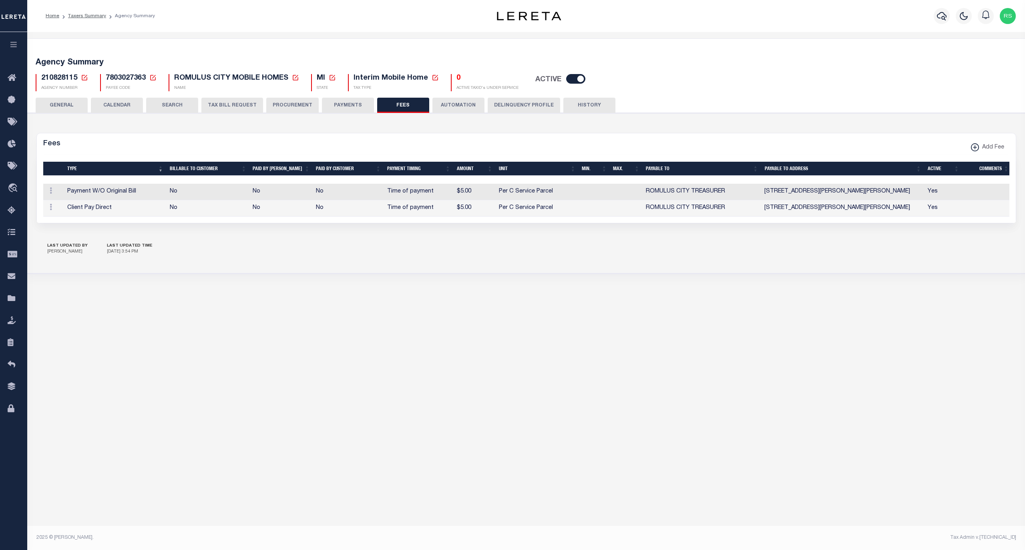
click at [356, 107] on button "PAYMENTS" at bounding box center [348, 105] width 52 height 15
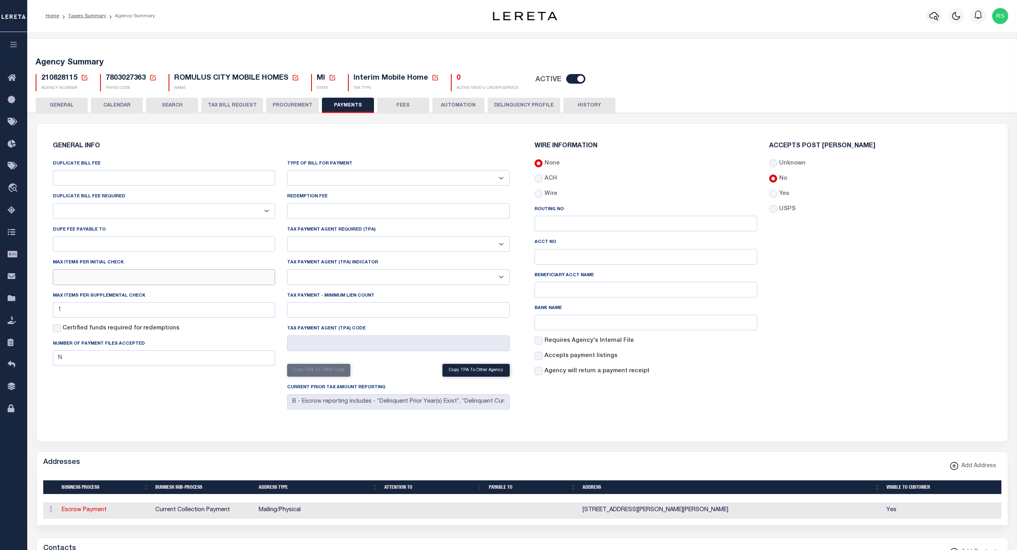
click at [117, 285] on input "text" at bounding box center [164, 277] width 223 height 16
type input "1"
drag, startPoint x: 206, startPoint y: 416, endPoint x: 199, endPoint y: 412, distance: 7.4
click at [204, 413] on div "DUPLICATE BILL FEE DUPLICATE BILL FEE REQUIRED Yes No DUPE FEE PAYABLE TO Max i…" at bounding box center [164, 285] width 235 height 253
click at [977, 540] on button "Save Edits" at bounding box center [976, 539] width 65 height 17
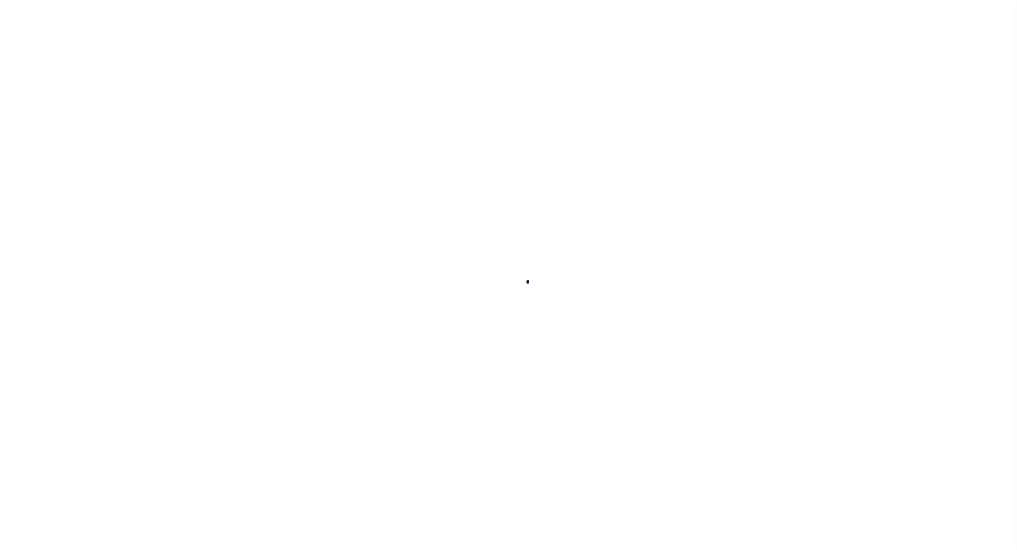
select select
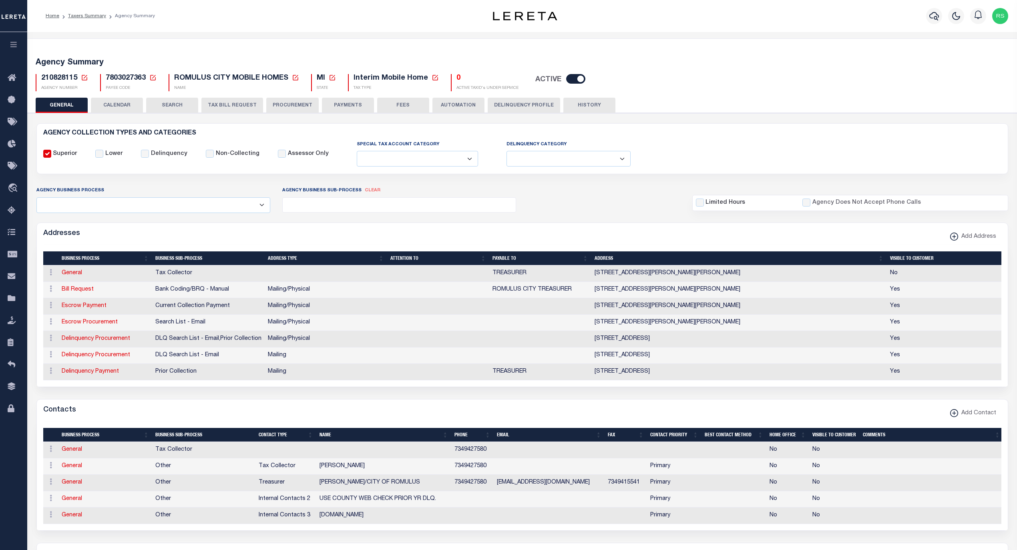
click at [354, 104] on button "PAYMENTS" at bounding box center [348, 105] width 52 height 15
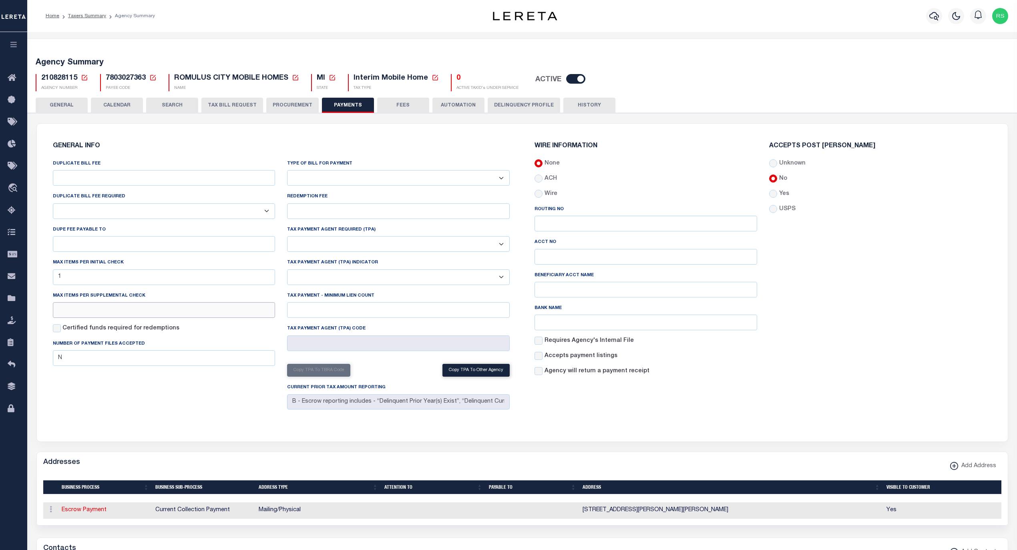
click at [66, 314] on input "text" at bounding box center [164, 310] width 223 height 16
type input "1"
click at [160, 413] on div "DUPLICATE BILL FEE DUPLICATE BILL FEE REQUIRED Yes No DUPE FEE PAYABLE TO Max i…" at bounding box center [164, 285] width 235 height 253
click at [979, 542] on button "Save Edits" at bounding box center [976, 539] width 65 height 17
click at [106, 104] on button "CALENDAR" at bounding box center [117, 105] width 52 height 15
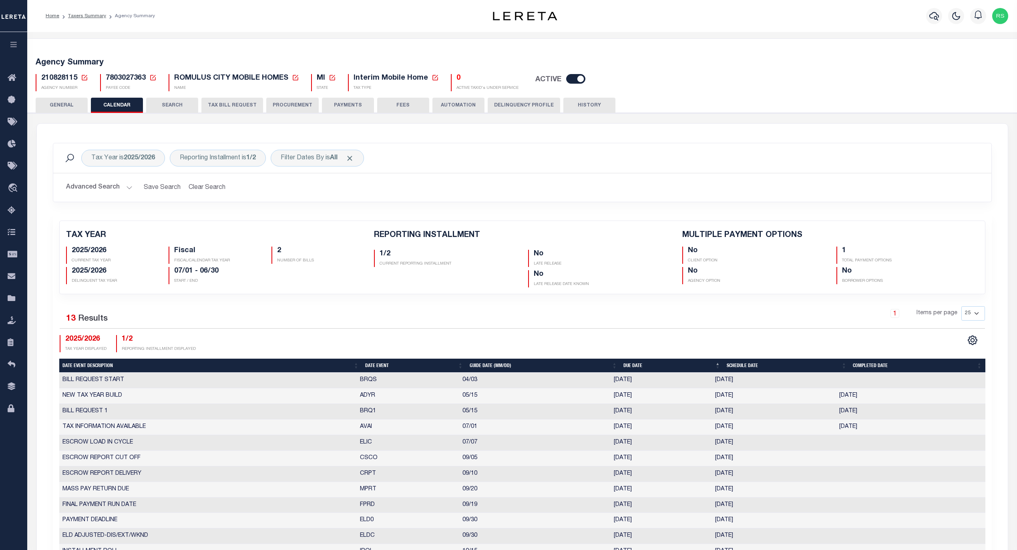
checkbox input "false"
type input "1"
click at [74, 106] on button "GENERAL" at bounding box center [62, 105] width 52 height 15
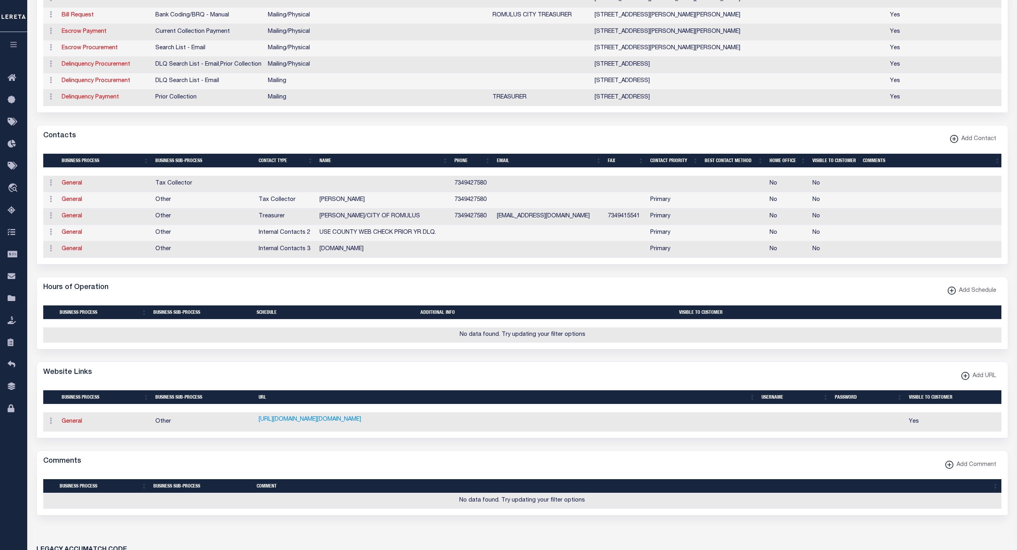
scroll to position [143, 0]
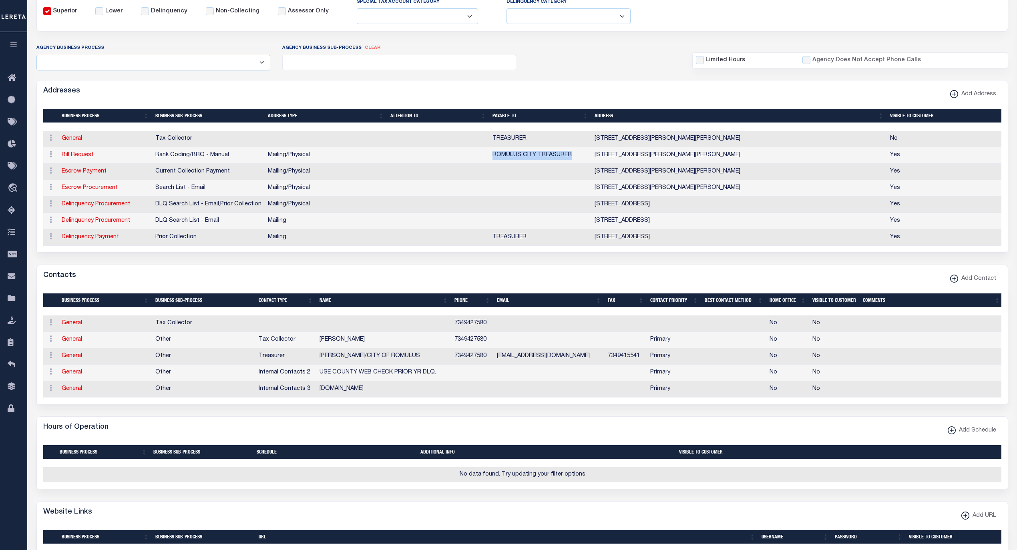
drag, startPoint x: 574, startPoint y: 160, endPoint x: 493, endPoint y: 163, distance: 80.5
click at [493, 163] on td "ROMULUS CITY TREASURER" at bounding box center [540, 155] width 102 height 16
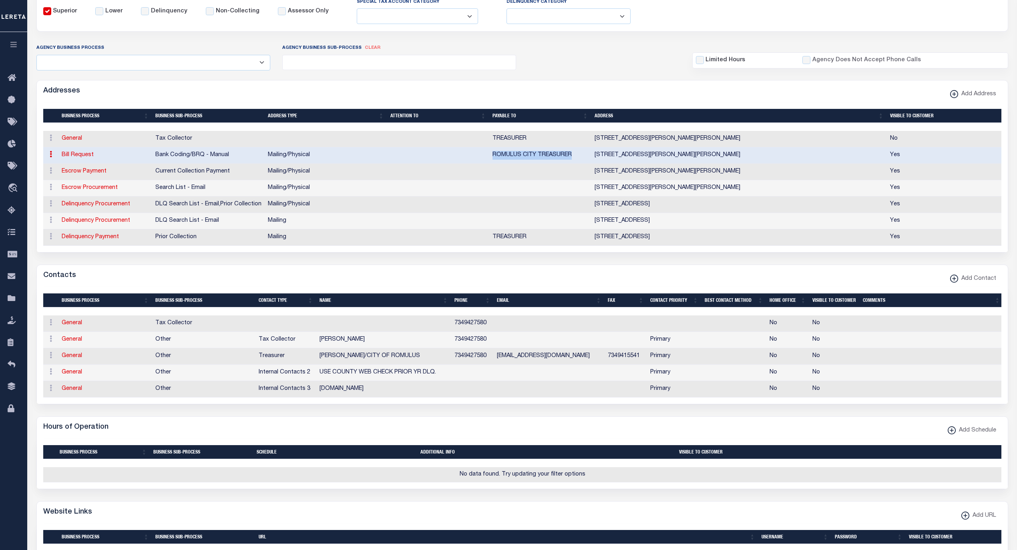
copy td "ROMULUS CITY TREASURER"
click at [79, 174] on link "Escrow Payment" at bounding box center [84, 172] width 45 height 6
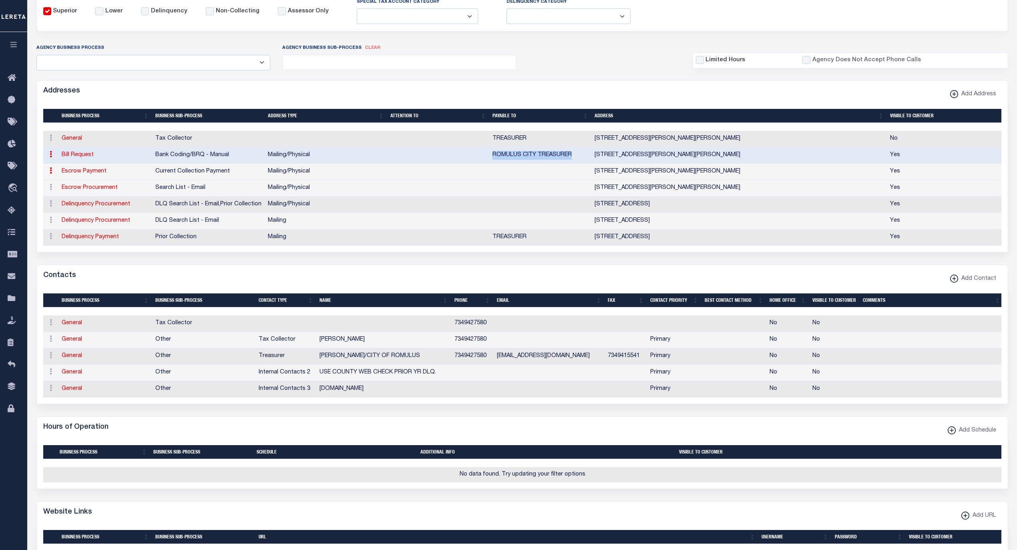
select select "1"
checkbox input "false"
select select
type input "[STREET_ADDRESS][PERSON_NAME]"
type input "ROMULUS"
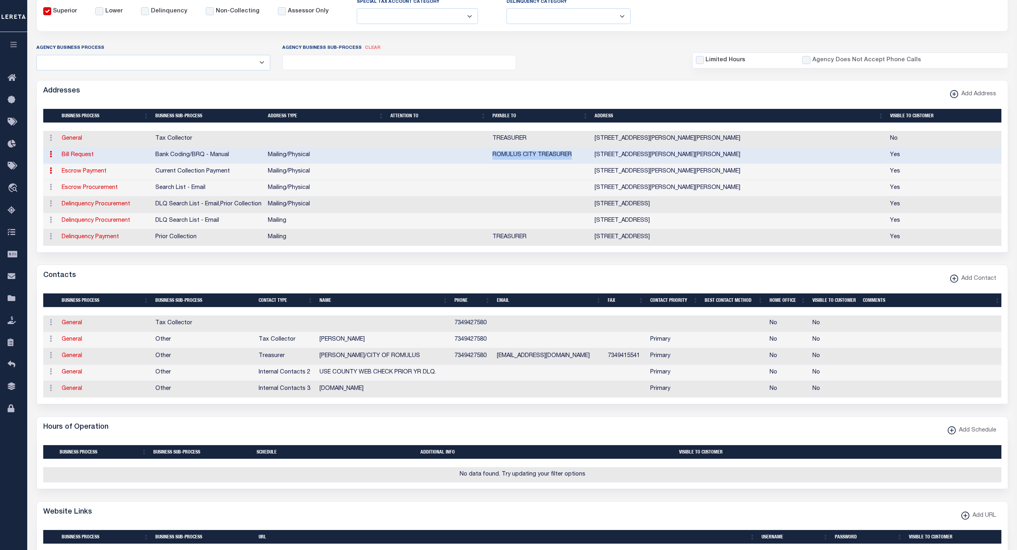
select select "MI"
type input "48174"
select select "5"
checkbox input "true"
select select "3"
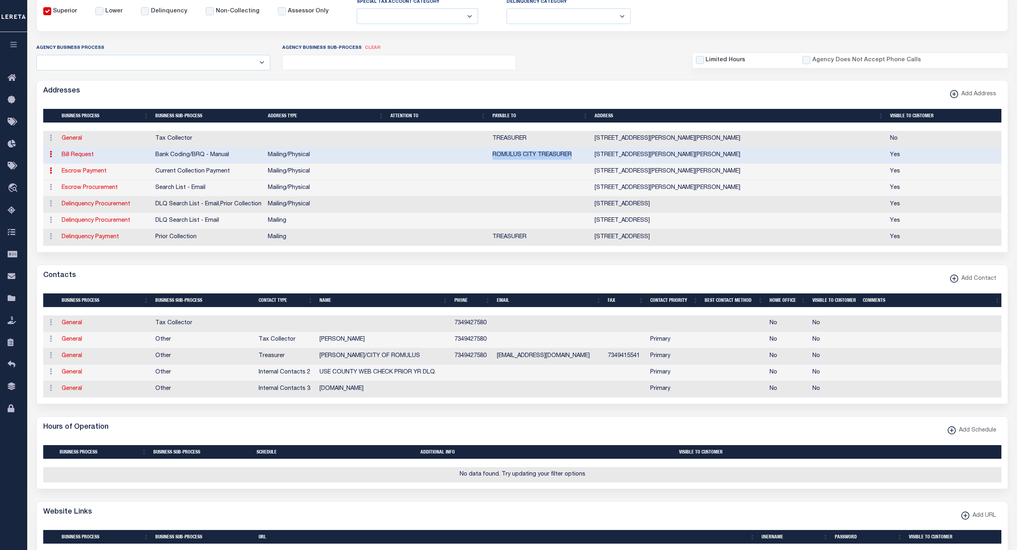
select select "11"
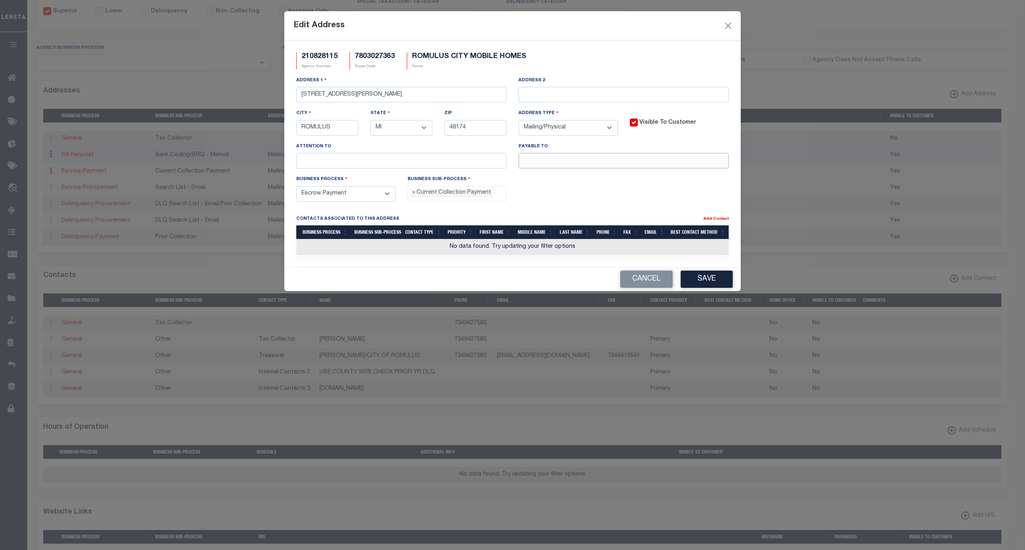
click at [551, 168] on input "text" at bounding box center [623, 161] width 210 height 16
paste input "ROMULUS CITY TREASURER"
type input "ROMULUS CITY TREASURER"
click at [697, 280] on button "Save" at bounding box center [707, 279] width 52 height 17
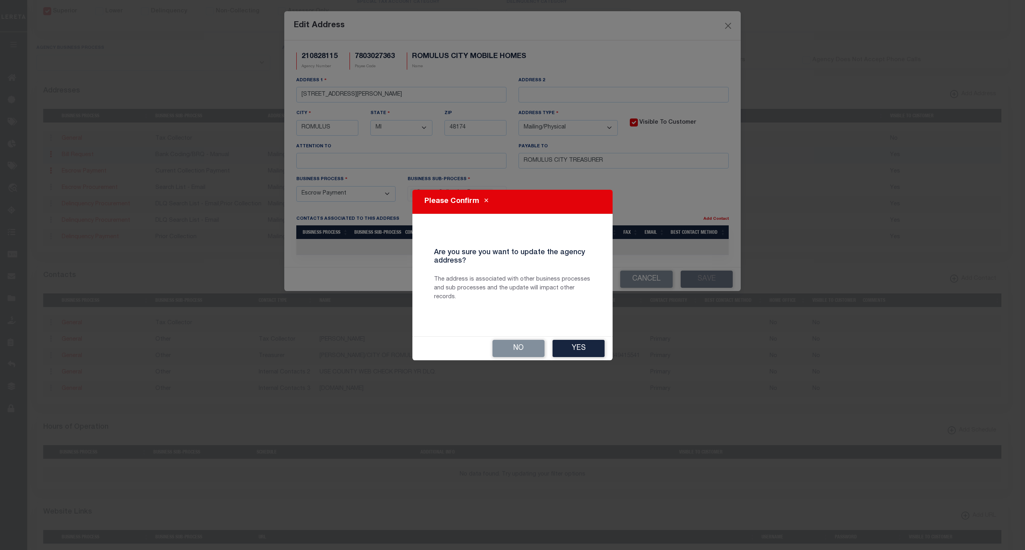
click at [582, 349] on button "Yes" at bounding box center [579, 348] width 52 height 17
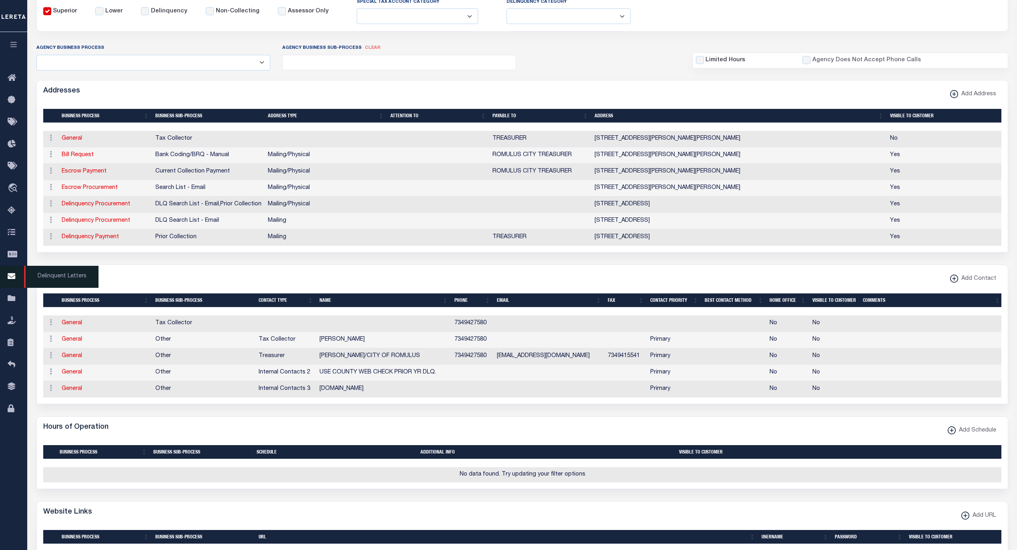
drag, startPoint x: 51, startPoint y: 275, endPoint x: 40, endPoint y: 267, distance: 14.3
click at [52, 275] on span "Delinquent Letters" at bounding box center [61, 277] width 74 height 22
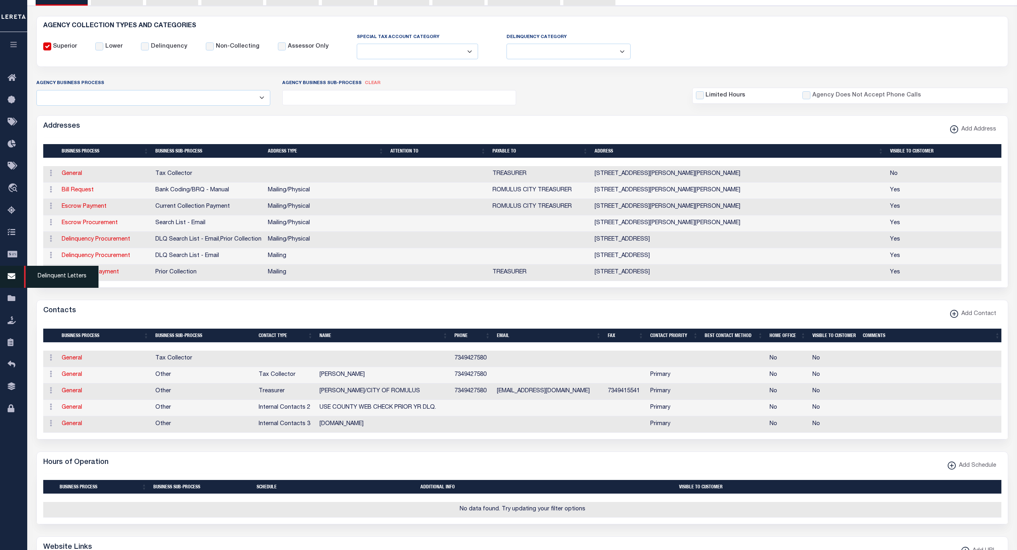
scroll to position [151, 0]
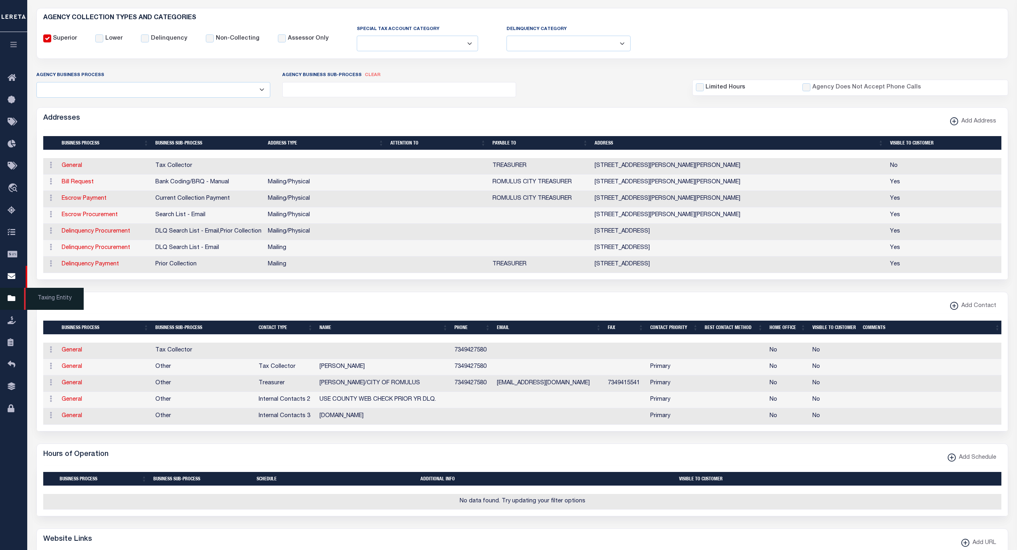
click at [10, 298] on icon at bounding box center [14, 299] width 13 height 10
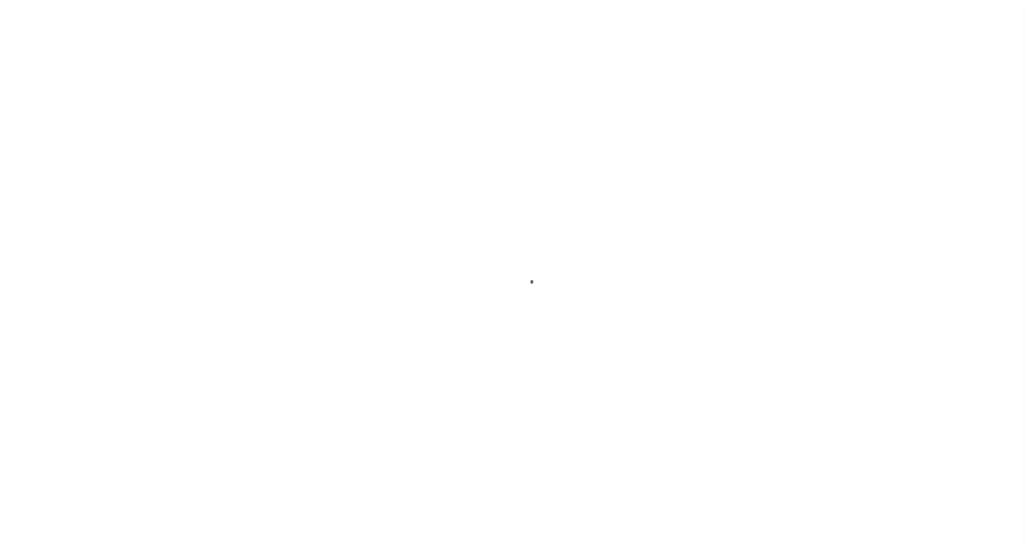
select select
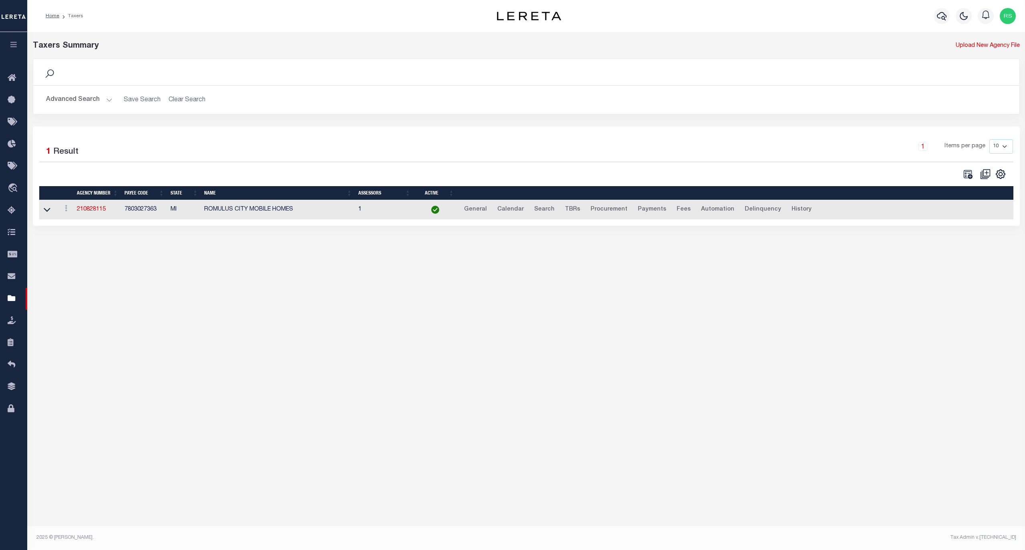
click at [82, 100] on button "Advanced Search" at bounding box center [79, 100] width 66 height 16
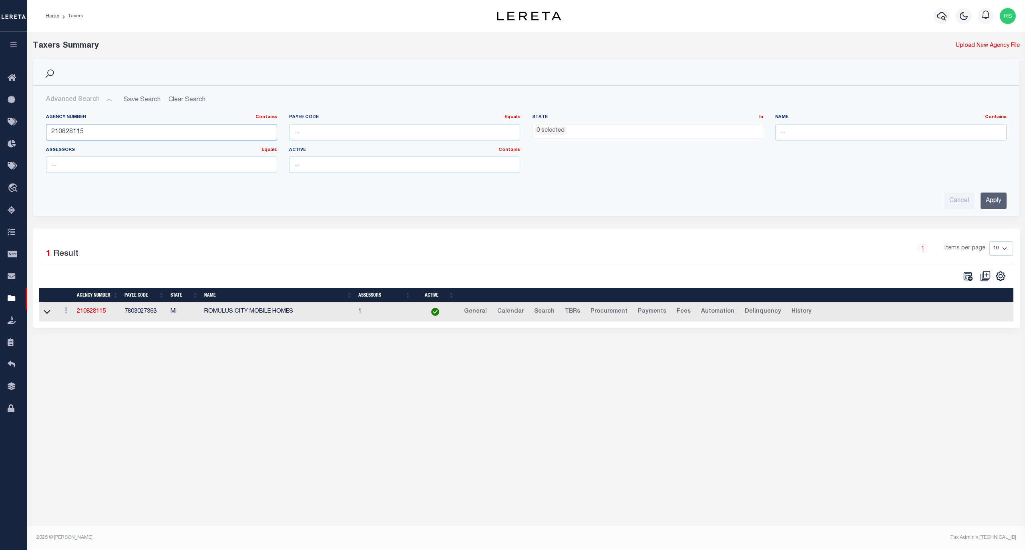
click at [95, 132] on input "210828115" at bounding box center [161, 132] width 231 height 16
paste input "370458612"
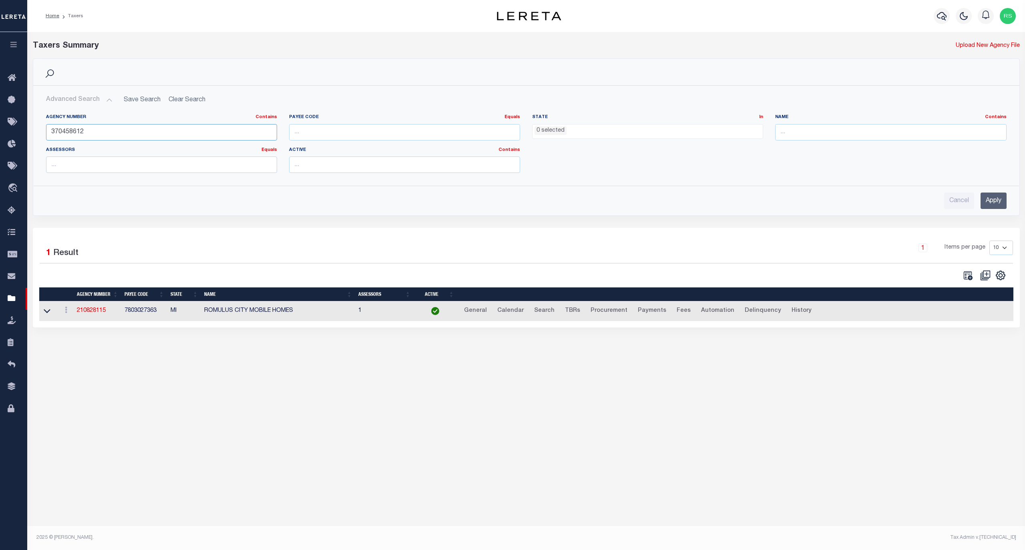
type input "370458612"
click at [981, 199] on input "Apply" at bounding box center [994, 201] width 26 height 16
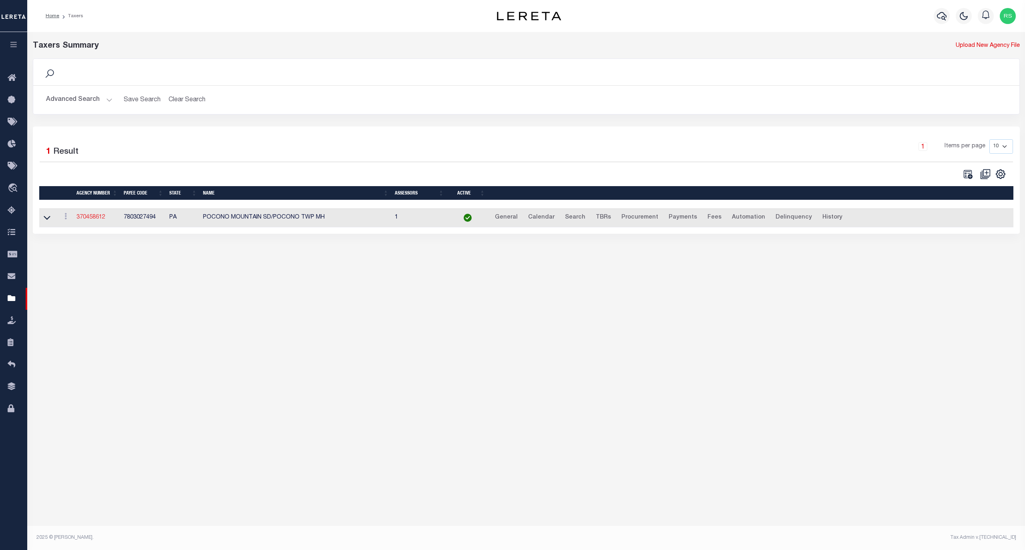
click at [94, 219] on link "370458612" at bounding box center [90, 218] width 29 height 6
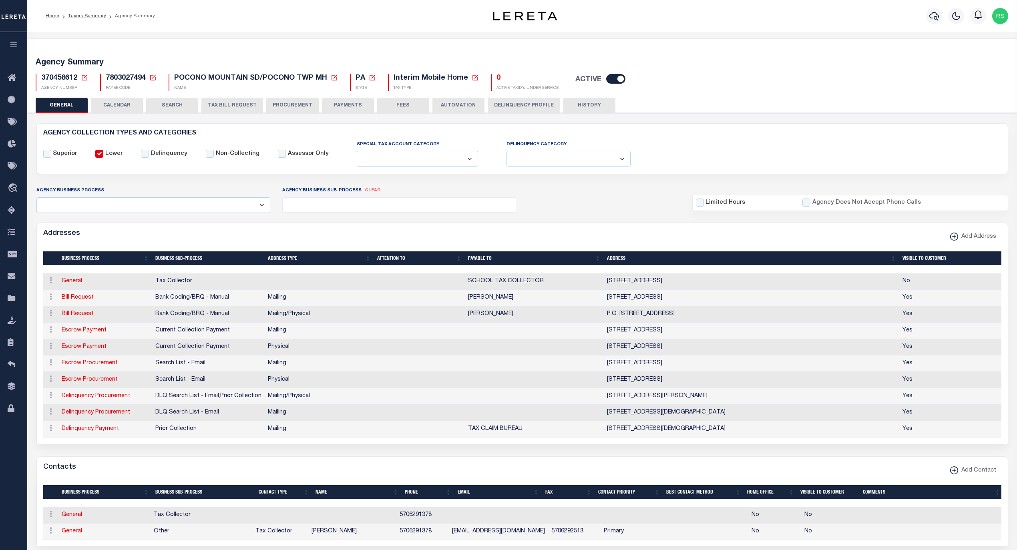
select select
click at [88, 333] on link "Escrow Payment" at bounding box center [84, 331] width 45 height 6
select select "1"
checkbox input "false"
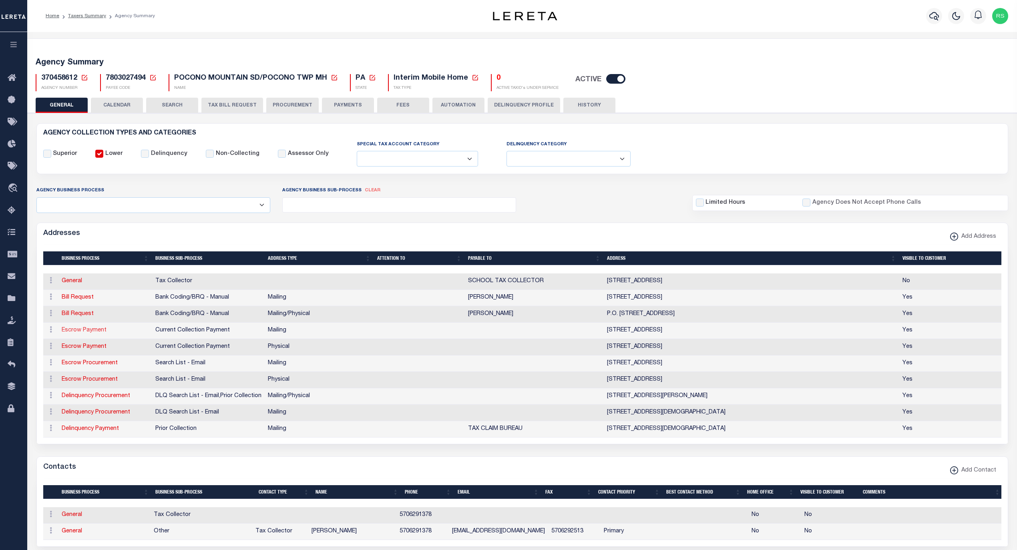
select select
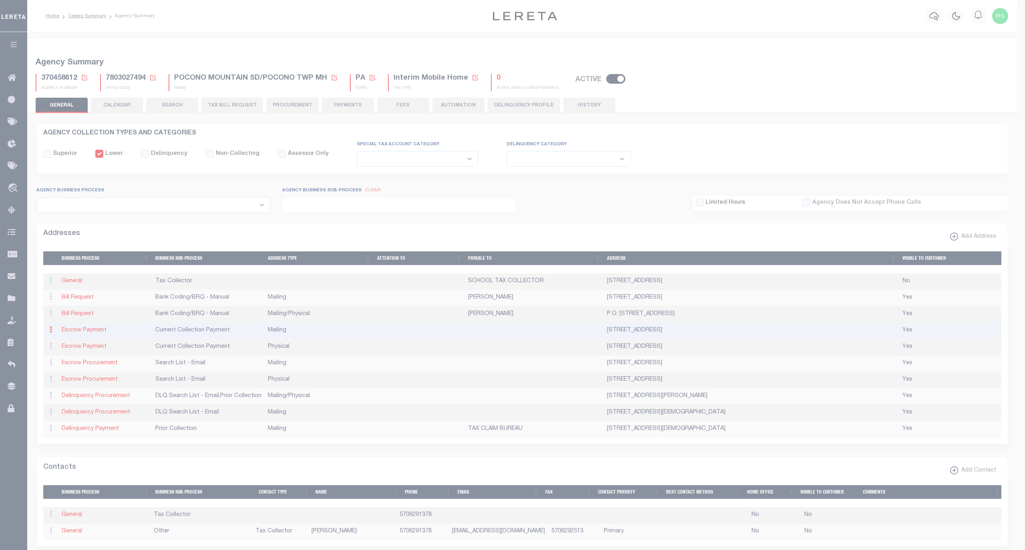
type input "PO BOX 394"
type input "[GEOGRAPHIC_DATA]"
select select "PA"
type input "18372-0394"
checkbox input "true"
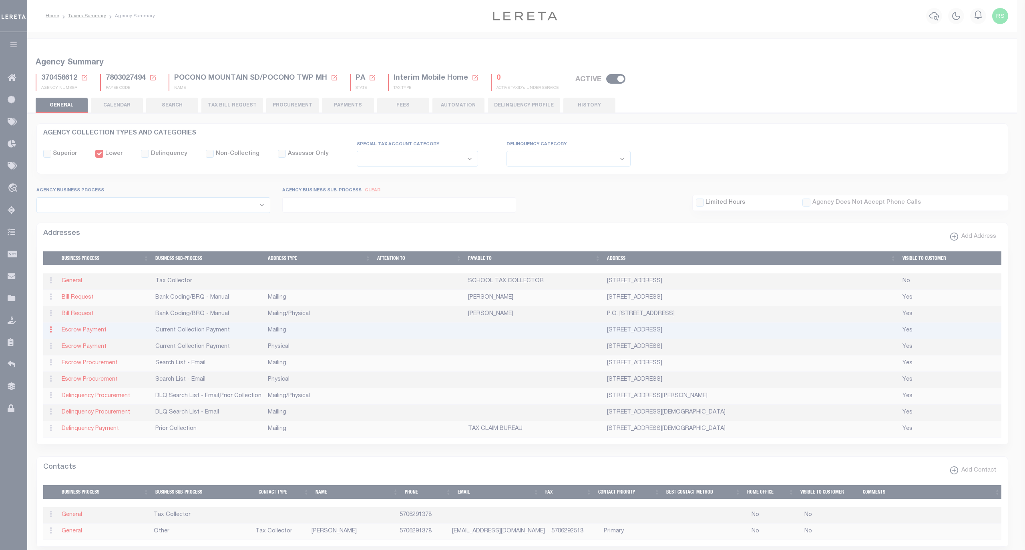
select select "3"
select select "11"
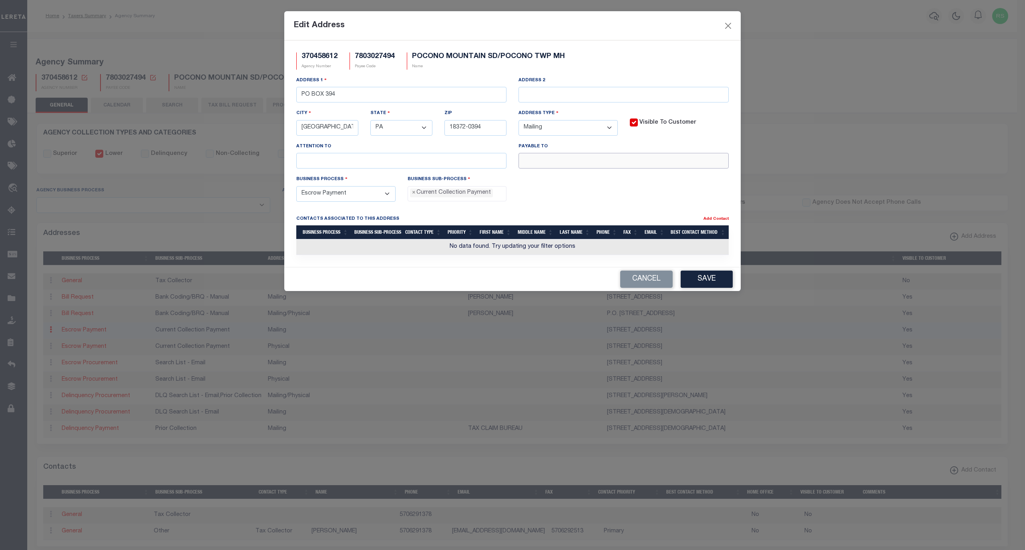
click at [539, 164] on input "text" at bounding box center [623, 161] width 210 height 16
paste input "POCONO MOUNTAIN SD T/C"
type input "POCONO MOUNTAIN SD T/C"
click at [713, 285] on button "Save" at bounding box center [707, 279] width 52 height 17
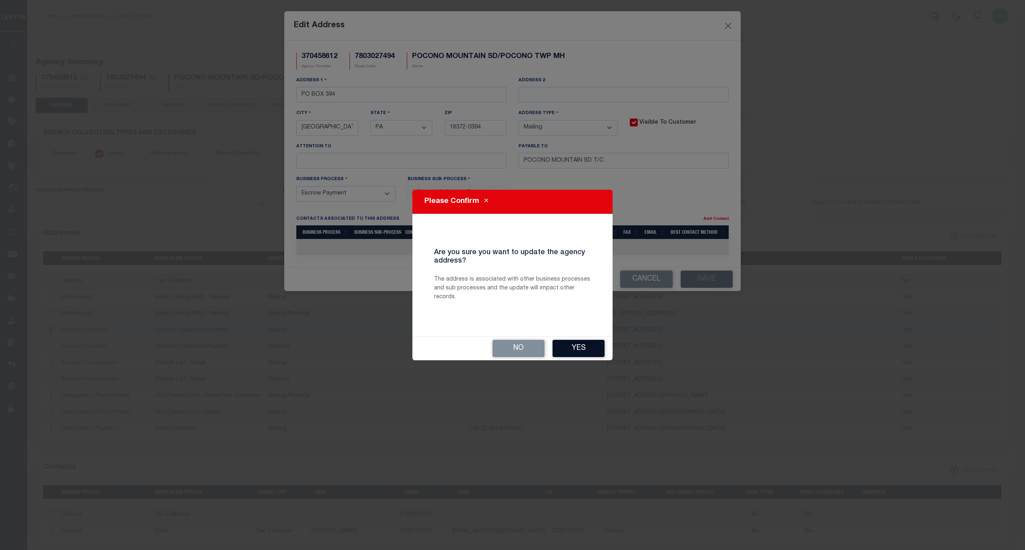
click at [580, 350] on button "Yes" at bounding box center [579, 348] width 52 height 17
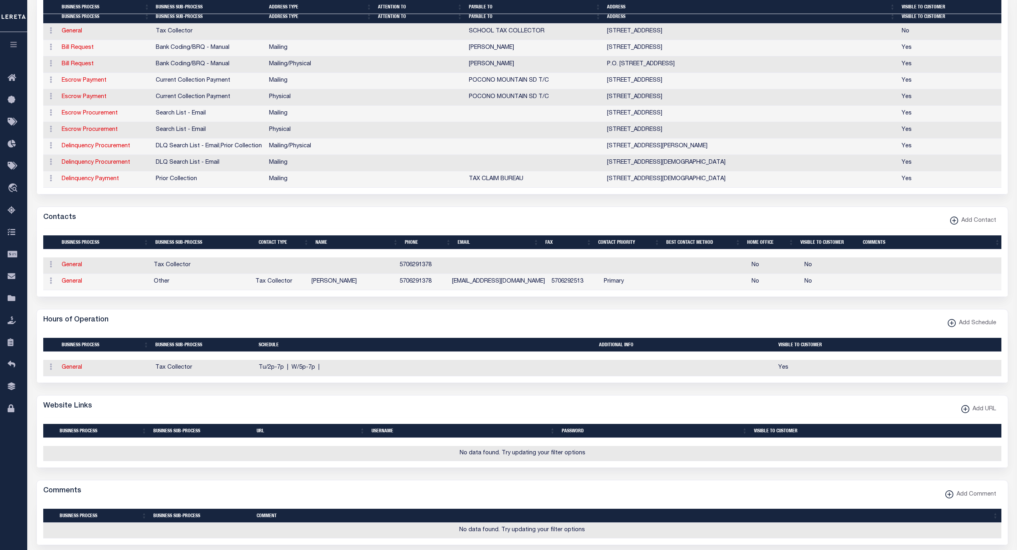
scroll to position [267, 0]
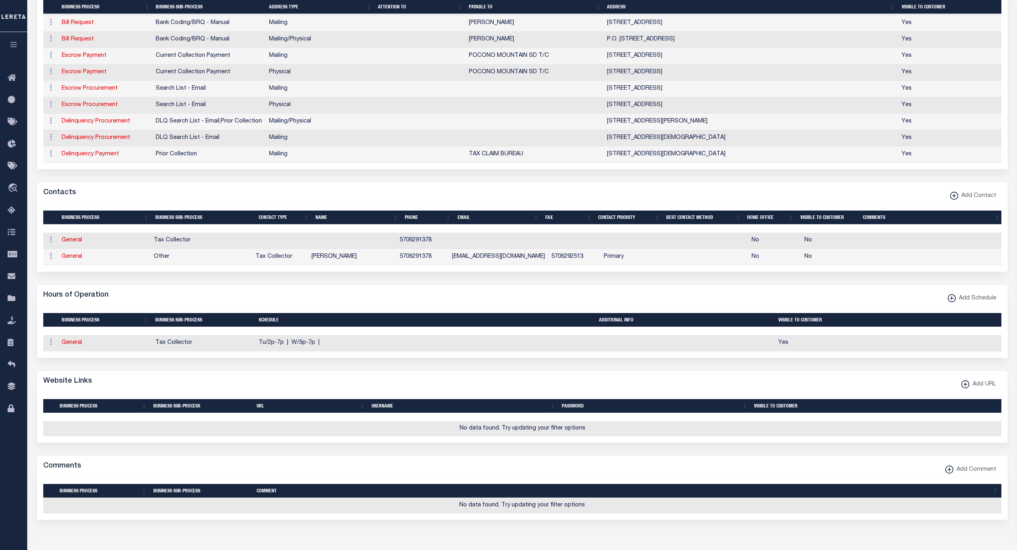
click at [975, 389] on span "Add URL" at bounding box center [982, 384] width 27 height 9
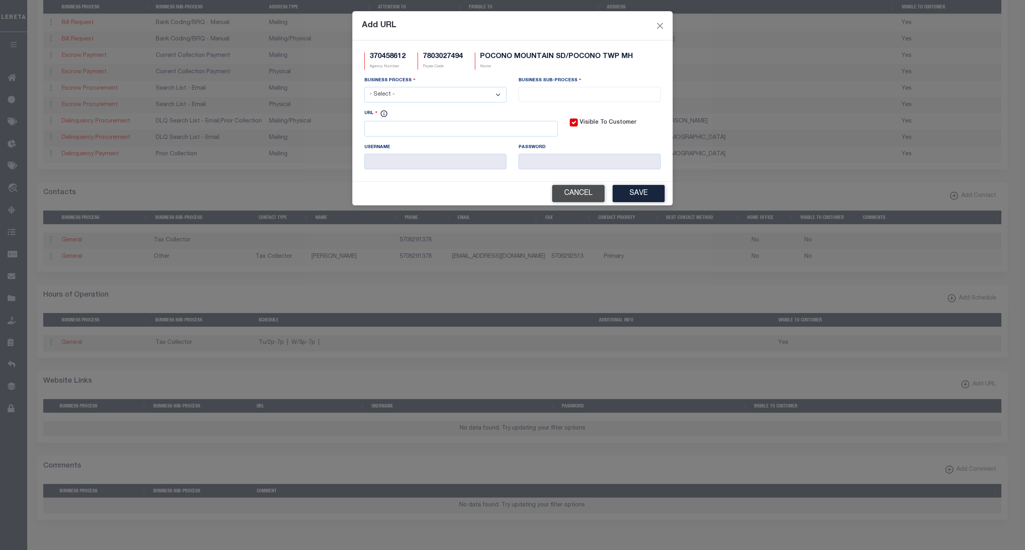
click at [588, 199] on button "Cancel" at bounding box center [578, 193] width 52 height 17
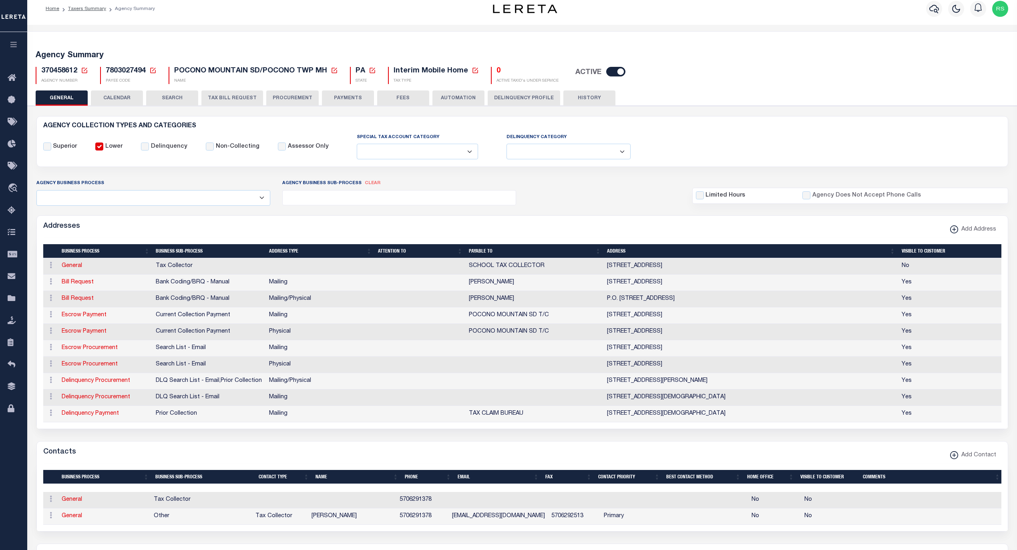
scroll to position [0, 0]
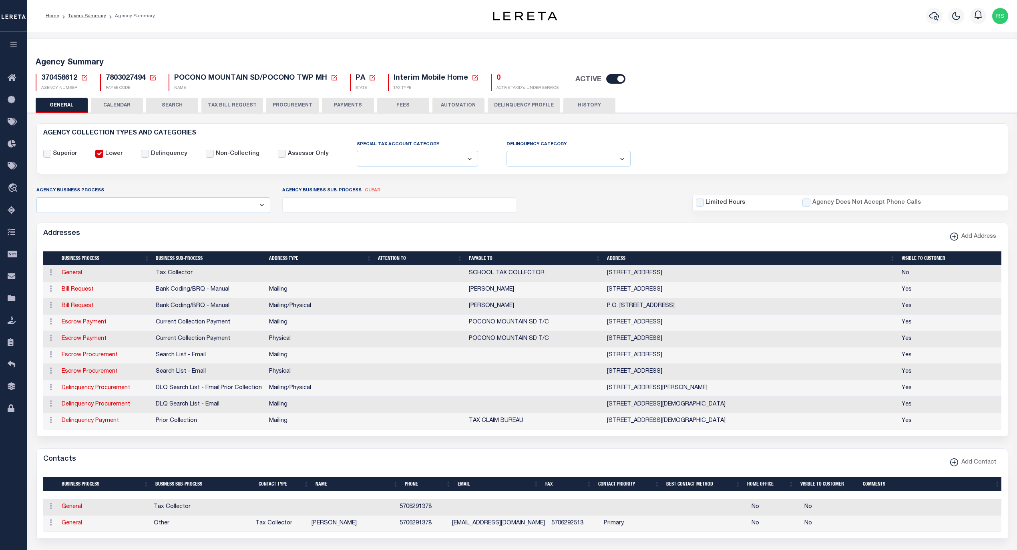
click at [400, 109] on button "FEES" at bounding box center [403, 105] width 52 height 15
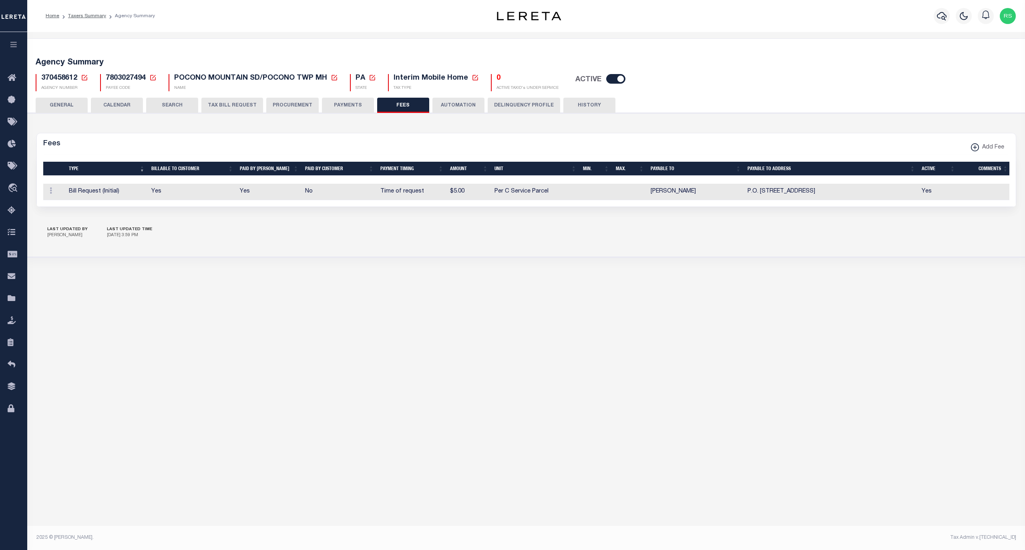
click at [353, 103] on button "PAYMENTS" at bounding box center [348, 105] width 52 height 15
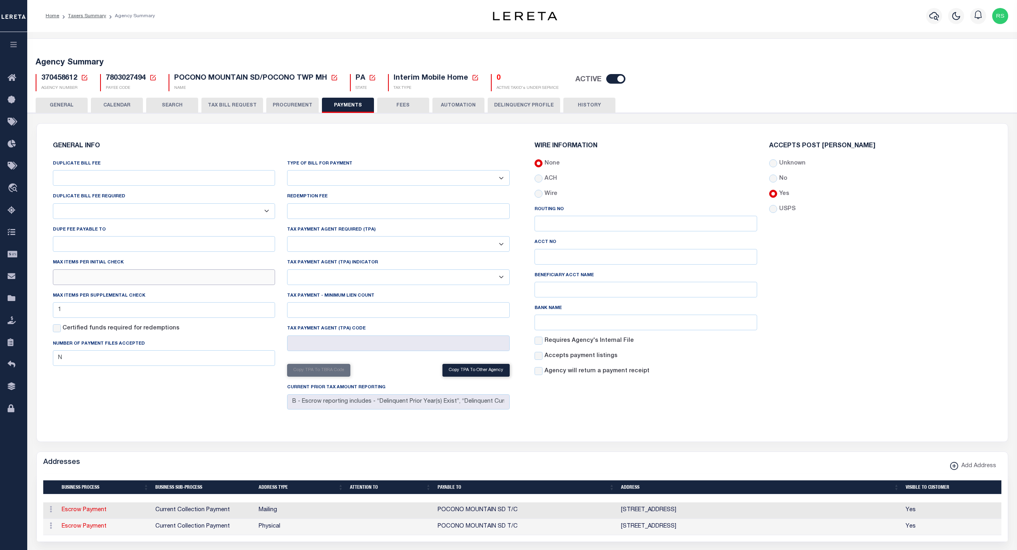
click at [119, 284] on input "text" at bounding box center [164, 277] width 223 height 16
type input "1"
drag, startPoint x: 215, startPoint y: 428, endPoint x: 288, endPoint y: 413, distance: 74.8
click at [215, 428] on div "GENERAL INFO DUPLICATE BILL FEE DUPLICATE BILL FEE REQUIRED Yes No DUPE FEE PAY…" at bounding box center [522, 282] width 964 height 299
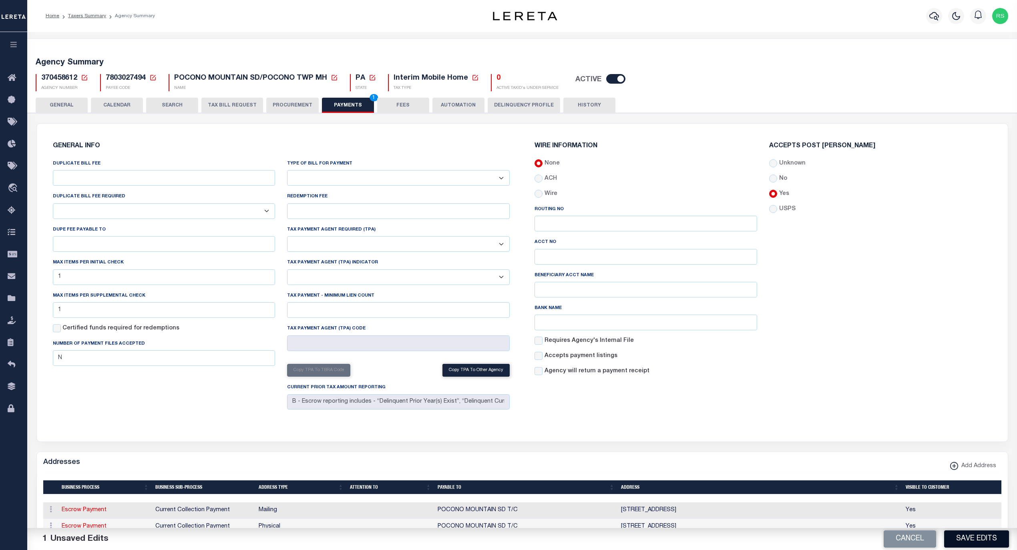
drag, startPoint x: 967, startPoint y: 549, endPoint x: 966, endPoint y: 545, distance: 4.0
click at [967, 549] on div "Cancel Save Edits" at bounding box center [769, 539] width 495 height 22
click at [967, 542] on button "Save Edits" at bounding box center [976, 539] width 65 height 17
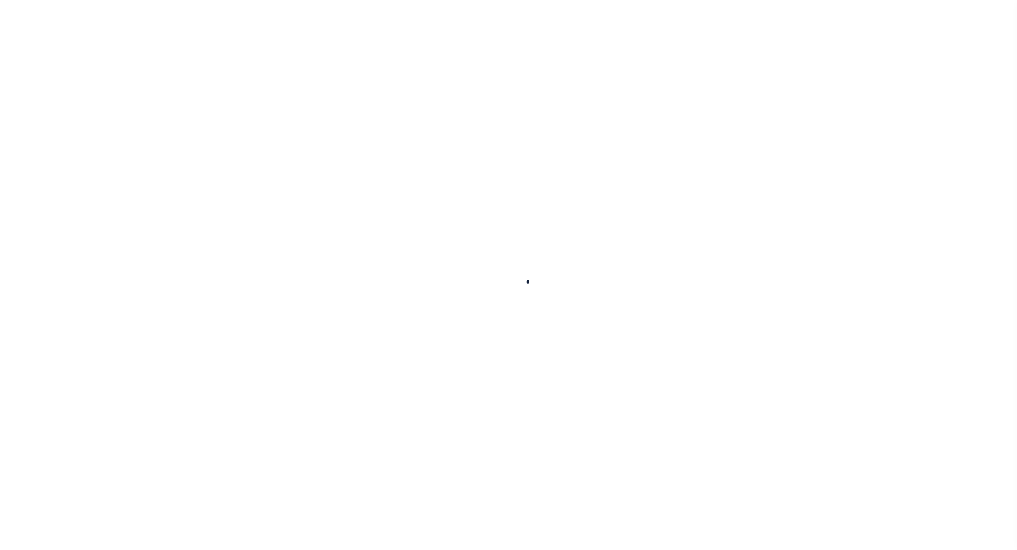
select select
checkbox input "false"
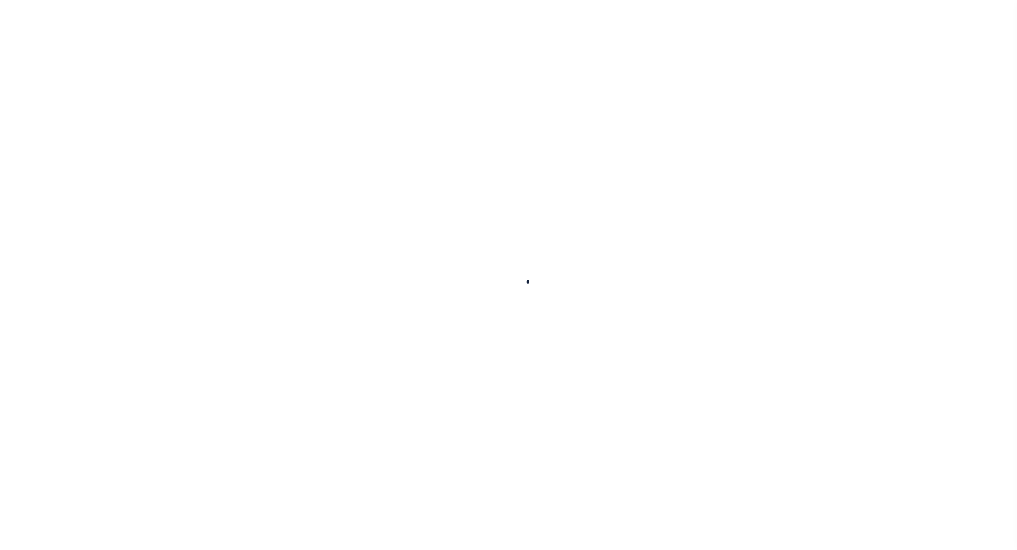
checkbox input "false"
type input "1"
checkbox input "false"
type input "N"
type input "B - Escrow reporting includes - “Delinquent Prior Year(s) Exist”, “Delinquent C…"
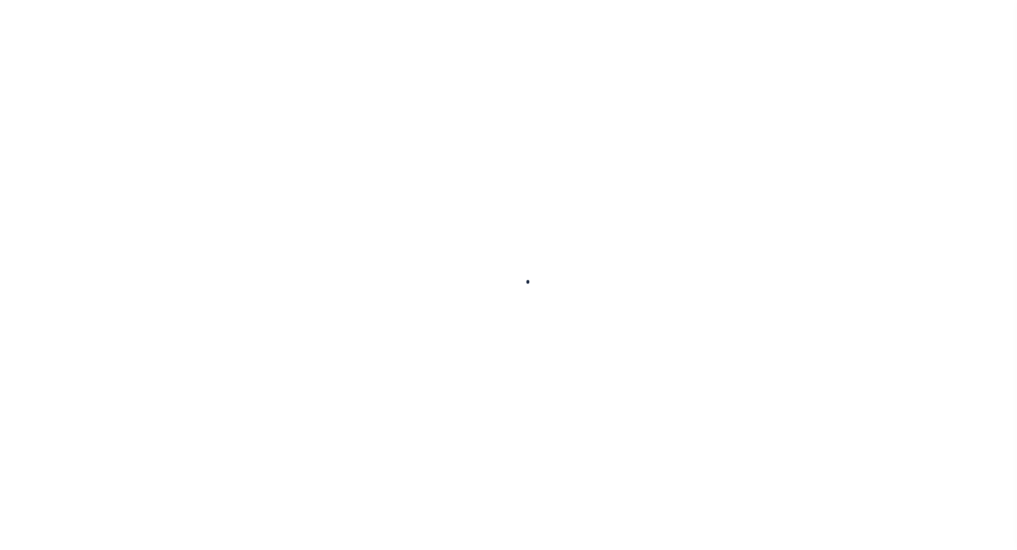
radio input "true"
checkbox input "false"
radio input "true"
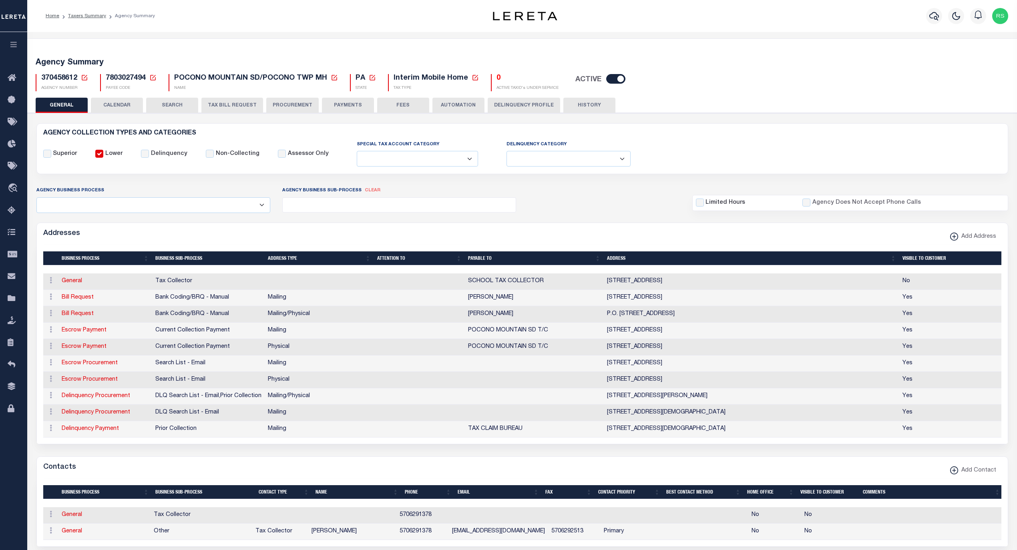
click at [358, 106] on button "PAYMENTS" at bounding box center [348, 105] width 52 height 15
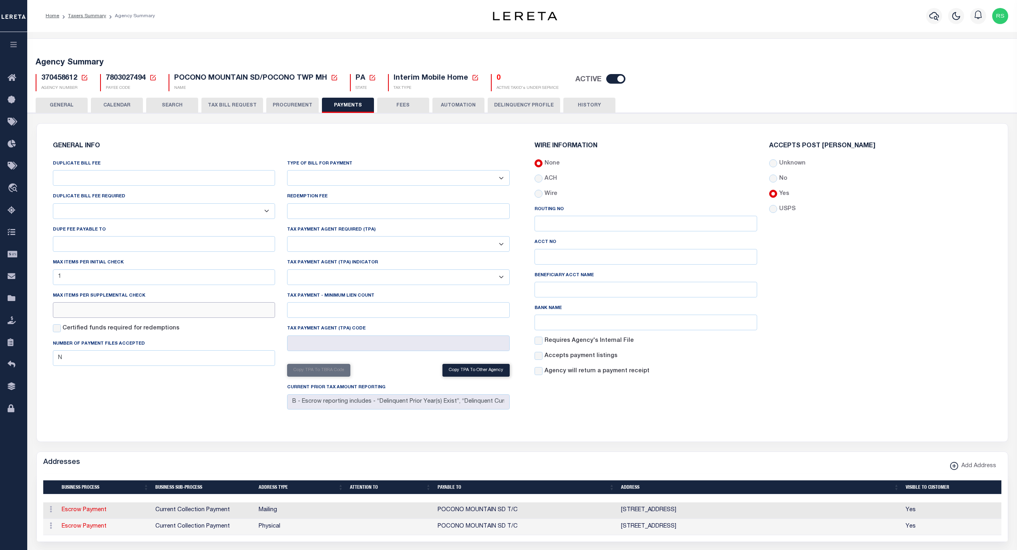
click at [120, 316] on input "text" at bounding box center [164, 310] width 223 height 16
type input "1"
click at [170, 406] on div "DUPLICATE BILL FEE DUPLICATE BILL FEE REQUIRED Yes No DUPE FEE PAYABLE TO Max i…" at bounding box center [164, 285] width 235 height 253
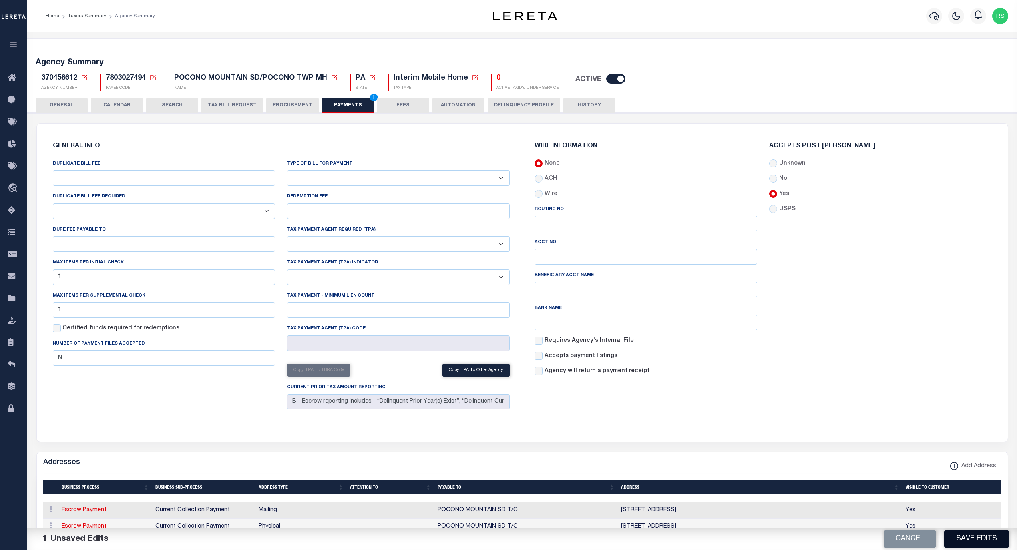
click at [991, 539] on button "Save Edits" at bounding box center [976, 539] width 65 height 17
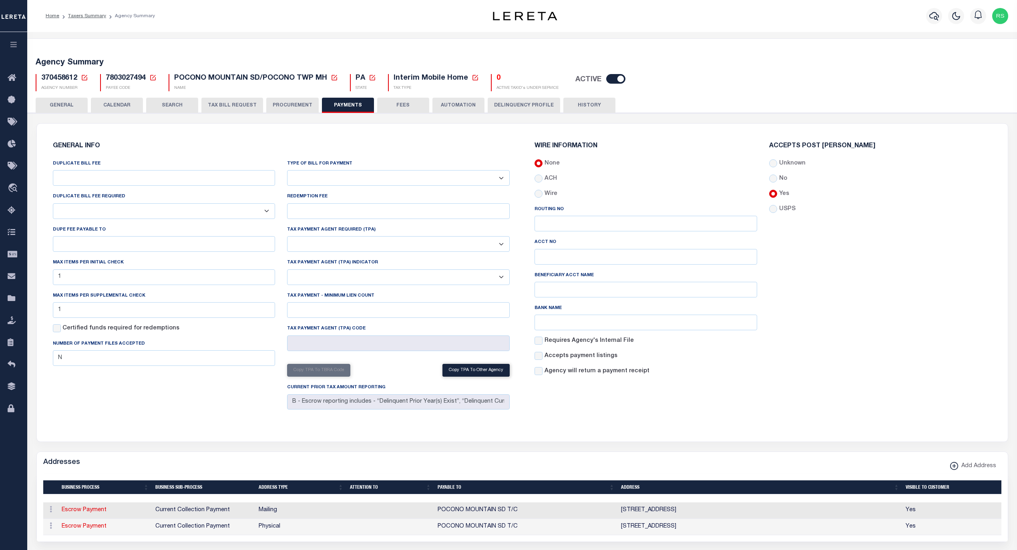
click at [52, 104] on button "GENERAL" at bounding box center [62, 105] width 52 height 15
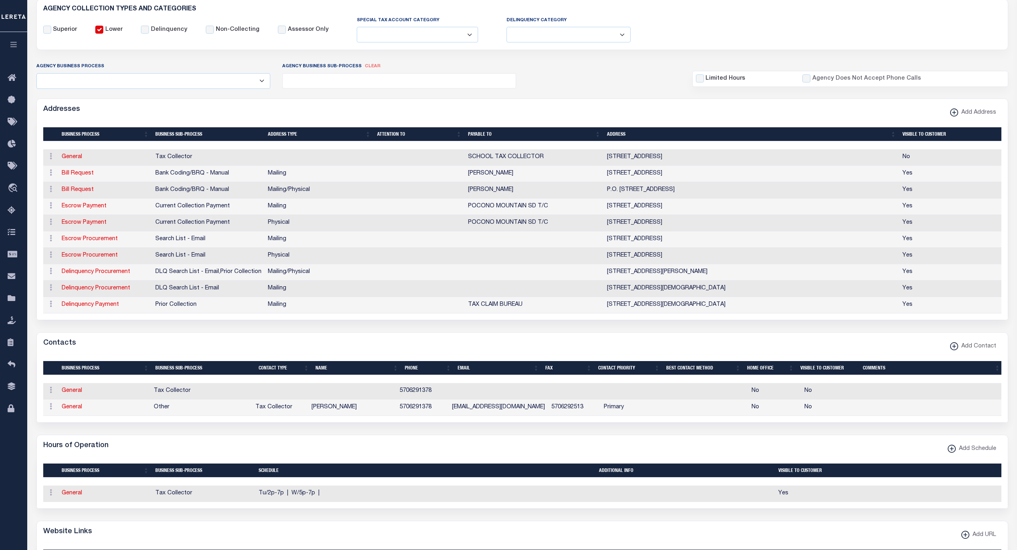
scroll to position [36, 0]
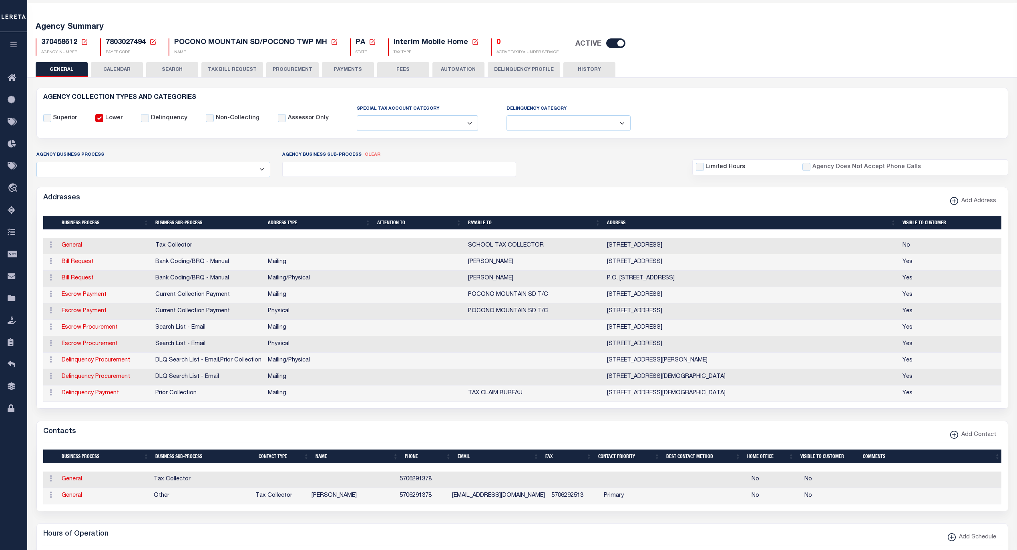
click at [361, 69] on button "PAYMENTS" at bounding box center [348, 69] width 52 height 15
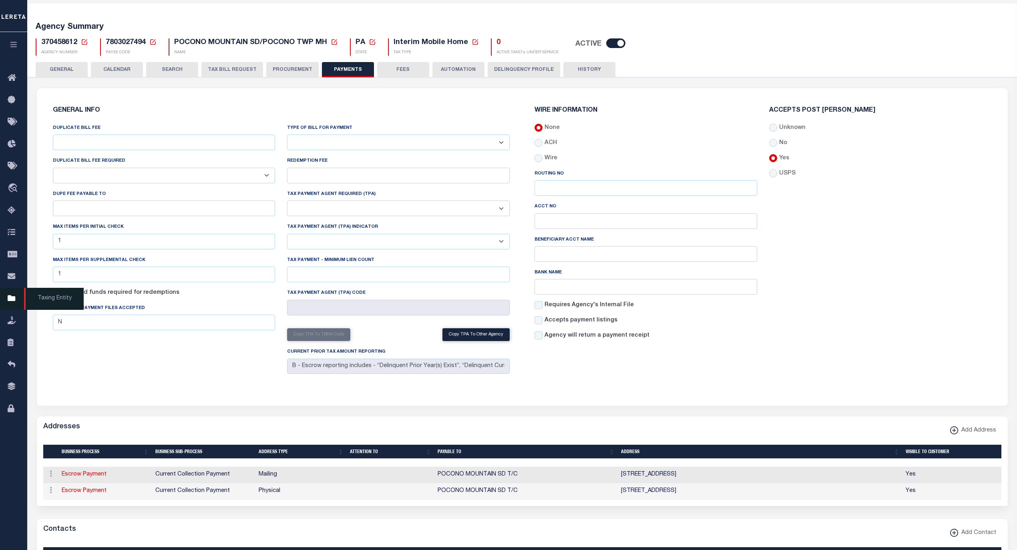
click at [60, 301] on span "Taxing Entity" at bounding box center [54, 299] width 60 height 22
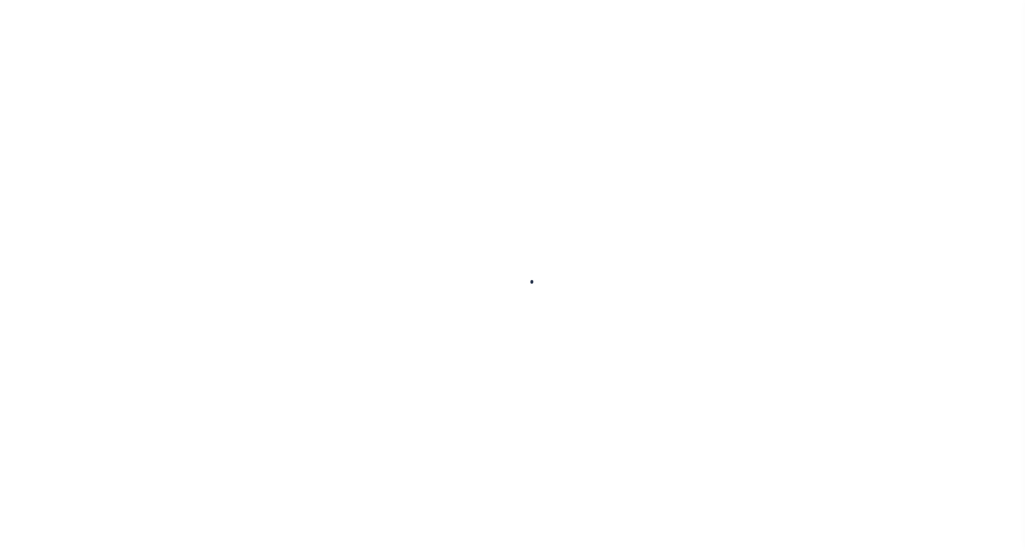
select select
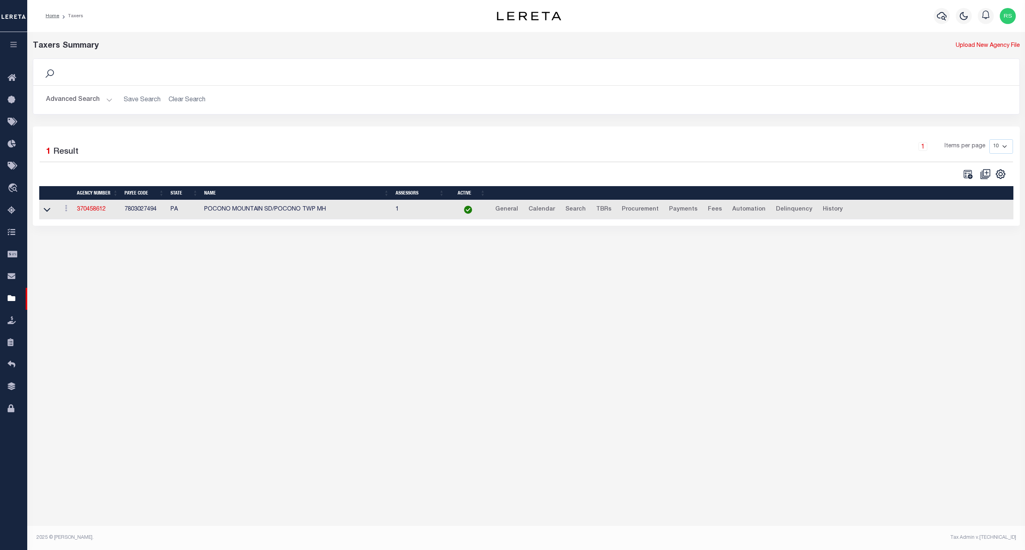
click at [85, 107] on button "Advanced Search" at bounding box center [79, 100] width 66 height 16
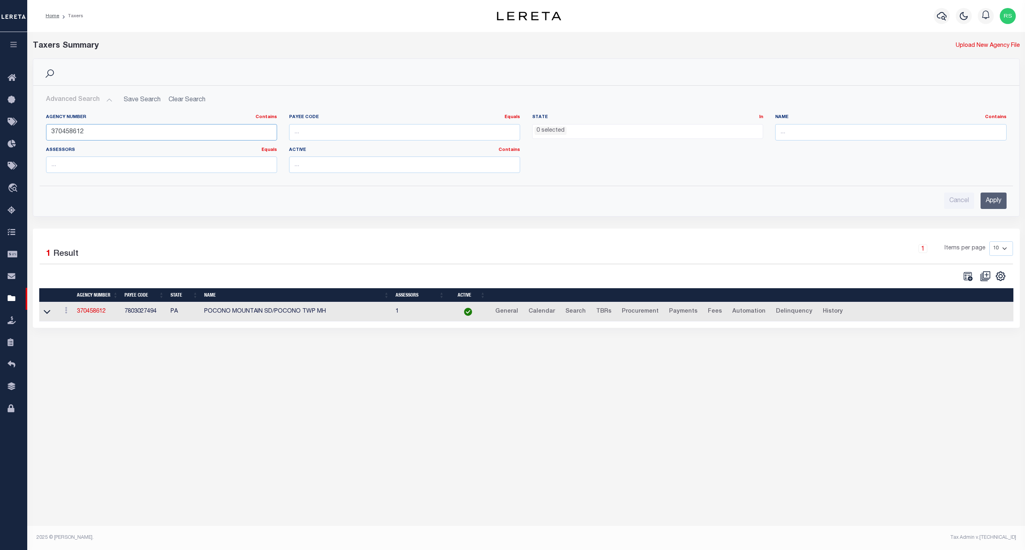
click at [90, 133] on input "370458612" at bounding box center [161, 132] width 231 height 16
paste input "0"
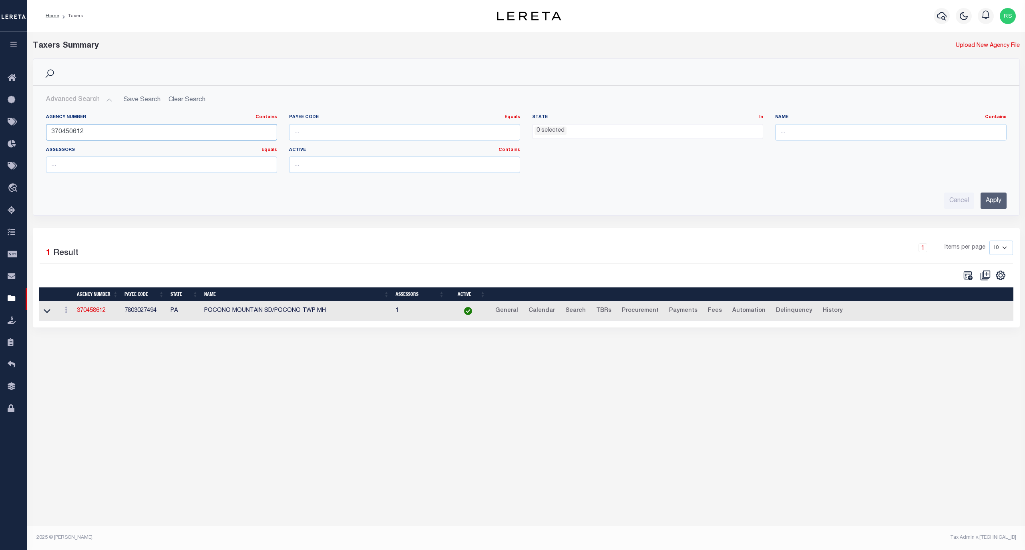
type input "370450612"
click at [990, 198] on input "Apply" at bounding box center [994, 201] width 26 height 16
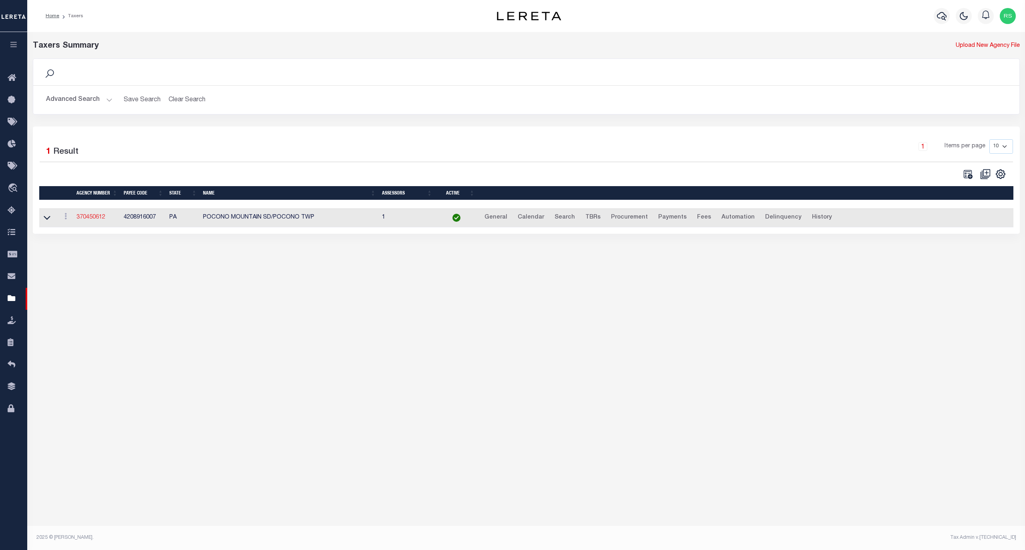
click at [82, 220] on link "370450612" at bounding box center [90, 218] width 29 height 6
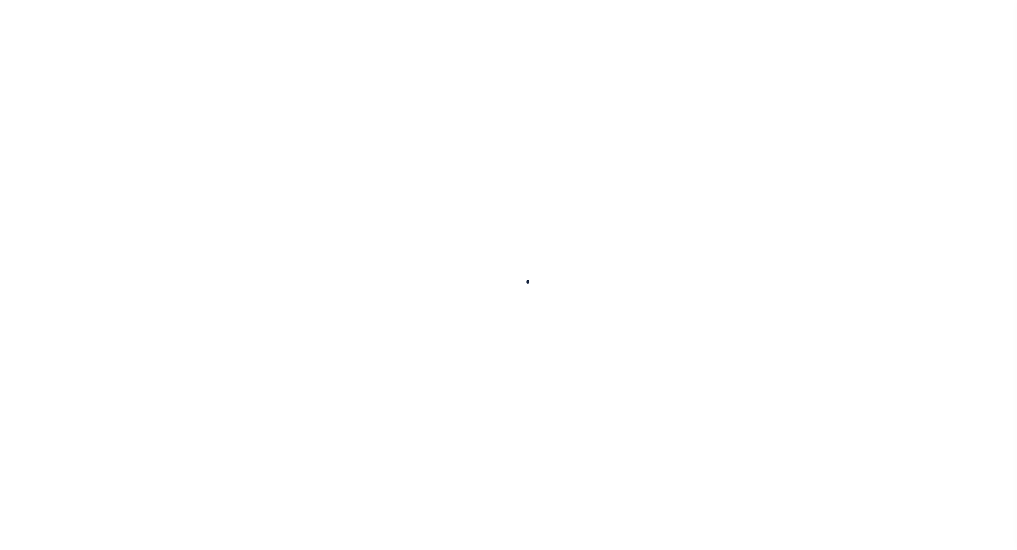
select select
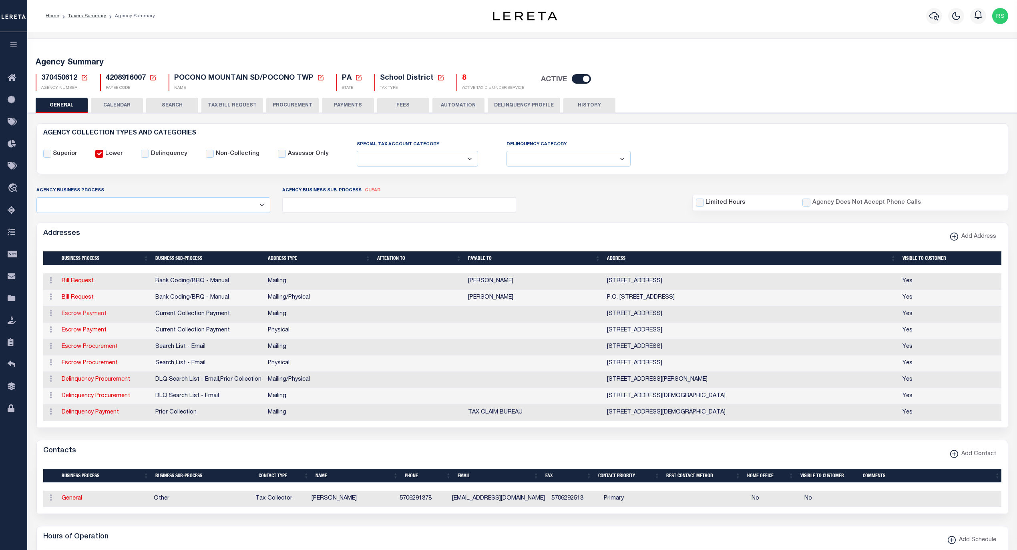
click at [82, 317] on link "Escrow Payment" at bounding box center [84, 314] width 45 height 6
select select "1"
checkbox input "false"
select select
type input "PO BOX 394"
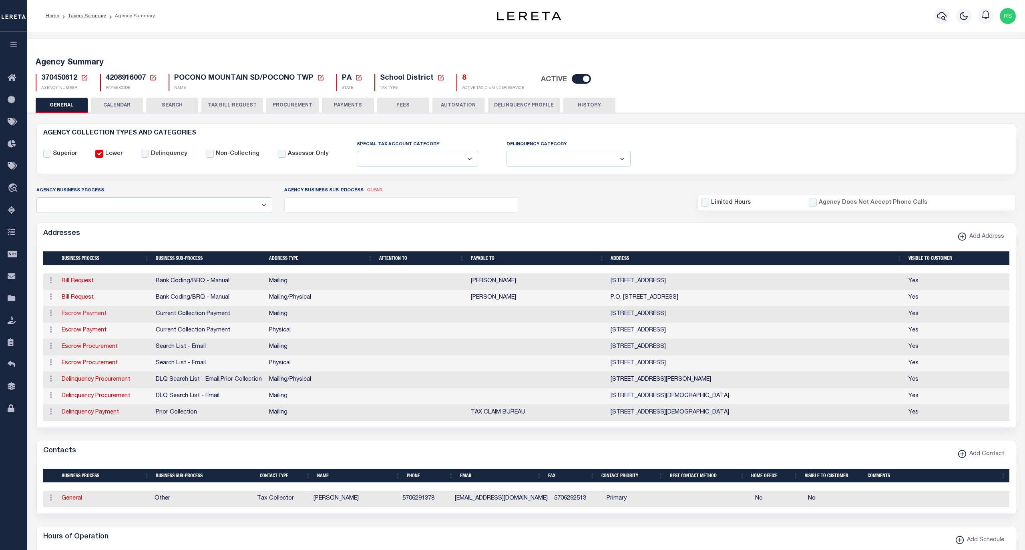
type input "[GEOGRAPHIC_DATA]"
select select "PA"
type input "18372-0394"
checkbox input "true"
select select "3"
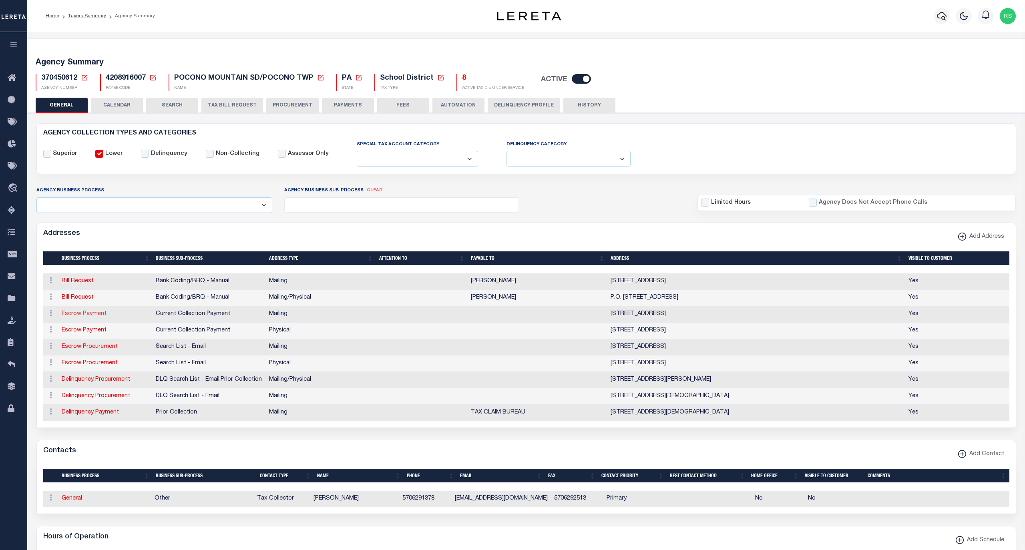
select select "11"
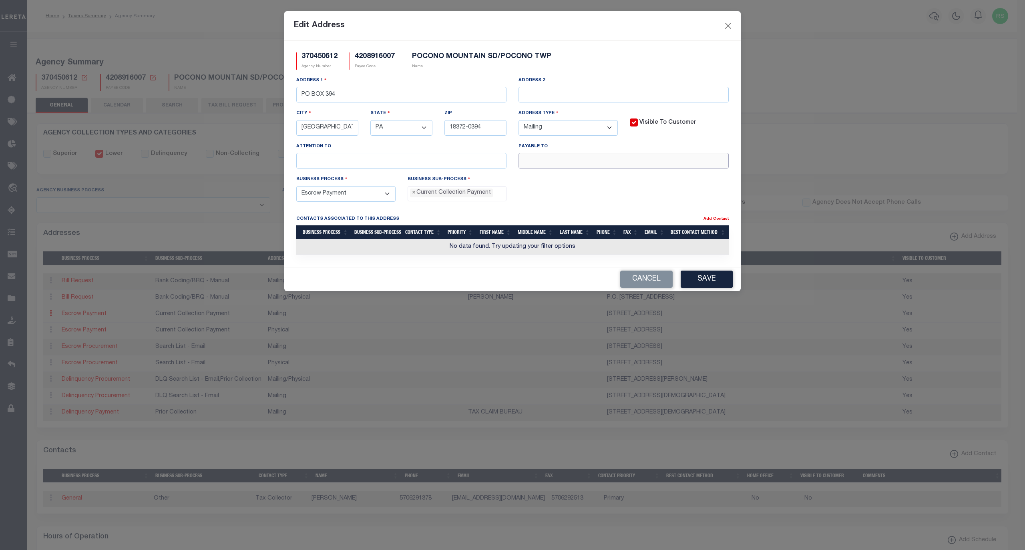
click at [551, 165] on input "text" at bounding box center [623, 161] width 210 height 16
paste input "POCONO MOUNTAIN SD T/C"
type input "POCONO MOUNTAIN SD T/C"
click at [713, 281] on button "Save" at bounding box center [707, 279] width 52 height 17
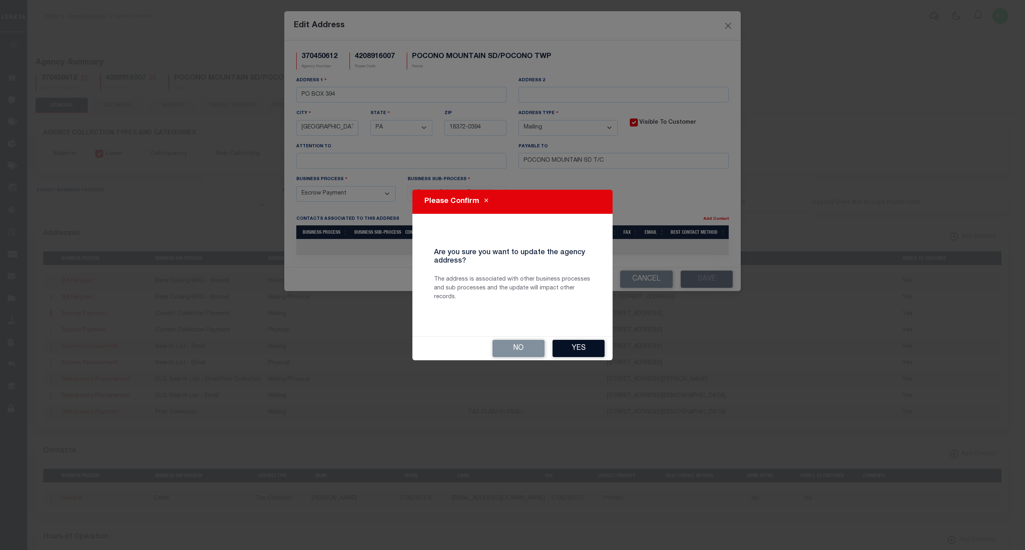
click at [580, 345] on button "Yes" at bounding box center [579, 348] width 52 height 17
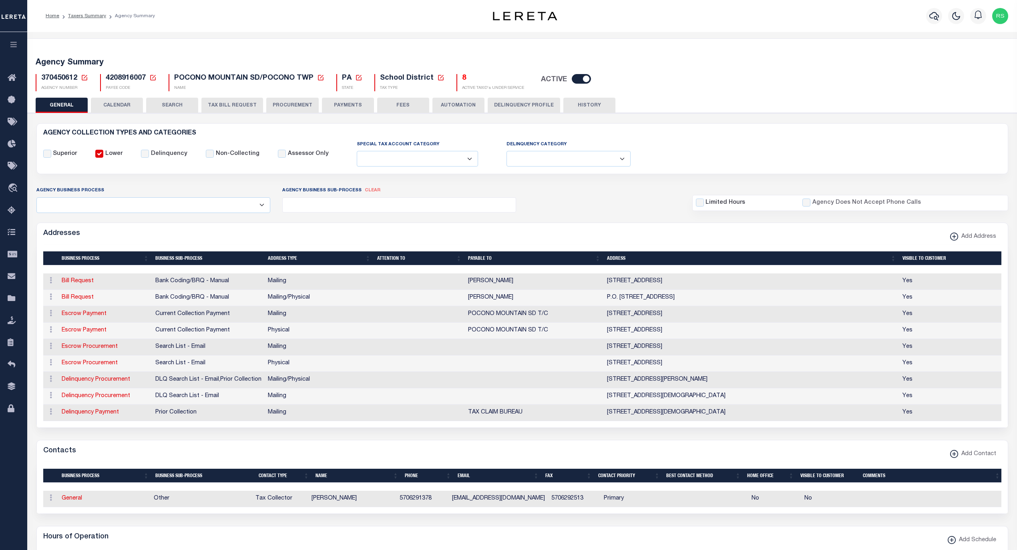
click at [399, 100] on button "FEES" at bounding box center [403, 105] width 52 height 15
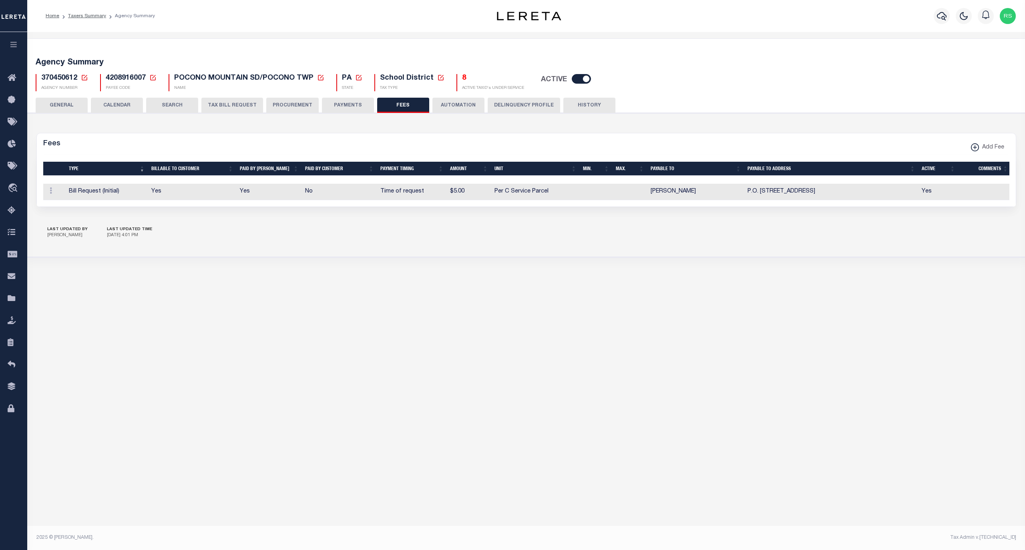
click at [356, 107] on button "PAYMENTS" at bounding box center [348, 105] width 52 height 15
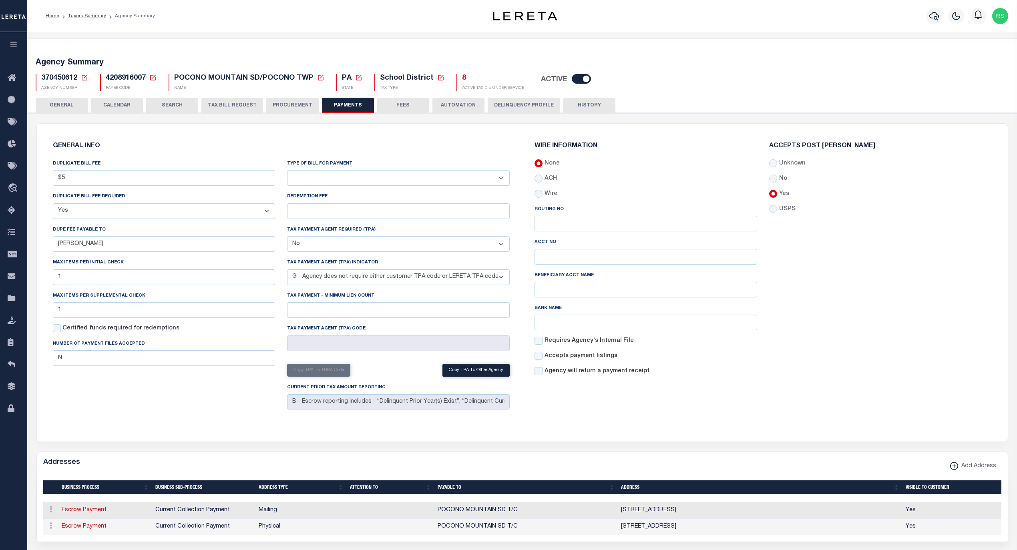
click at [64, 104] on button "GENERAL" at bounding box center [62, 105] width 52 height 15
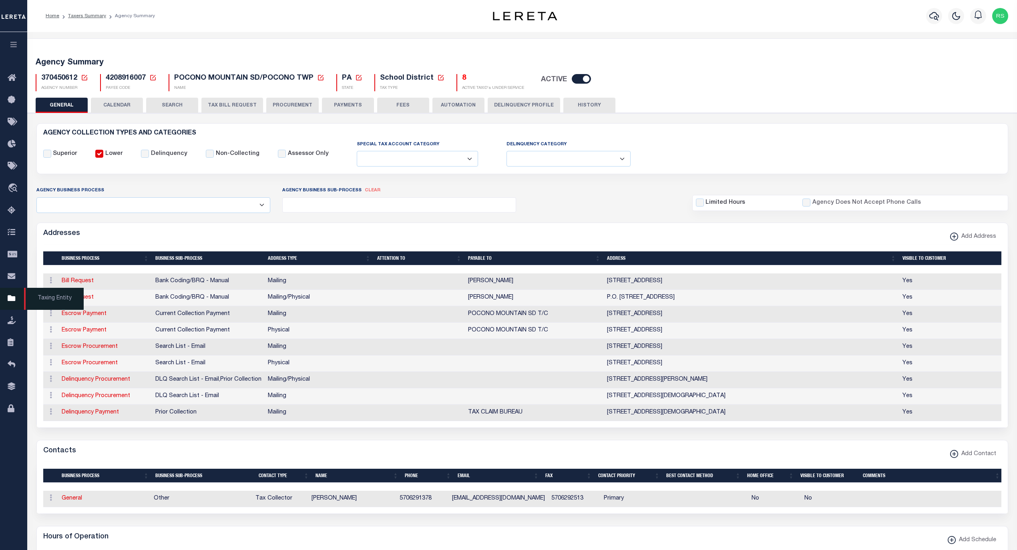
click at [50, 299] on span "Taxing Entity" at bounding box center [54, 299] width 60 height 22
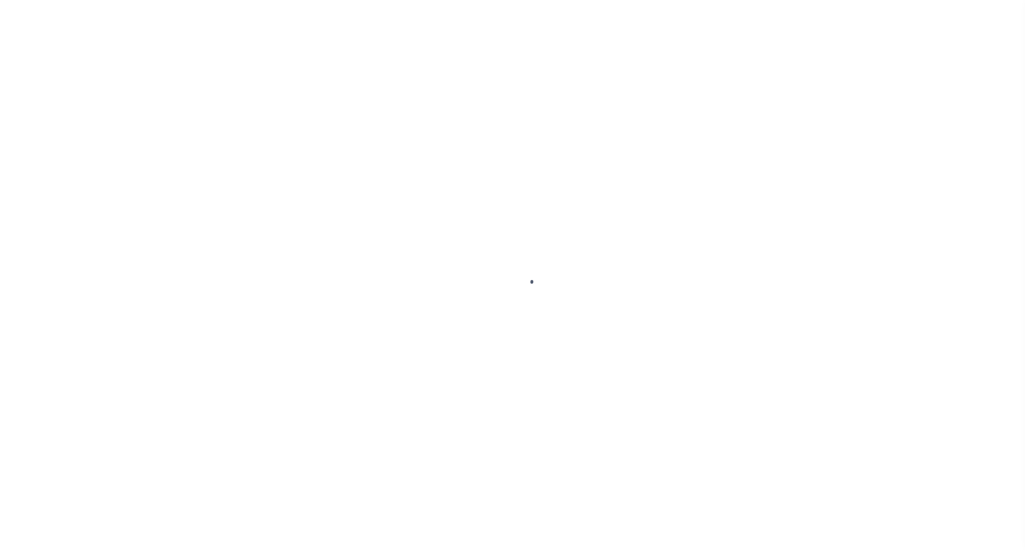
select select
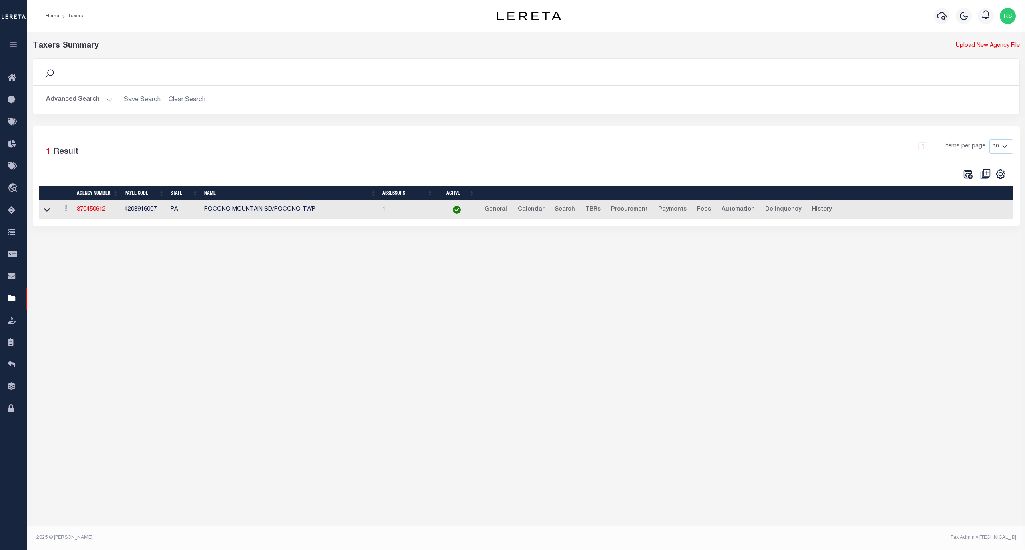
click at [72, 103] on button "Advanced Search" at bounding box center [79, 100] width 66 height 16
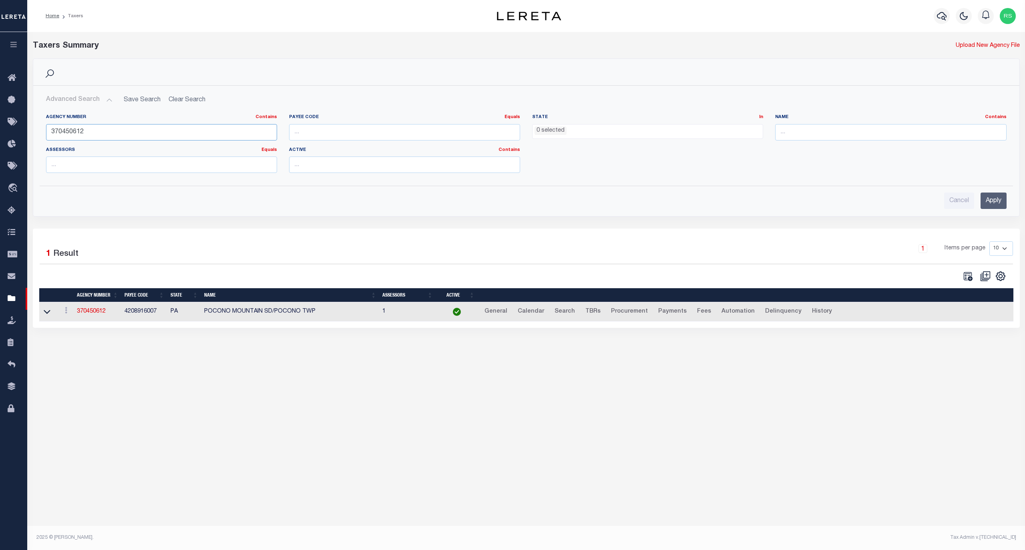
click at [92, 133] on input "370450612" at bounding box center [161, 132] width 231 height 16
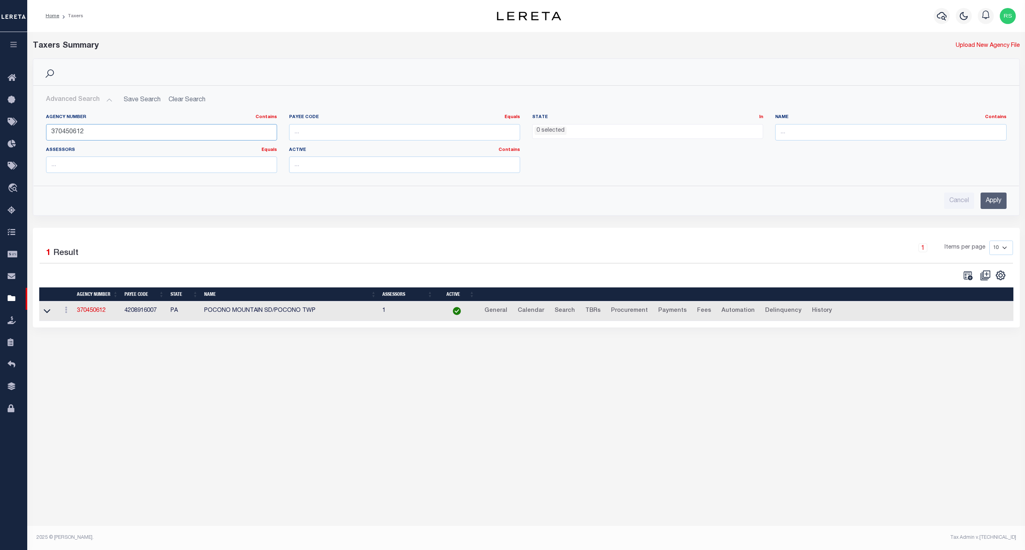
paste input "82"
type input "370458212"
click at [983, 199] on input "Apply" at bounding box center [994, 201] width 26 height 16
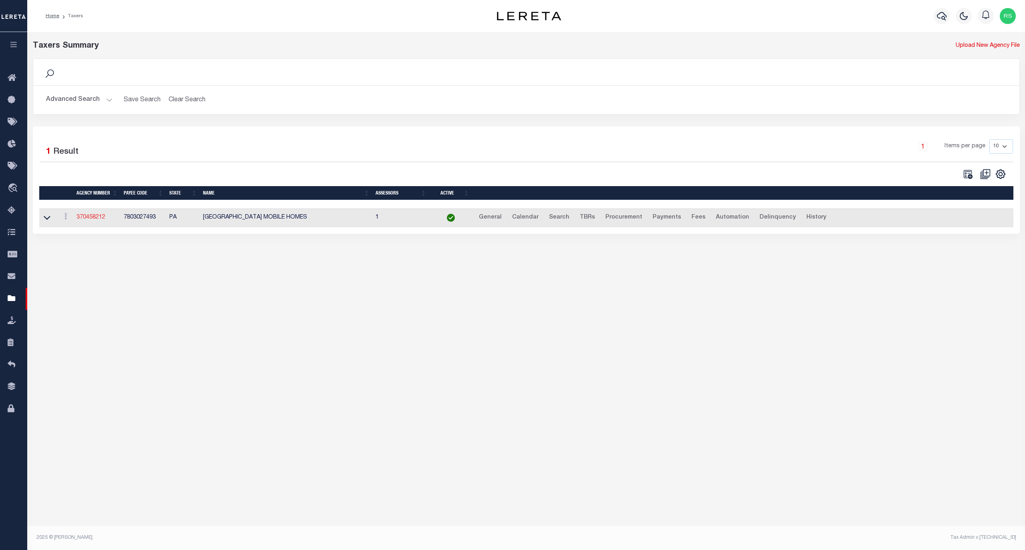
click at [96, 219] on link "370458212" at bounding box center [90, 218] width 29 height 6
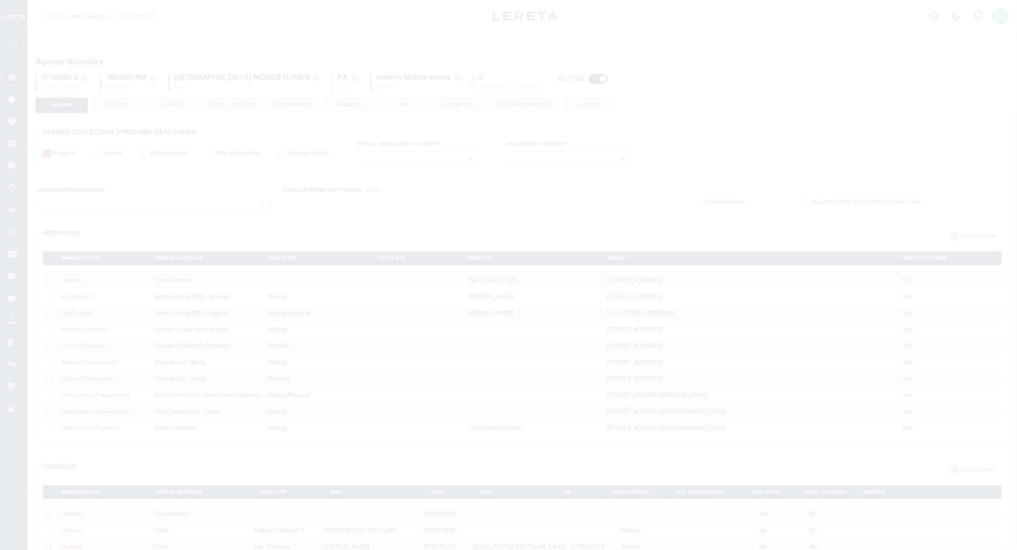
select select
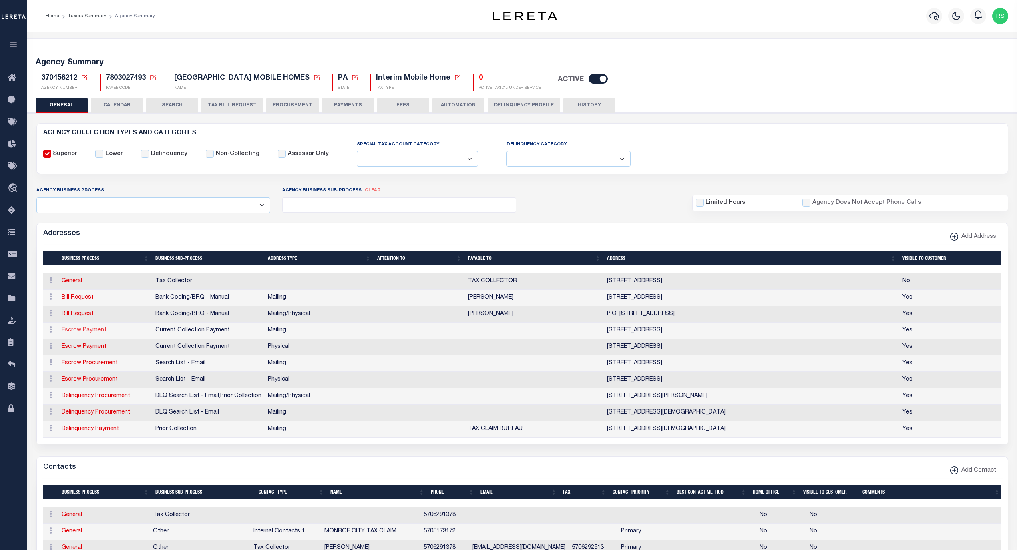
click at [87, 333] on link "Escrow Payment" at bounding box center [84, 331] width 45 height 6
select select "1"
checkbox input "false"
select select
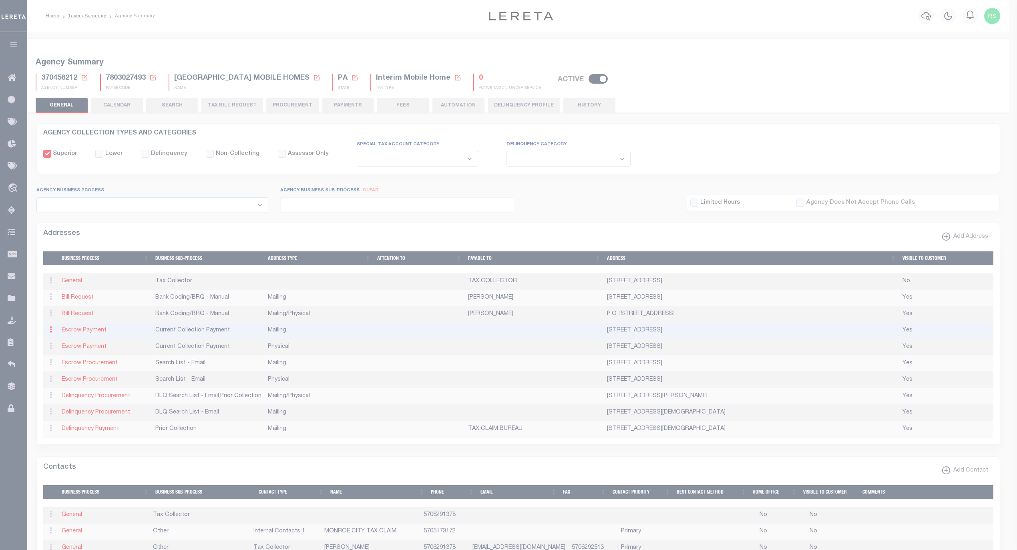
type input "PO BOX 394"
type input "[GEOGRAPHIC_DATA]"
select select "PA"
type input "18372-0394"
checkbox input "true"
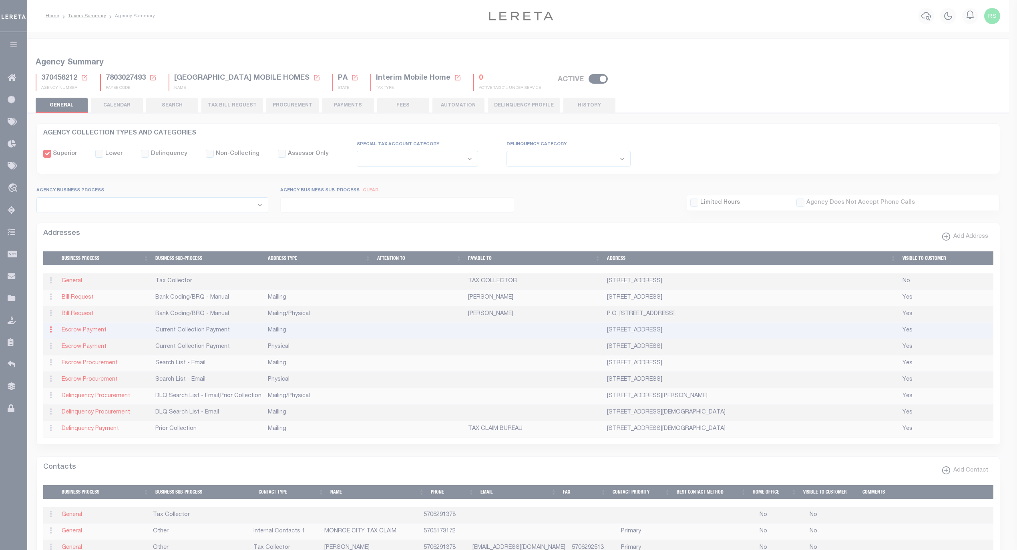
select select "3"
select select "11"
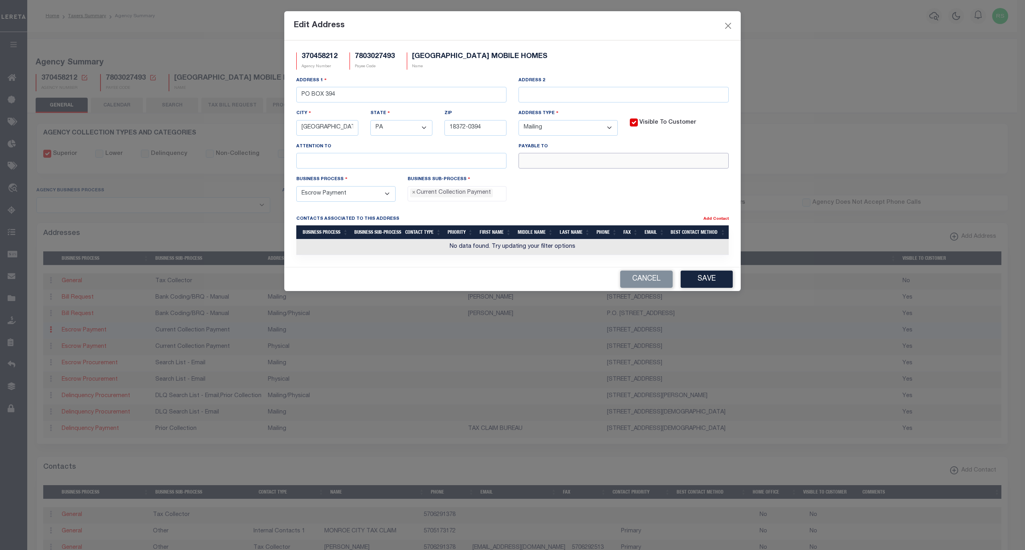
click at [599, 165] on input "text" at bounding box center [623, 161] width 210 height 16
paste input "POCONO MOUNTAIN SD T/C"
type input "POCONO MOUNTAIN SD T/C"
click at [595, 189] on div "Business Process - Select - Automation Bill Request Delinquency Payment Delinqu…" at bounding box center [512, 191] width 444 height 33
click at [711, 283] on button "Save" at bounding box center [707, 279] width 52 height 17
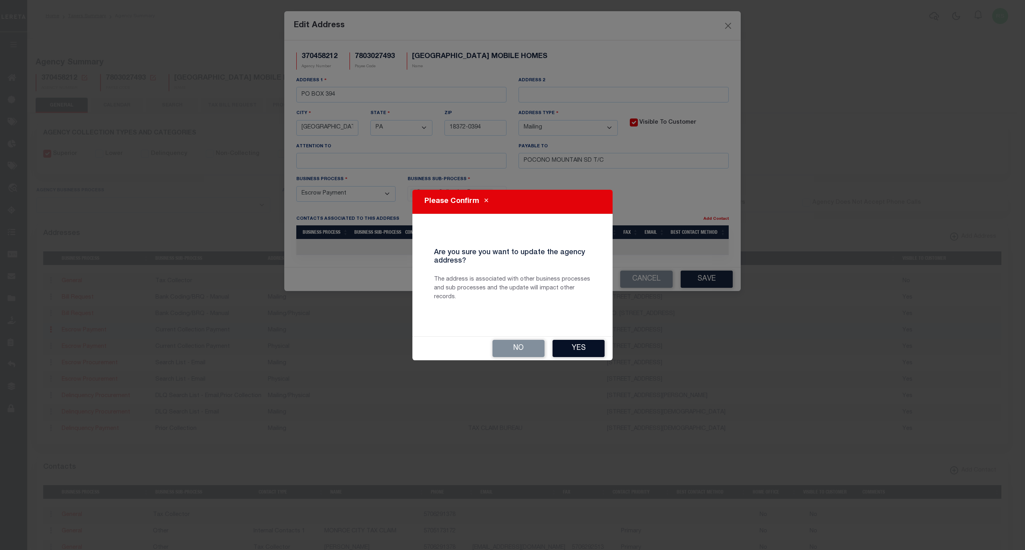
click at [577, 348] on button "Yes" at bounding box center [579, 348] width 52 height 17
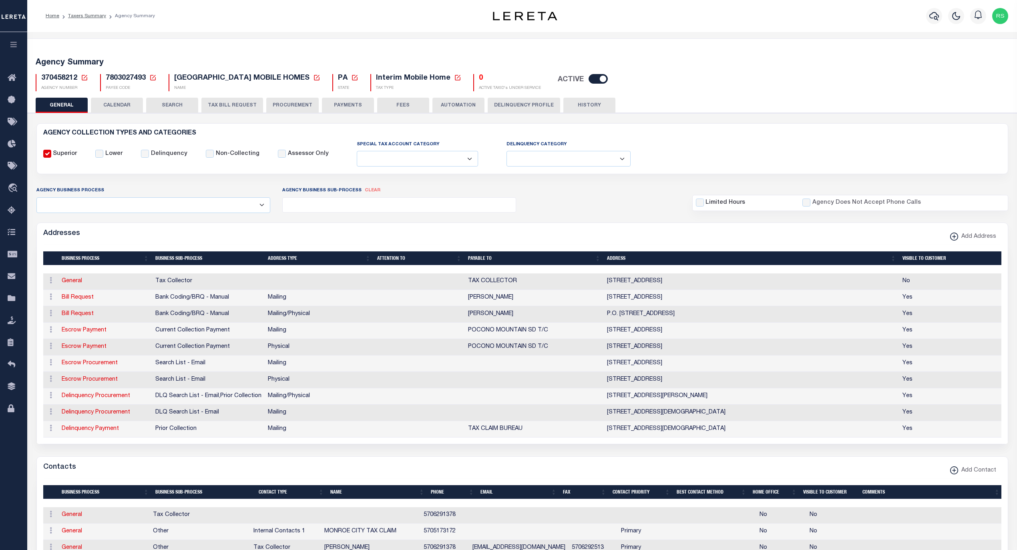
click at [392, 110] on button "FEES" at bounding box center [403, 105] width 52 height 15
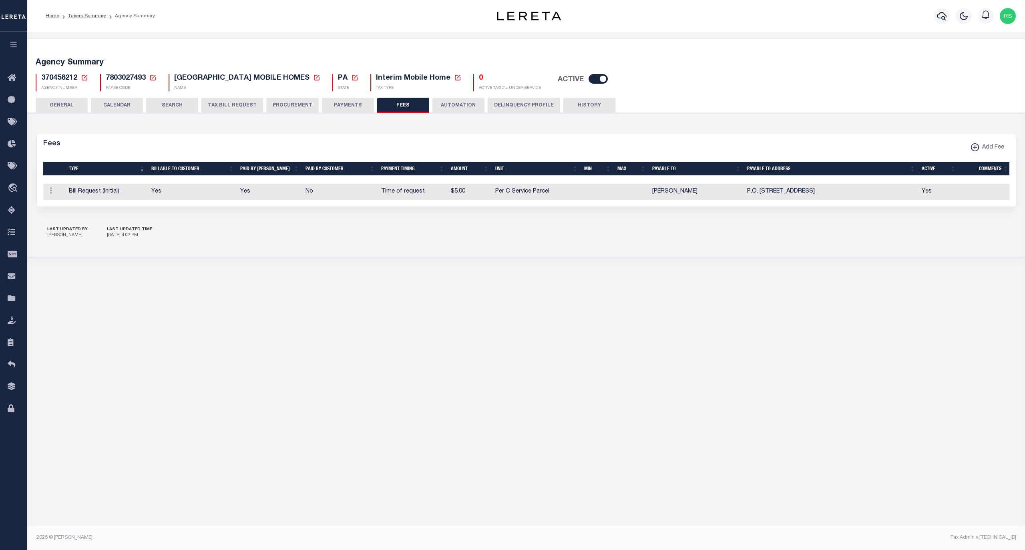
click at [334, 102] on button "PAYMENTS" at bounding box center [348, 105] width 52 height 15
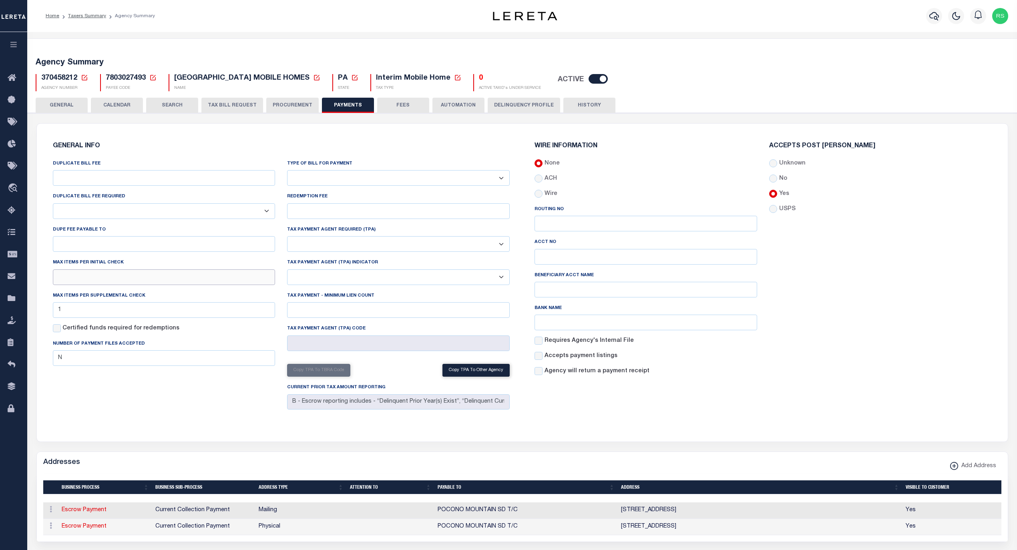
click at [127, 283] on input "text" at bounding box center [164, 277] width 223 height 16
type input "1"
click at [117, 393] on div "DUPLICATE BILL FEE DUPLICATE BILL FEE REQUIRED Yes No DUPE FEE PAYABLE TO Max i…" at bounding box center [164, 285] width 235 height 253
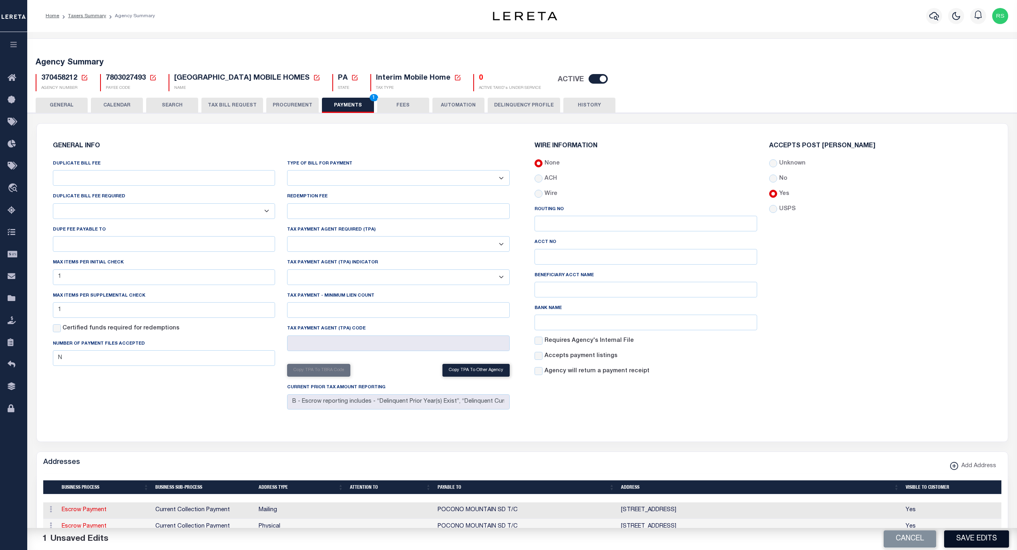
click at [984, 547] on button "Save Edits" at bounding box center [976, 539] width 65 height 17
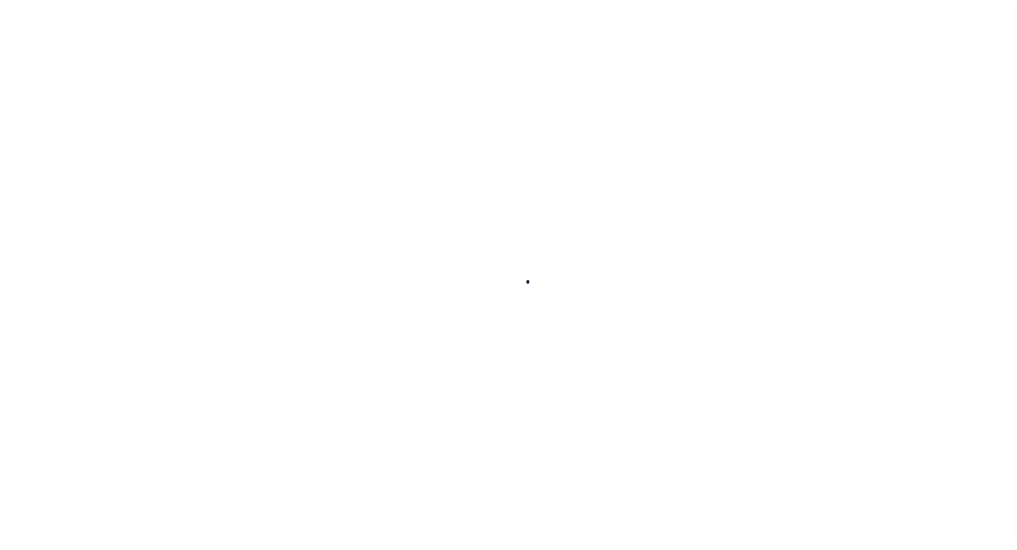
select select
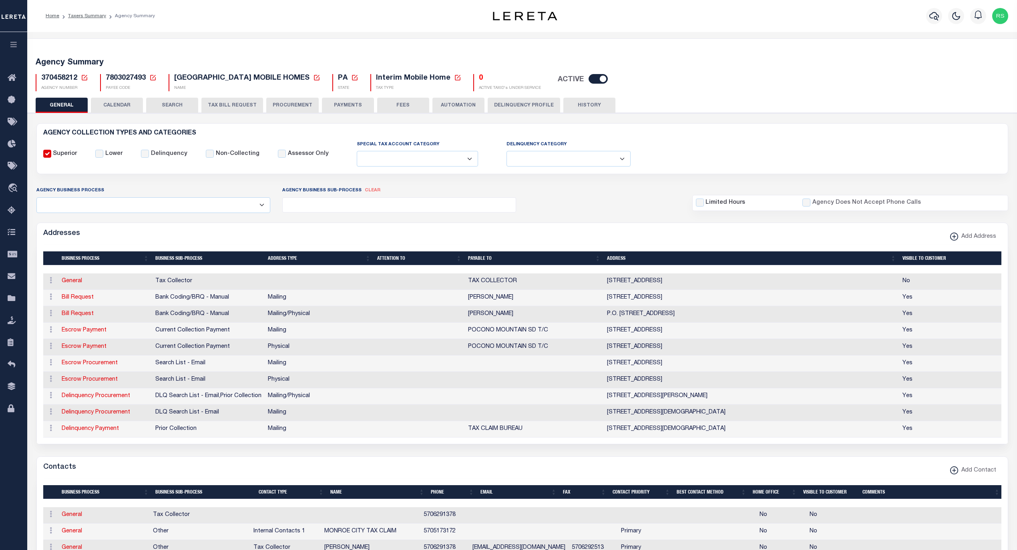
click at [346, 100] on button "PAYMENTS" at bounding box center [348, 105] width 52 height 15
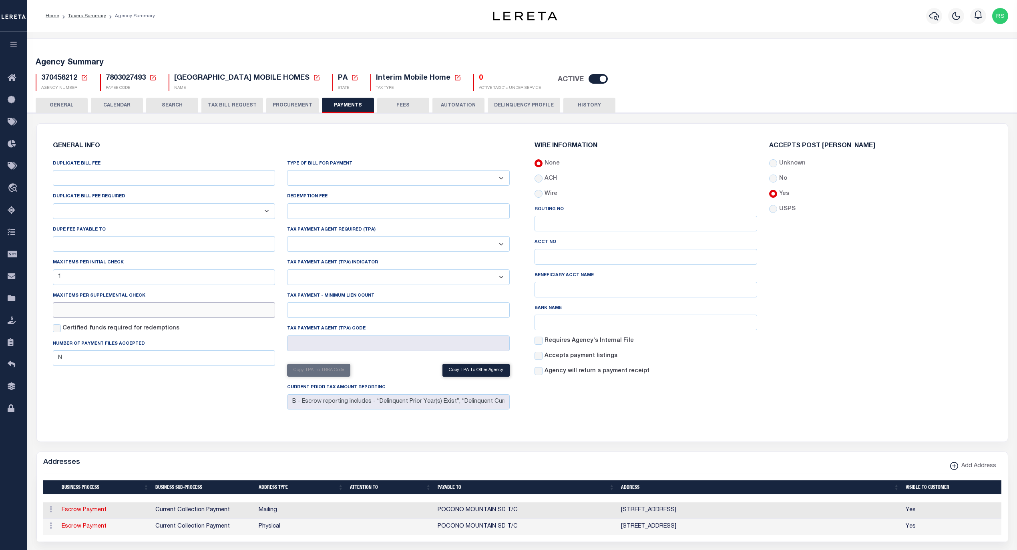
click at [125, 318] on input "text" at bounding box center [164, 310] width 223 height 16
type input "1"
click at [159, 420] on div "GENERAL INFO DUPLICATE BILL FEE DUPLICATE BILL FEE REQUIRED Yes No DUPE FEE PAY…" at bounding box center [281, 277] width 470 height 289
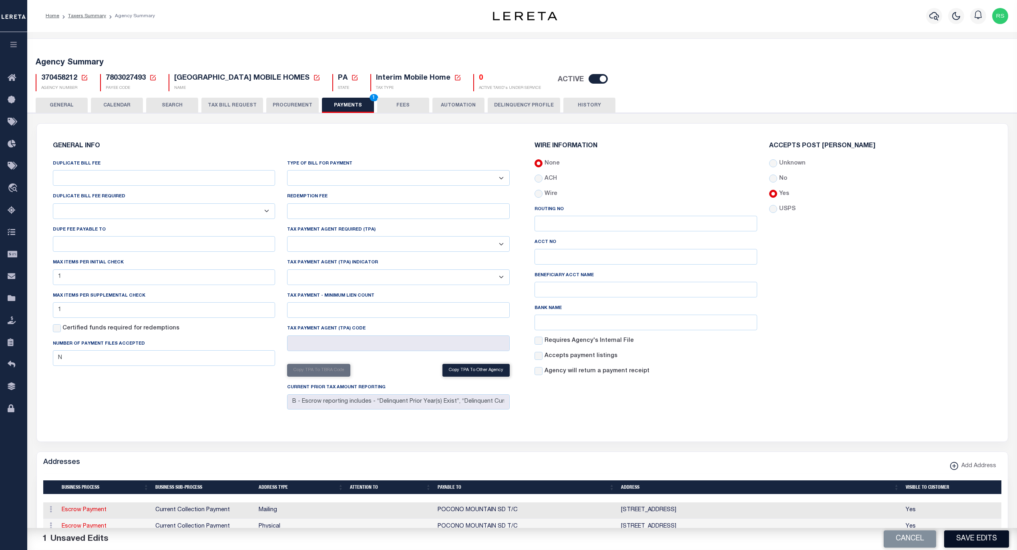
click at [967, 547] on button "Save Edits" at bounding box center [976, 539] width 65 height 17
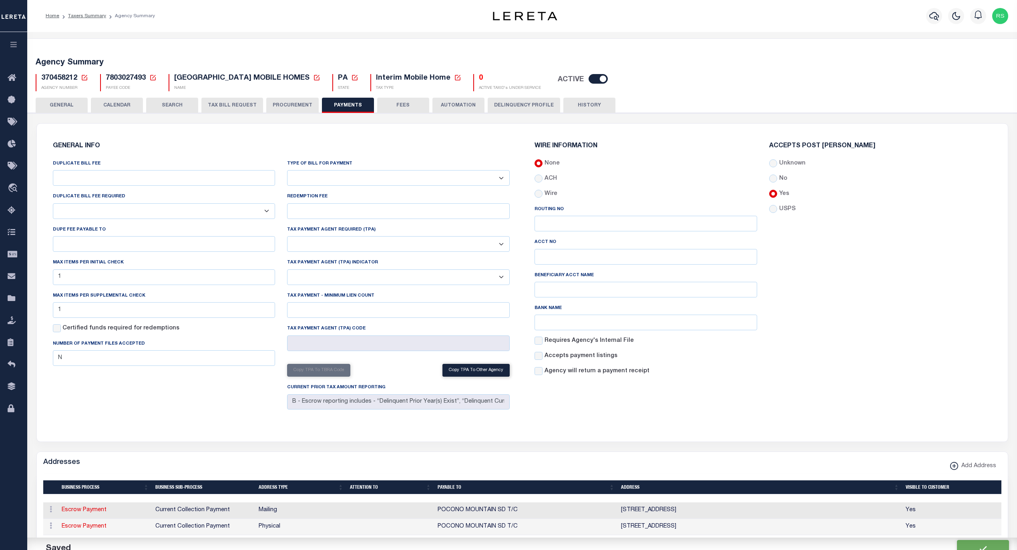
click at [62, 101] on button "GENERAL" at bounding box center [62, 105] width 52 height 15
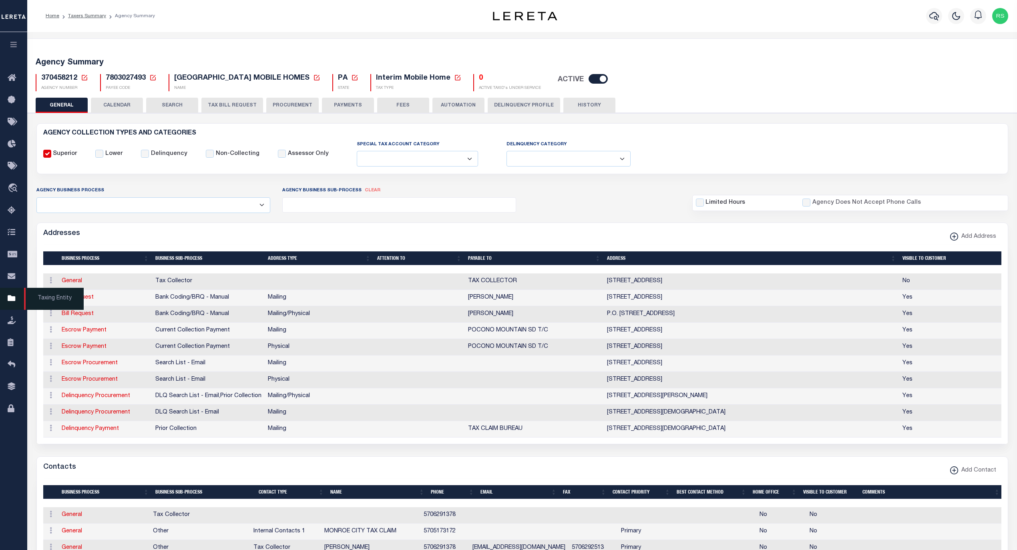
click at [50, 301] on span "Taxing Entity" at bounding box center [54, 299] width 60 height 22
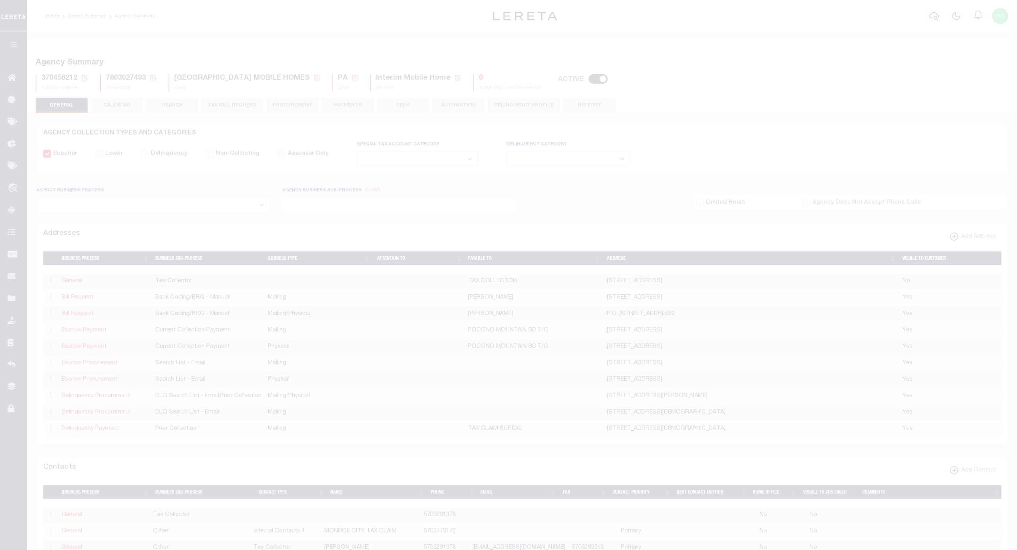
select select
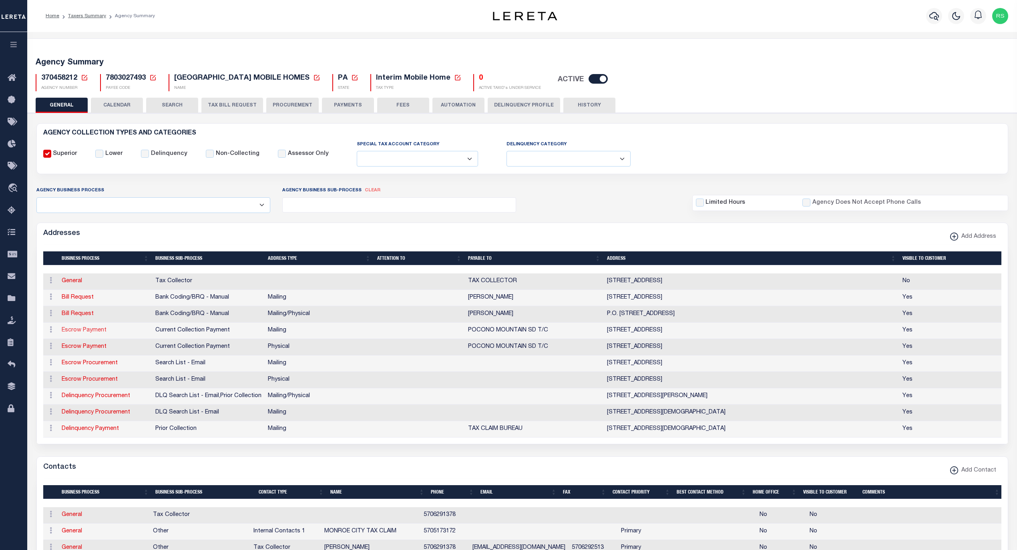
click at [92, 333] on link "Escrow Payment" at bounding box center [84, 331] width 45 height 6
select select "1"
checkbox input "false"
select select
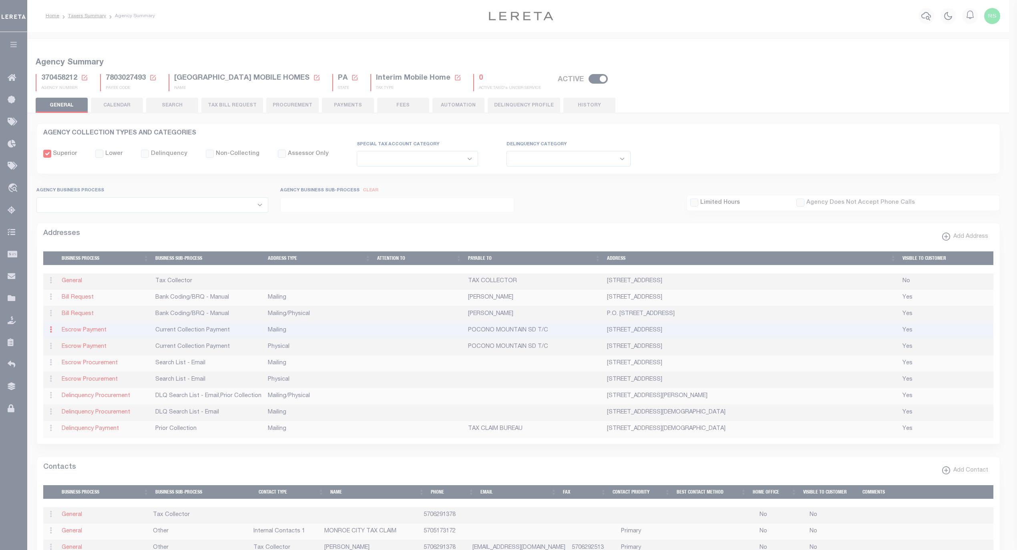
type input "PO BOX 394"
type input "[GEOGRAPHIC_DATA]"
select select "PA"
type input "18372-0394"
checkbox input "true"
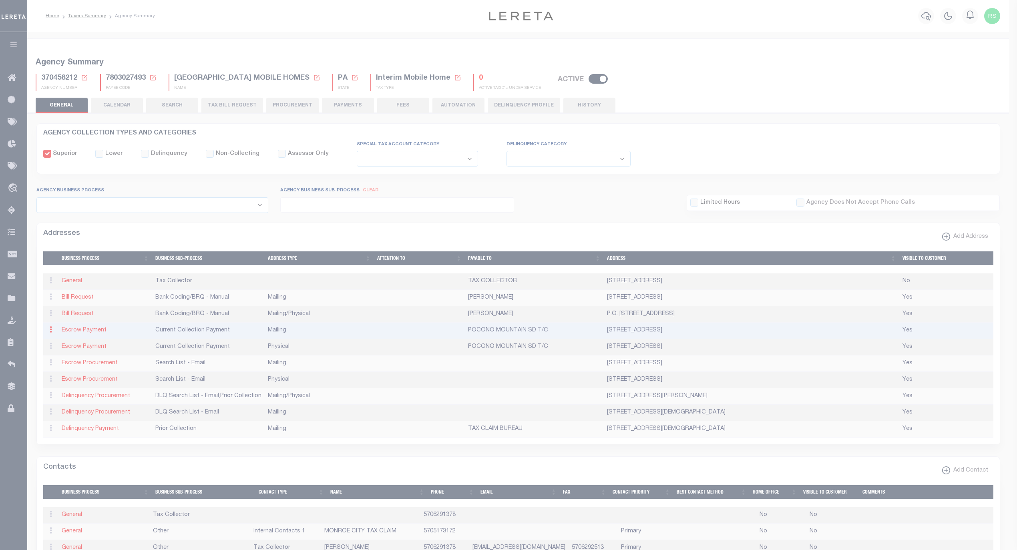
type input "POCONO MOUNTAIN SD T/C"
select select "3"
select select "11"
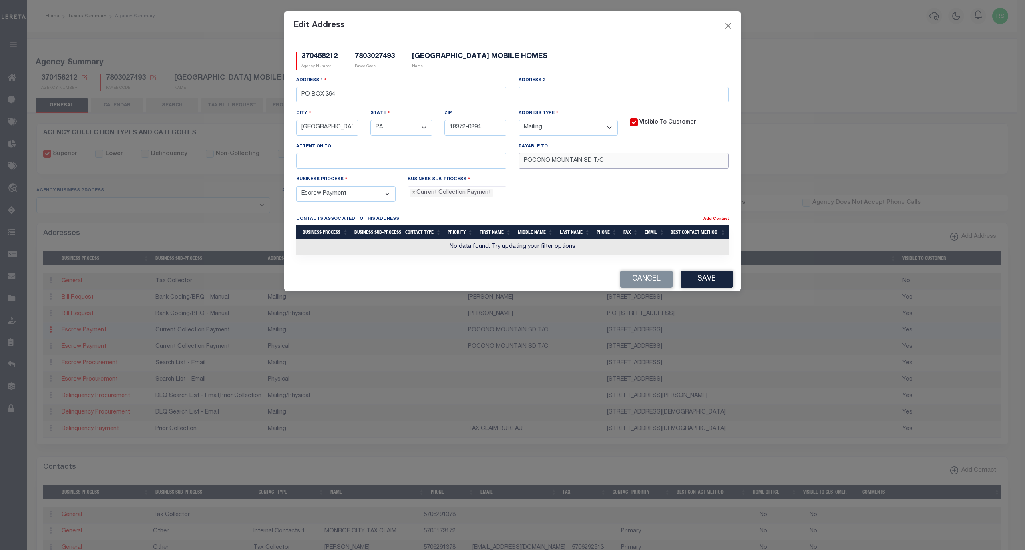
drag, startPoint x: 592, startPoint y: 163, endPoint x: 478, endPoint y: 162, distance: 113.7
click at [478, 165] on div "Address [STREET_ADDRESS] Address 2 City [GEOGRAPHIC_DATA] State - Select - AK A…" at bounding box center [512, 125] width 444 height 99
paste input "TOWNSHIP"
type input "[GEOGRAPHIC_DATA] T/C"
click at [695, 286] on button "Save" at bounding box center [707, 279] width 52 height 17
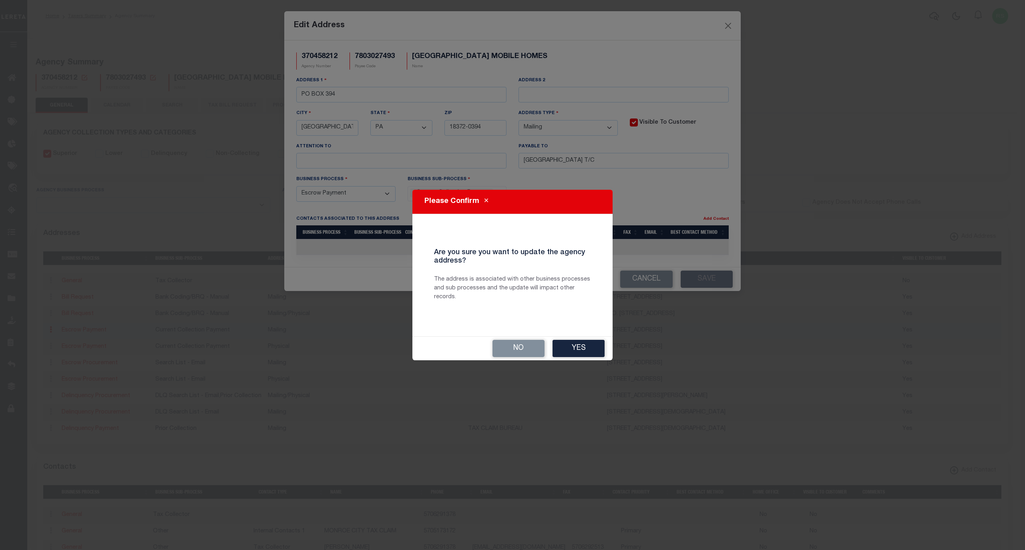
click at [585, 350] on button "Yes" at bounding box center [579, 348] width 52 height 17
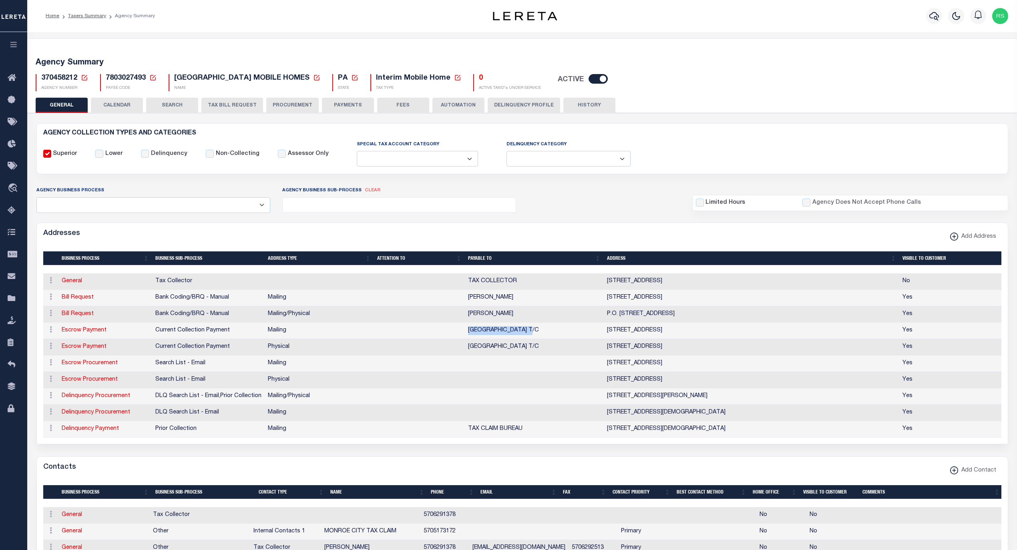
drag, startPoint x: 548, startPoint y: 334, endPoint x: 464, endPoint y: 335, distance: 84.5
click at [464, 335] on tr "ACTIONS Edit Address Delete Address Escrow Payment Current Collection Payment M…" at bounding box center [522, 331] width 959 height 16
copy tr "[GEOGRAPHIC_DATA] T/C"
click at [50, 303] on span "Taxing Entity" at bounding box center [54, 299] width 60 height 22
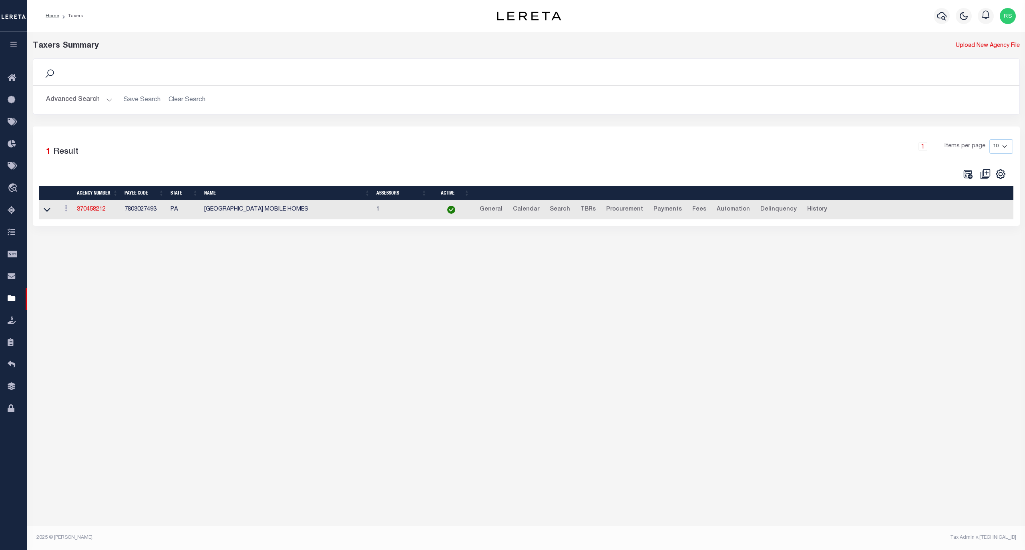
click at [74, 98] on button "Advanced Search" at bounding box center [79, 100] width 66 height 16
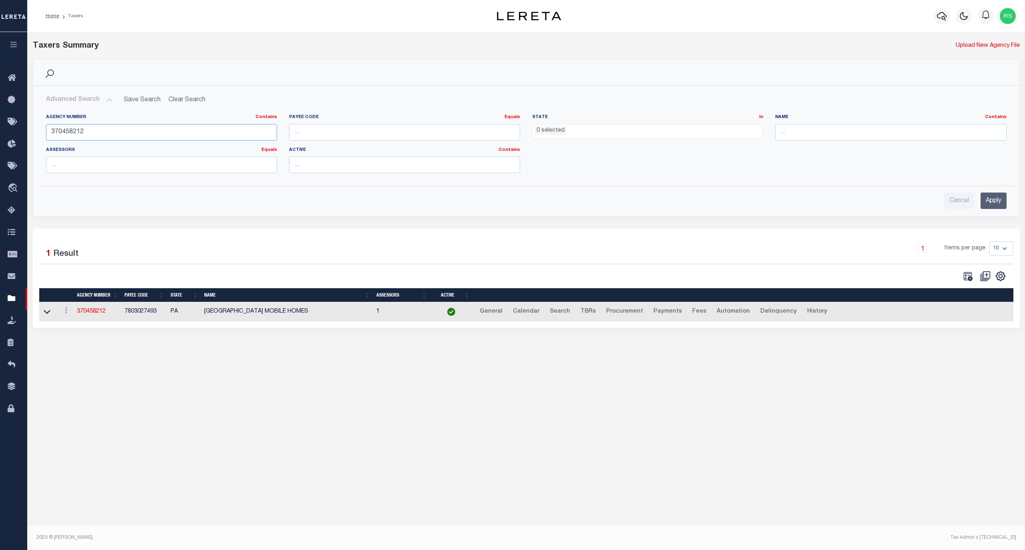
click at [92, 133] on input "370458212" at bounding box center [161, 132] width 231 height 16
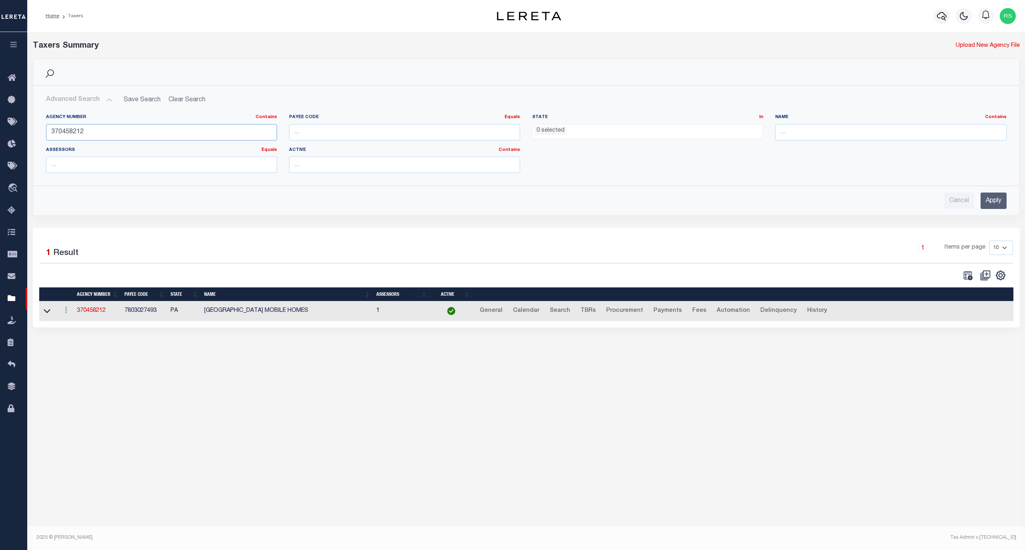
paste input "POCONO TO"
type input "POCONO TO"
type input "370450212"
click at [997, 199] on input "Apply" at bounding box center [994, 201] width 26 height 16
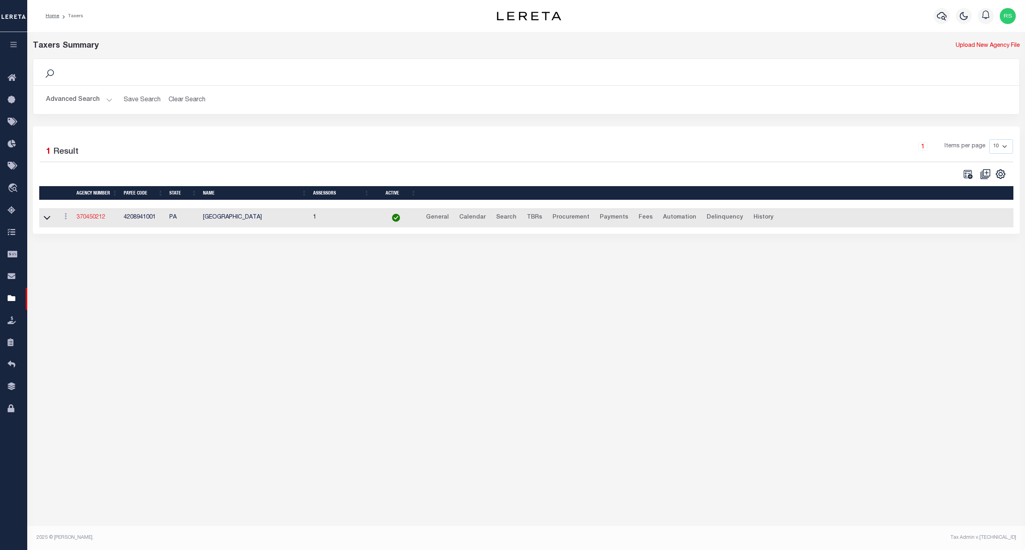
click at [79, 217] on link "370450212" at bounding box center [90, 218] width 29 height 6
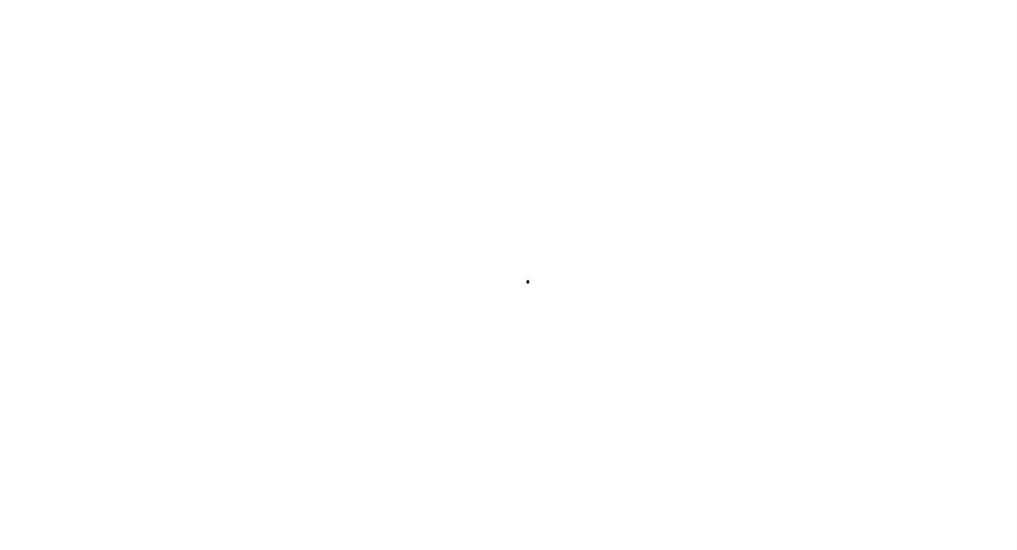
select select
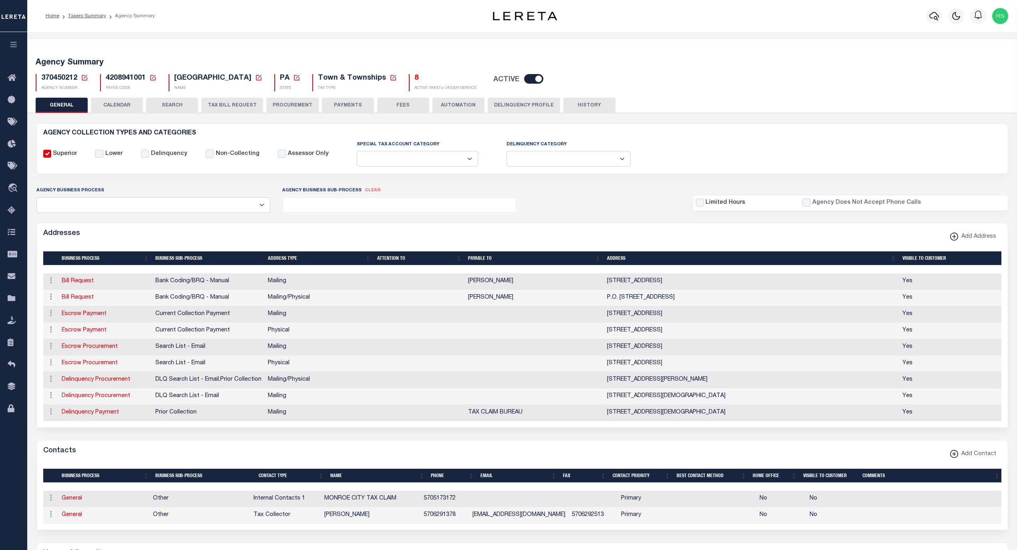
click at [90, 306] on td "Bill Request" at bounding box center [105, 298] width 94 height 16
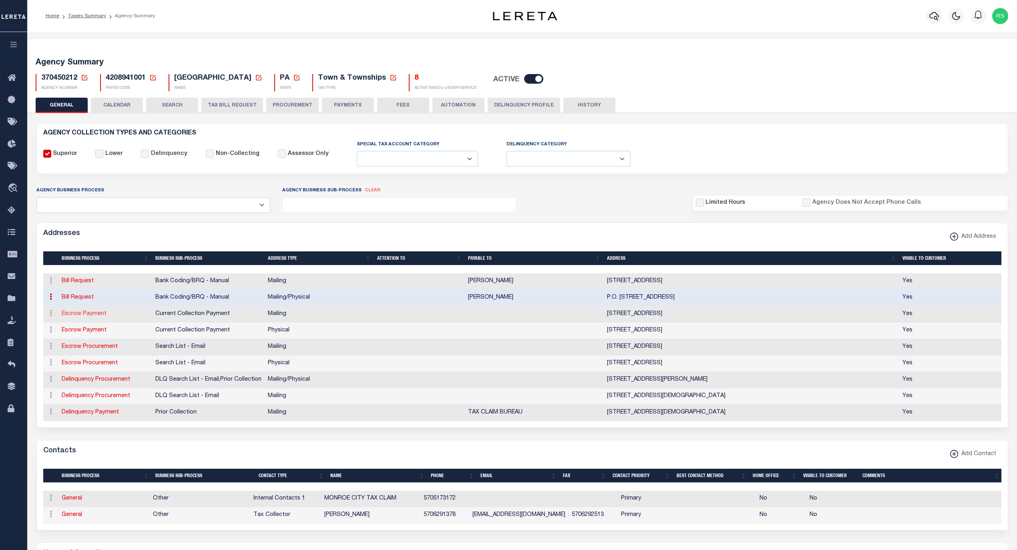
click at [91, 315] on link "Escrow Payment" at bounding box center [84, 314] width 45 height 6
select select "1"
checkbox input "false"
select select
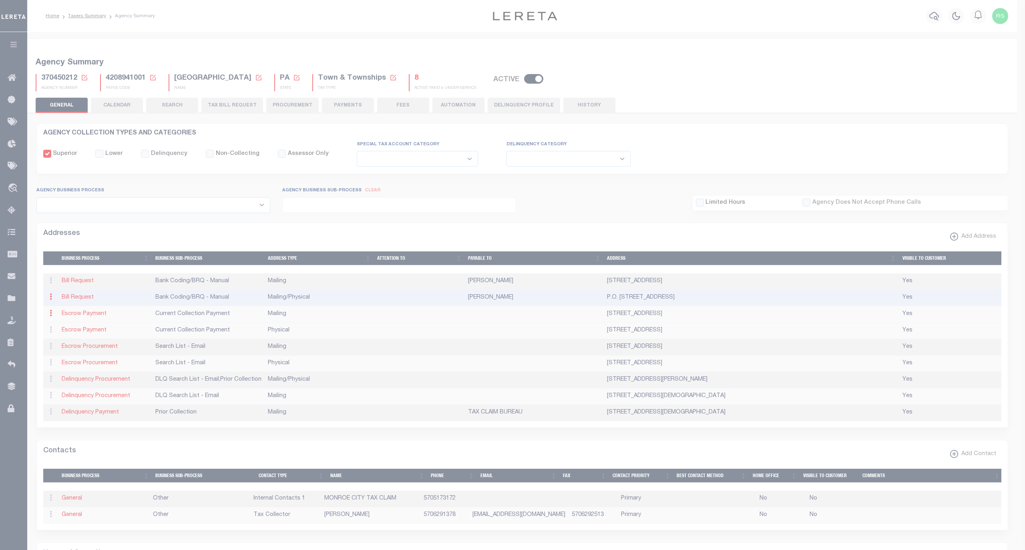
type input "PO BOX 394"
type input "[GEOGRAPHIC_DATA]"
select select "PA"
type input "18372-0394"
checkbox input "true"
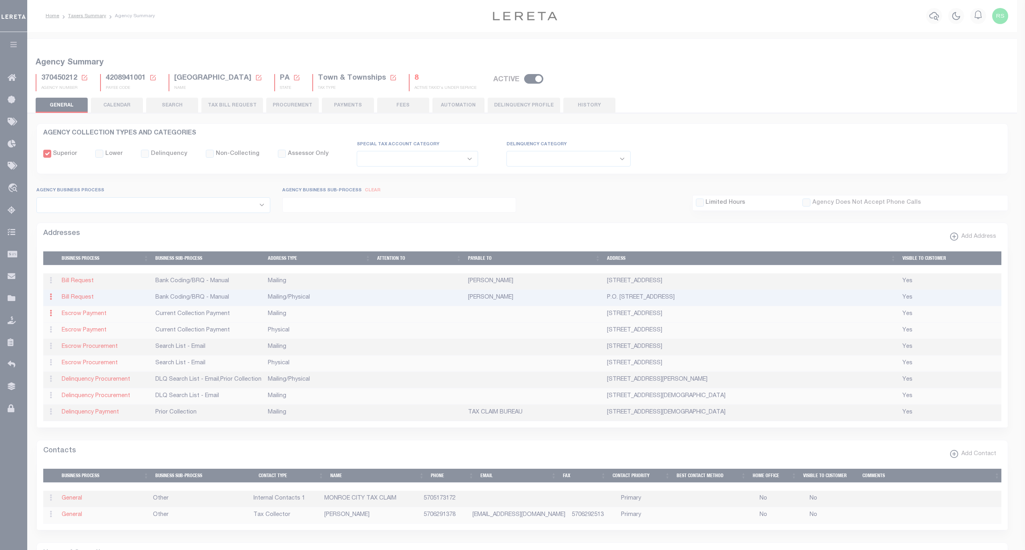
select select "3"
select select "11"
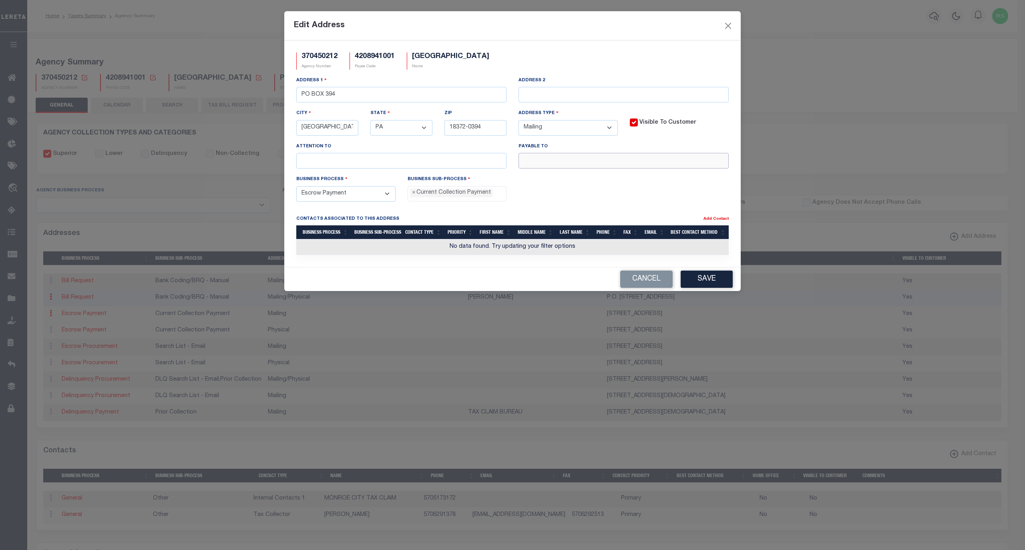
click at [536, 163] on input "text" at bounding box center [623, 161] width 210 height 16
paste input "[GEOGRAPHIC_DATA] T/C"
type input "[GEOGRAPHIC_DATA] T/C"
click at [716, 283] on button "Save" at bounding box center [707, 279] width 52 height 17
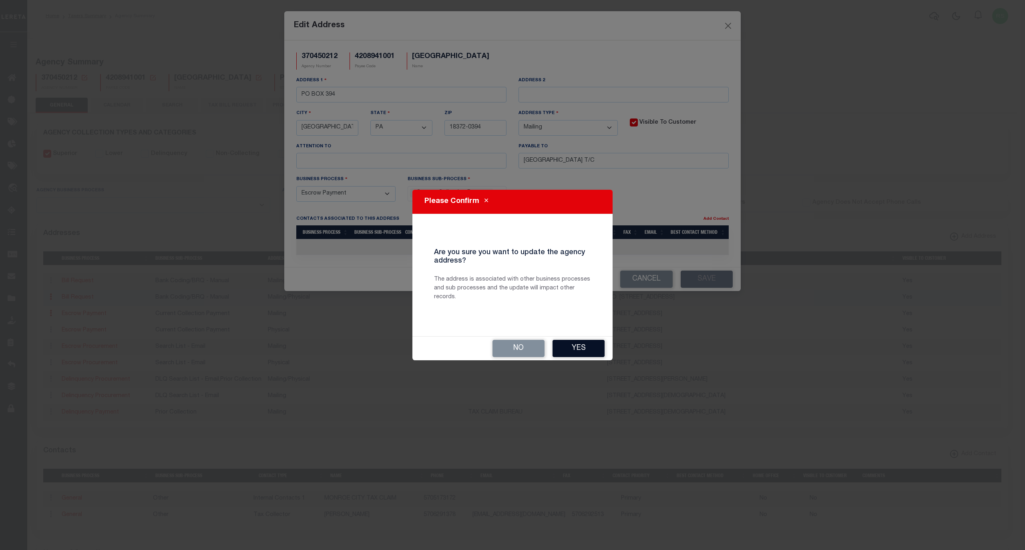
click at [577, 349] on button "Yes" at bounding box center [579, 348] width 52 height 17
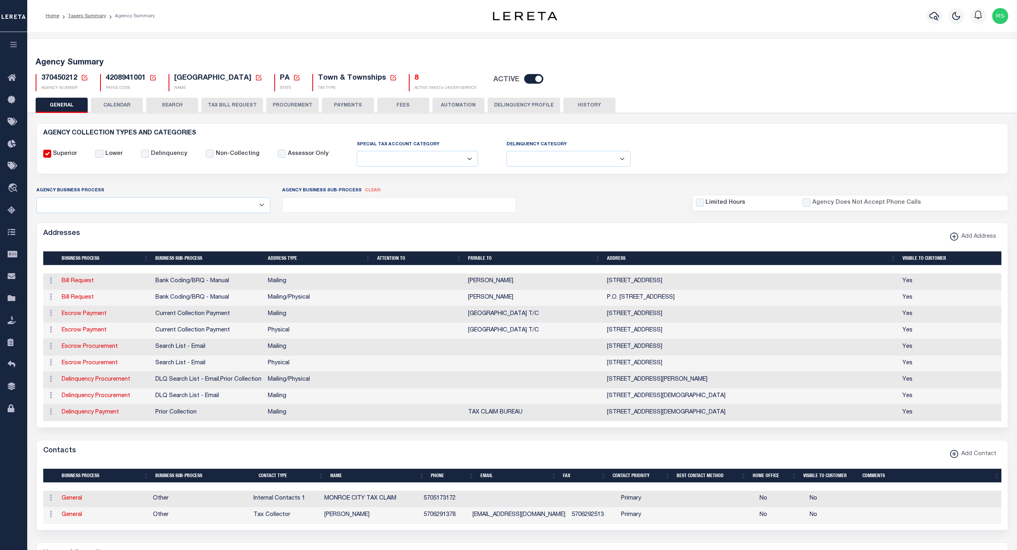
drag, startPoint x: 413, startPoint y: 102, endPoint x: 361, endPoint y: 106, distance: 52.6
click at [413, 102] on button "FEES" at bounding box center [403, 105] width 52 height 15
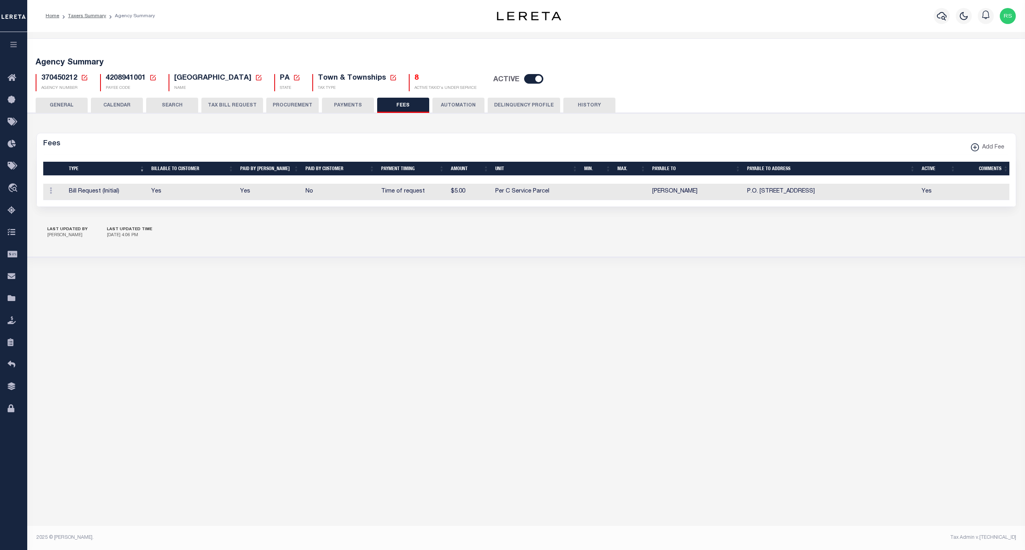
click at [356, 106] on button "PAYMENTS" at bounding box center [348, 105] width 52 height 15
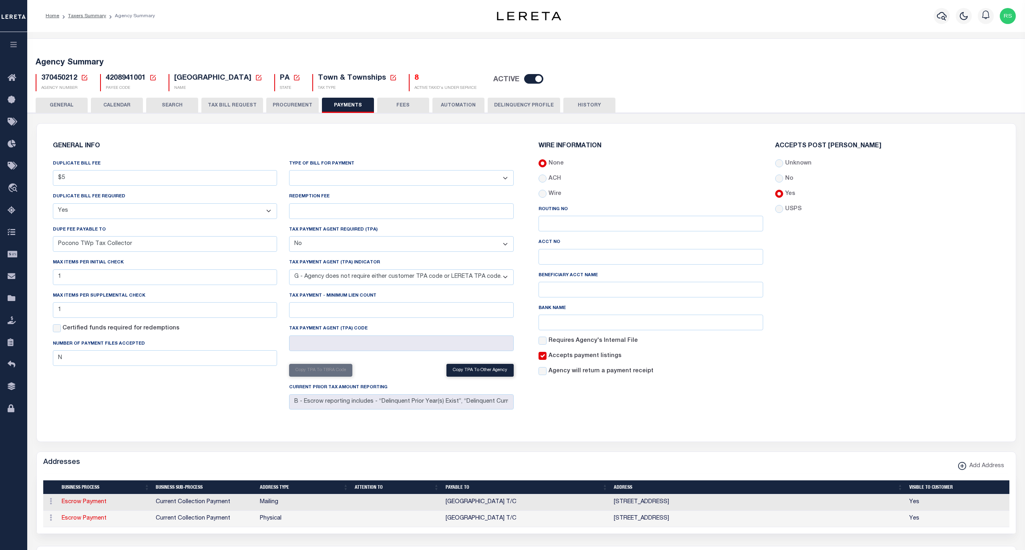
click at [57, 107] on button "GENERAL" at bounding box center [62, 105] width 52 height 15
